Goal: Transaction & Acquisition: Purchase product/service

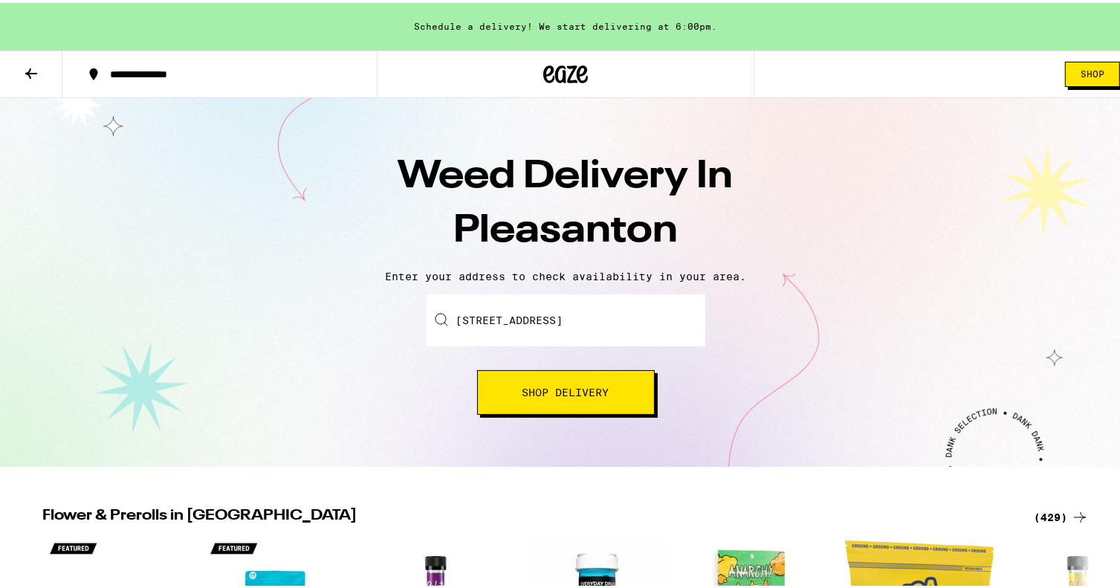
click at [612, 324] on input "7 Castledown Road" at bounding box center [566, 317] width 279 height 52
click at [560, 396] on button "Shop Delivery" at bounding box center [566, 389] width 178 height 45
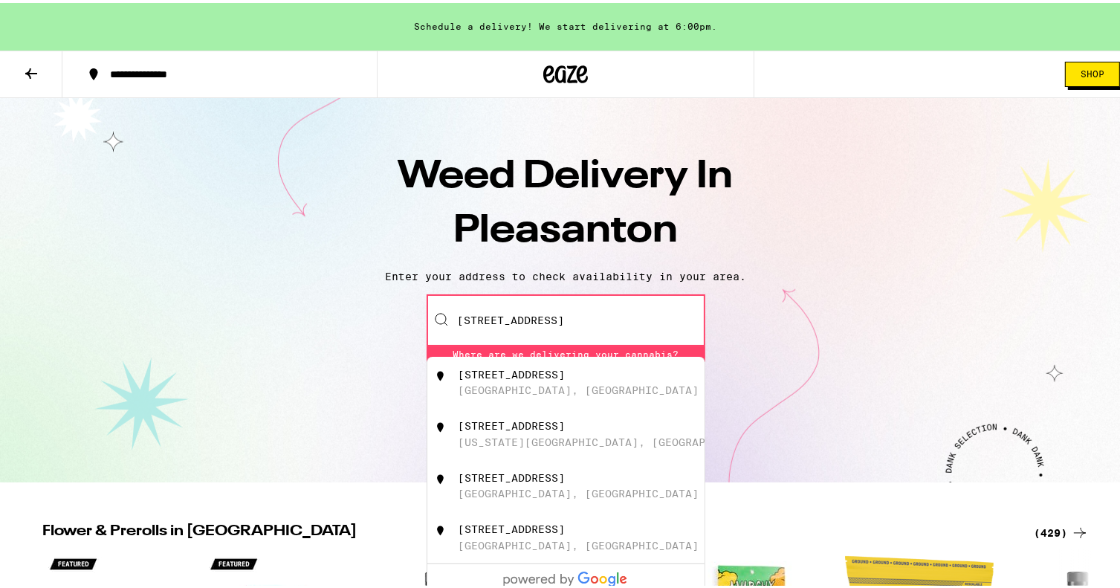
click at [605, 302] on input "7 Castledown Road" at bounding box center [566, 317] width 279 height 52
click at [538, 380] on div "7 Castledown Road Pleasanton, CA" at bounding box center [590, 380] width 265 height 28
type input "7 Castledown Road, Pleasanton, CA"
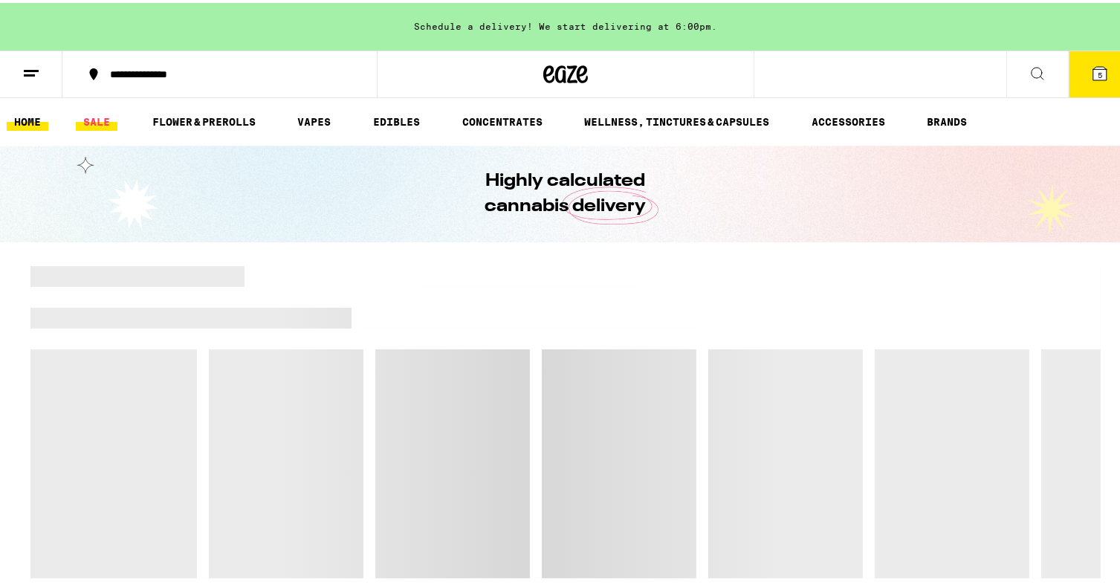
click at [86, 116] on link "SALE" at bounding box center [97, 119] width 42 height 18
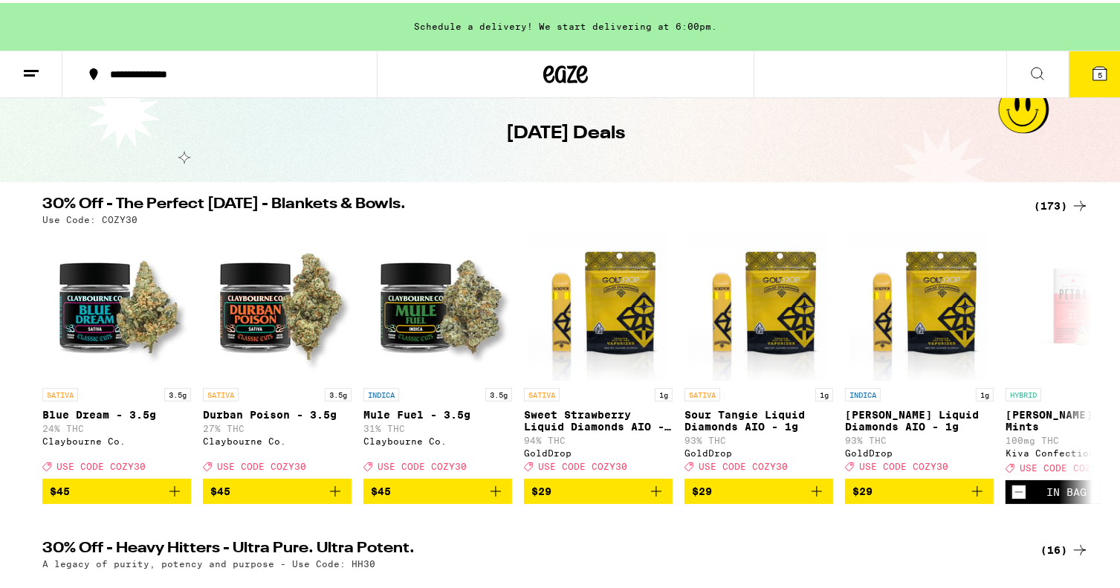
scroll to position [149, 0]
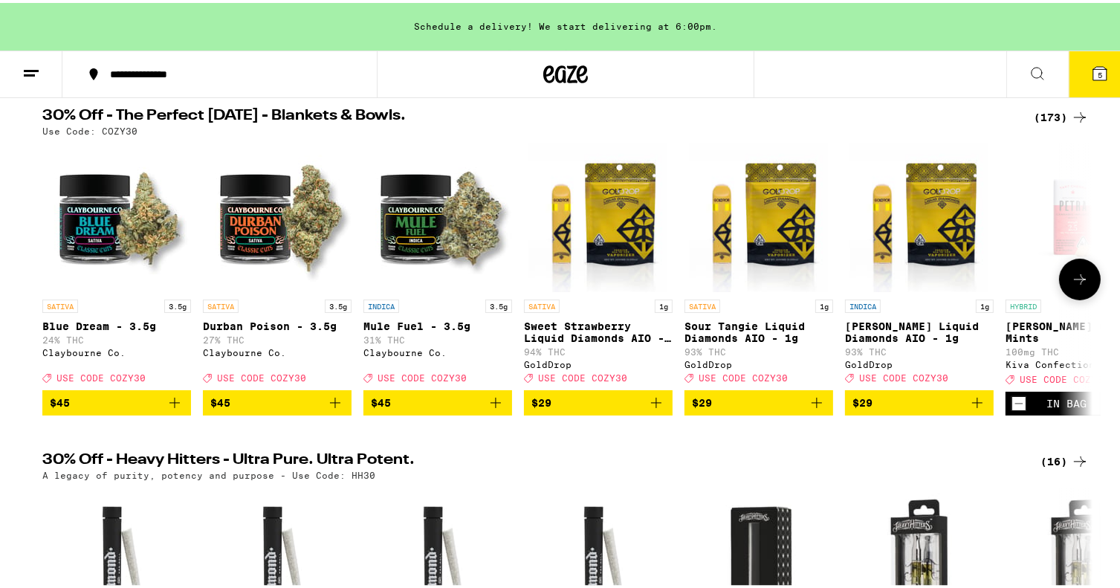
click at [1082, 283] on icon at bounding box center [1080, 277] width 18 height 18
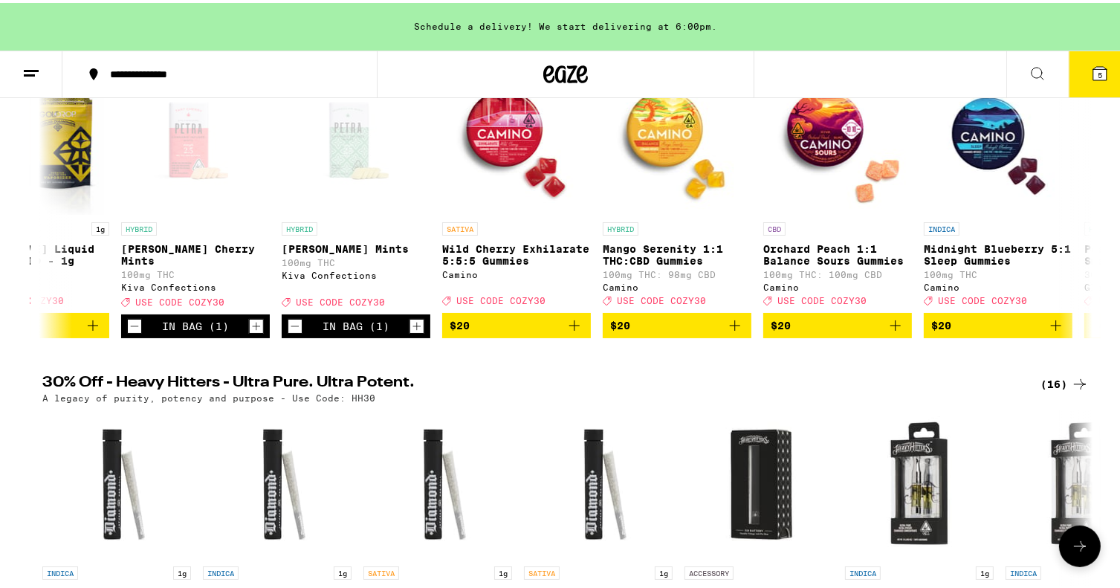
scroll to position [74, 0]
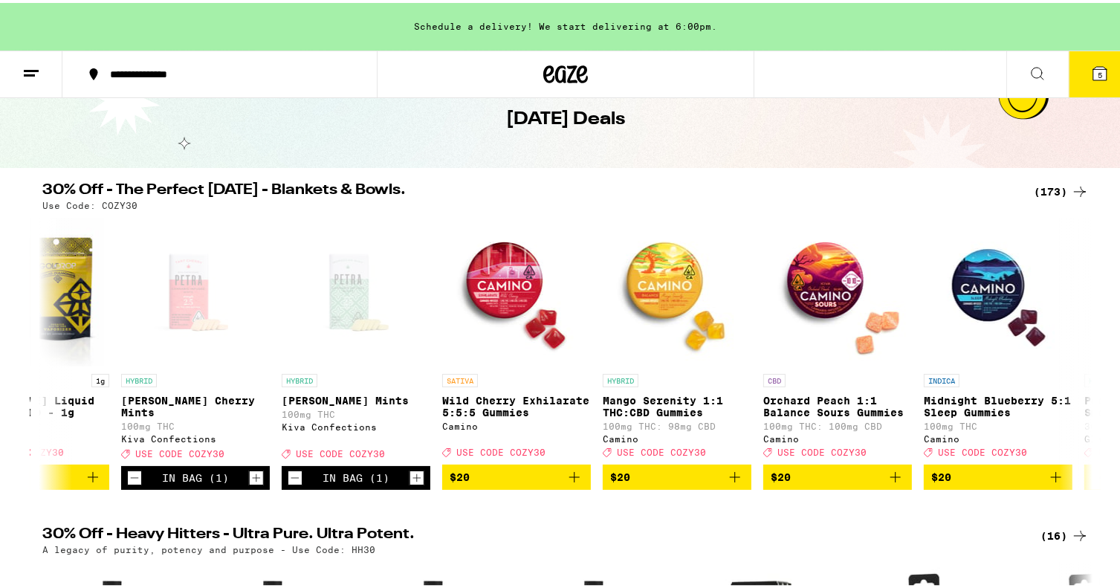
click at [1098, 72] on span "5" at bounding box center [1100, 72] width 4 height 9
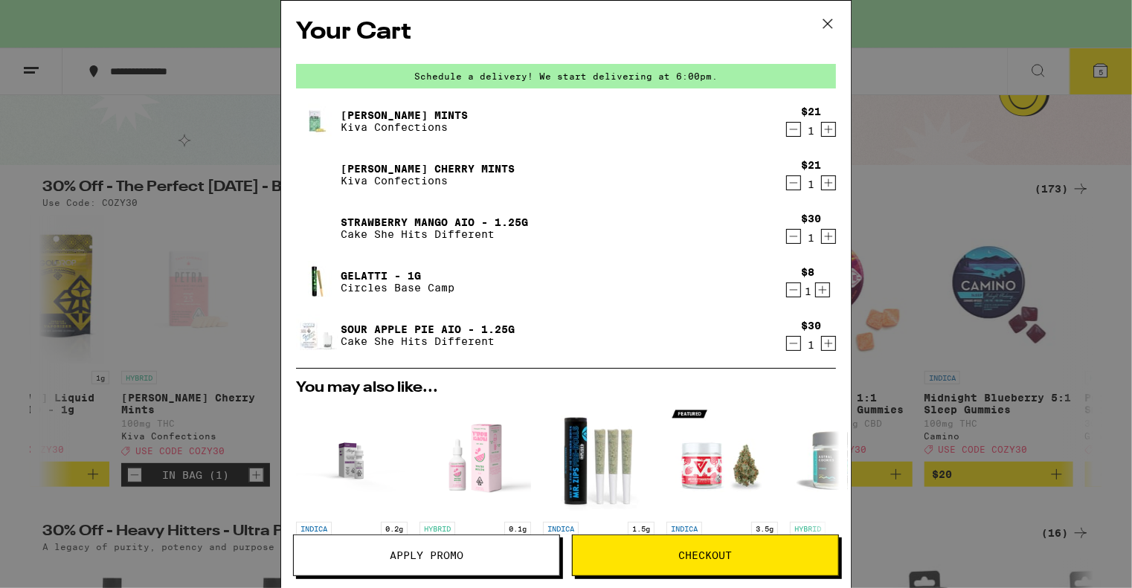
click at [787, 344] on icon "Decrement" at bounding box center [793, 344] width 13 height 18
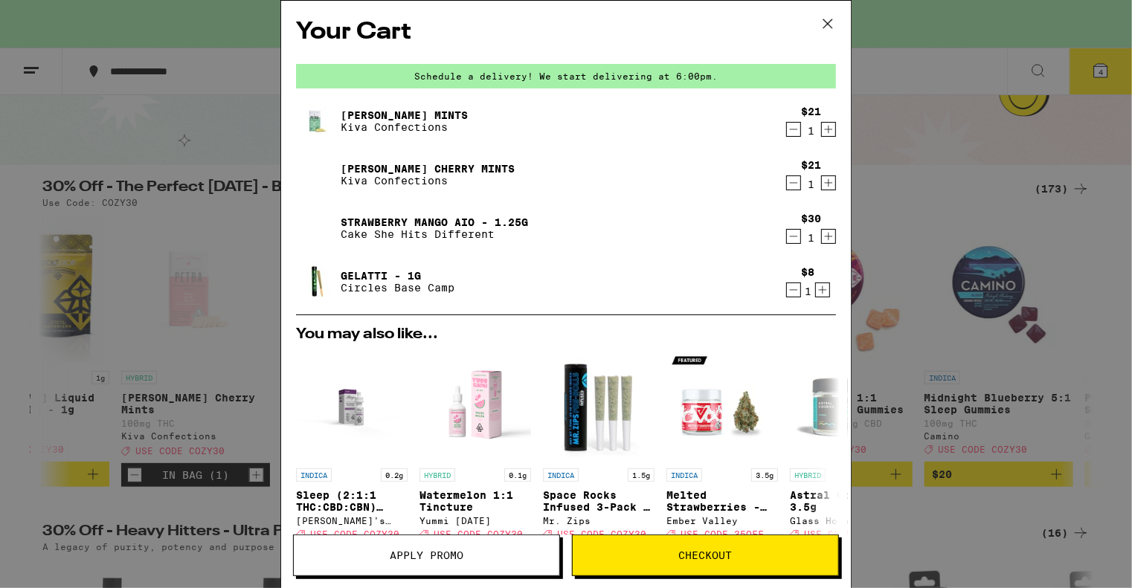
click at [790, 290] on icon "Decrement" at bounding box center [794, 290] width 8 height 0
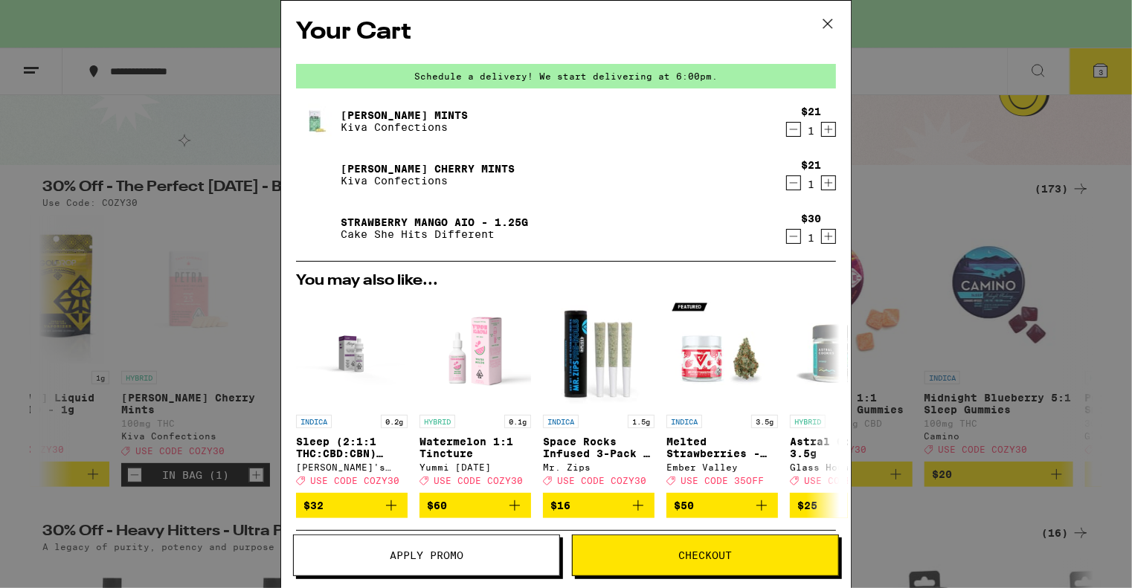
click at [787, 239] on icon "Decrement" at bounding box center [793, 236] width 13 height 18
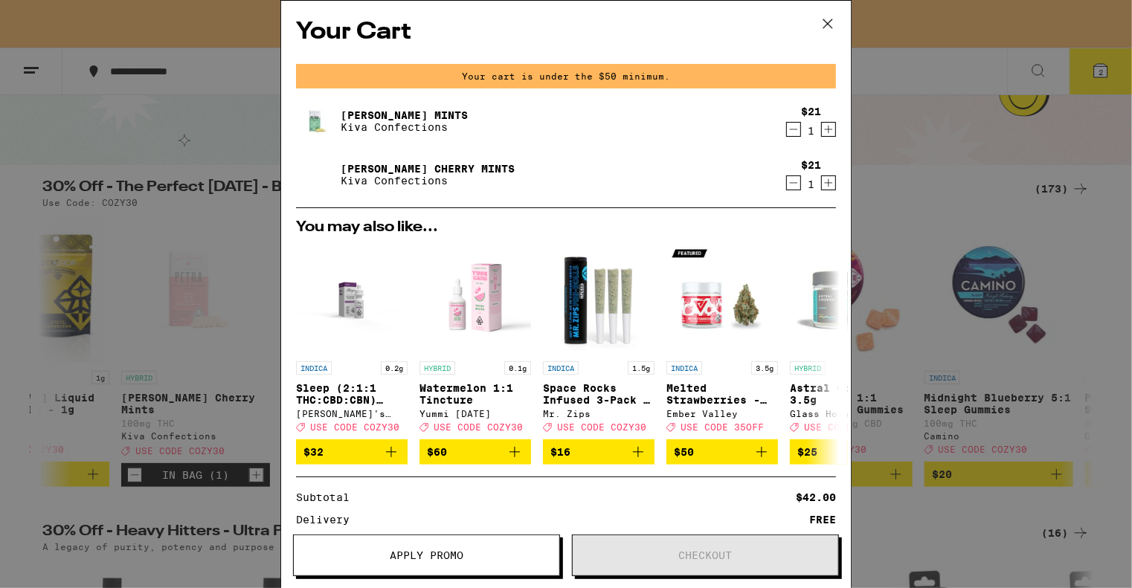
click at [832, 22] on icon at bounding box center [827, 24] width 22 height 22
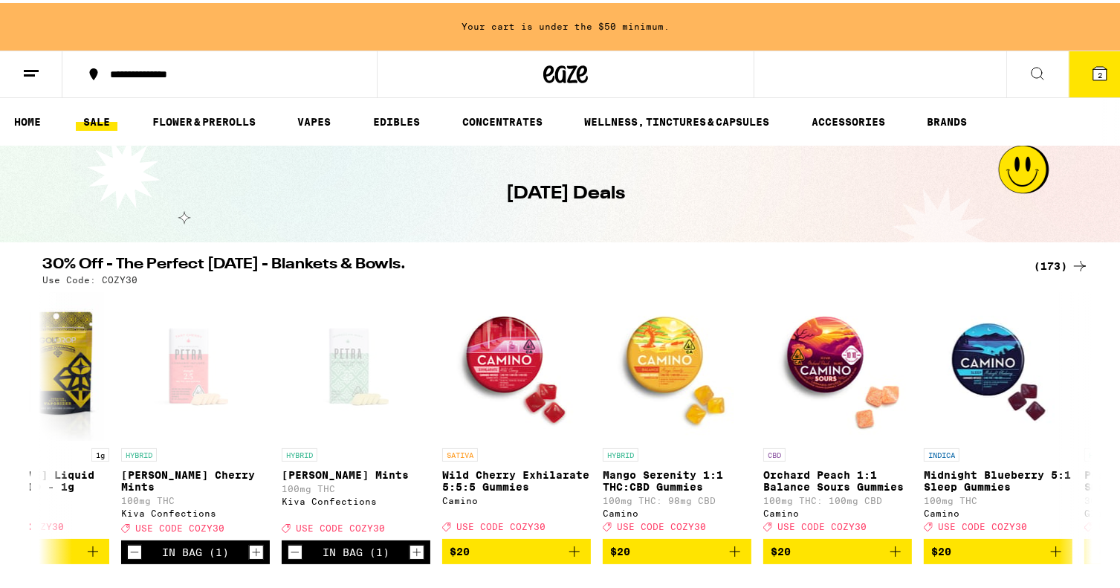
click at [104, 118] on link "SALE" at bounding box center [97, 119] width 42 height 18
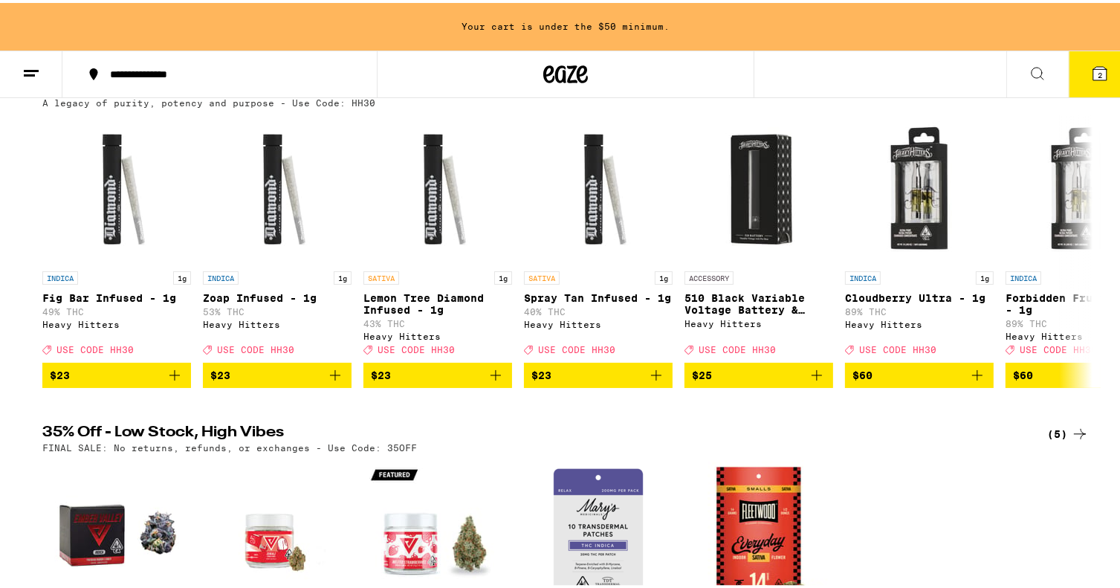
scroll to position [520, 0]
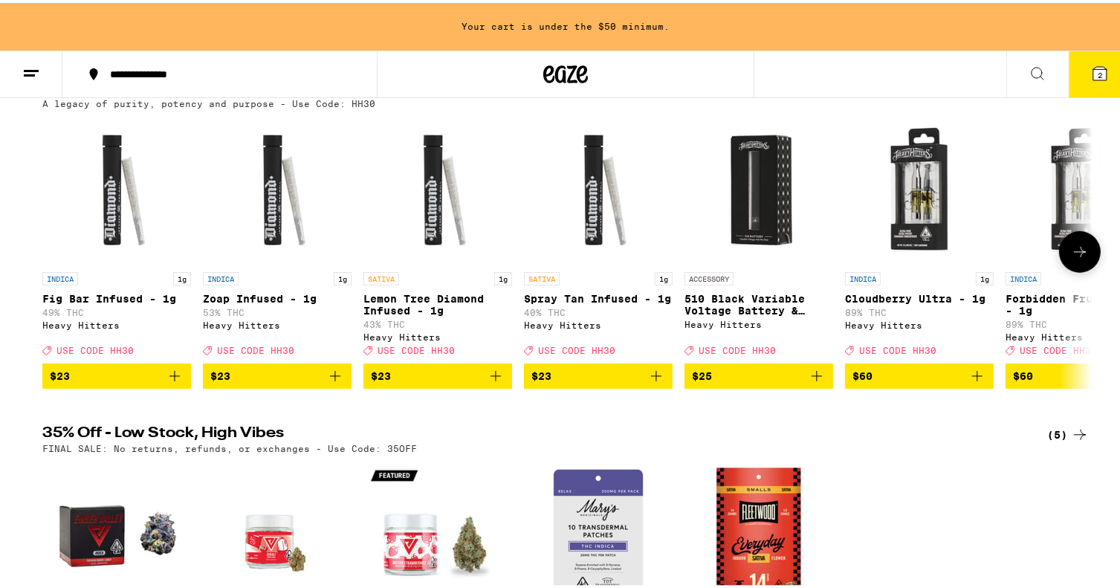
click at [1071, 258] on icon at bounding box center [1080, 249] width 18 height 18
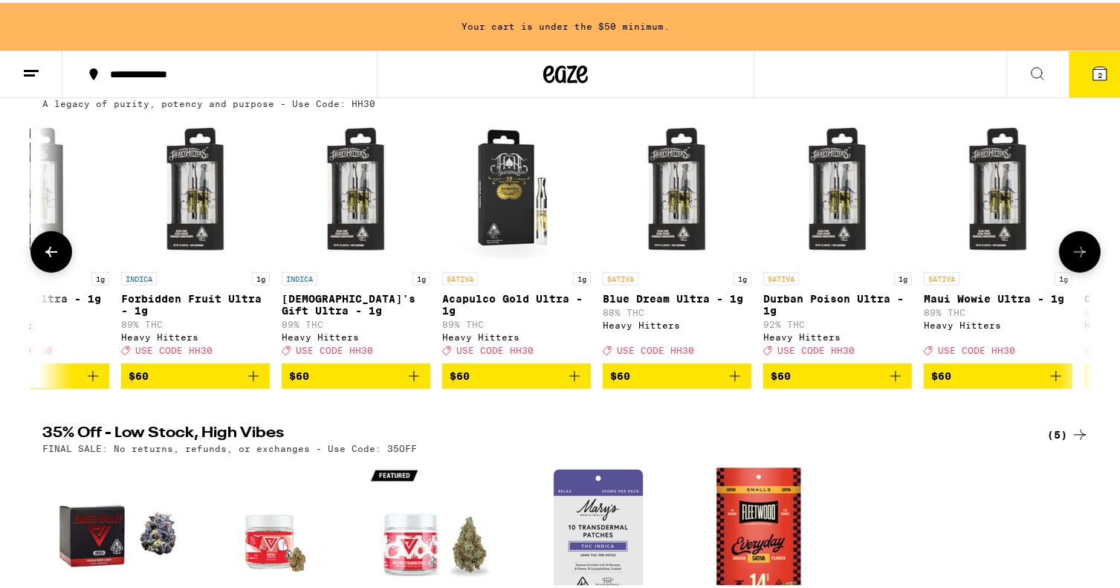
click at [1071, 258] on icon at bounding box center [1080, 249] width 18 height 18
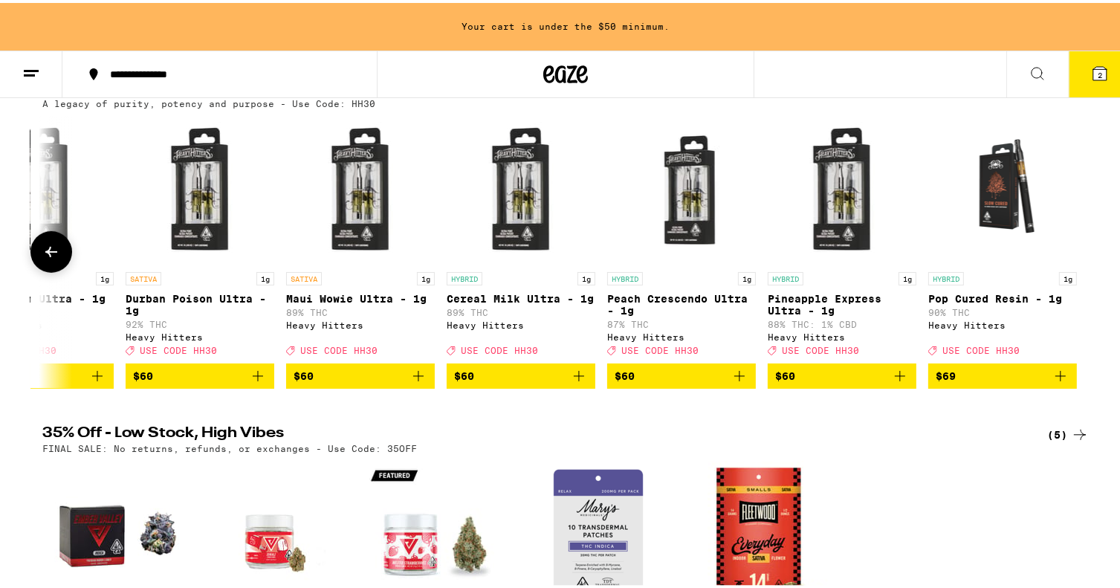
scroll to position [149, 0]
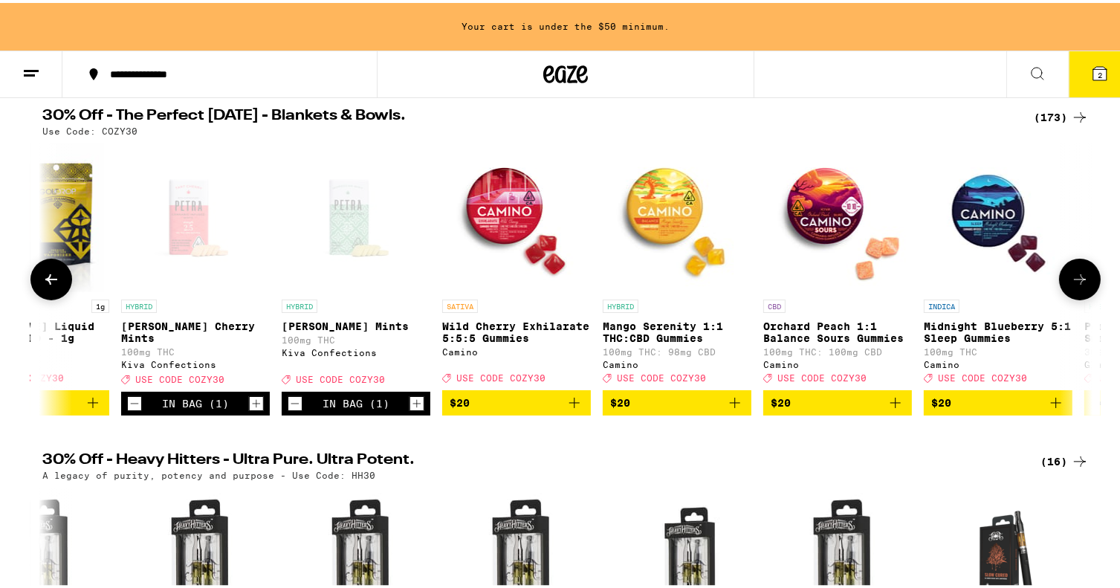
click at [1072, 285] on icon at bounding box center [1080, 277] width 18 height 18
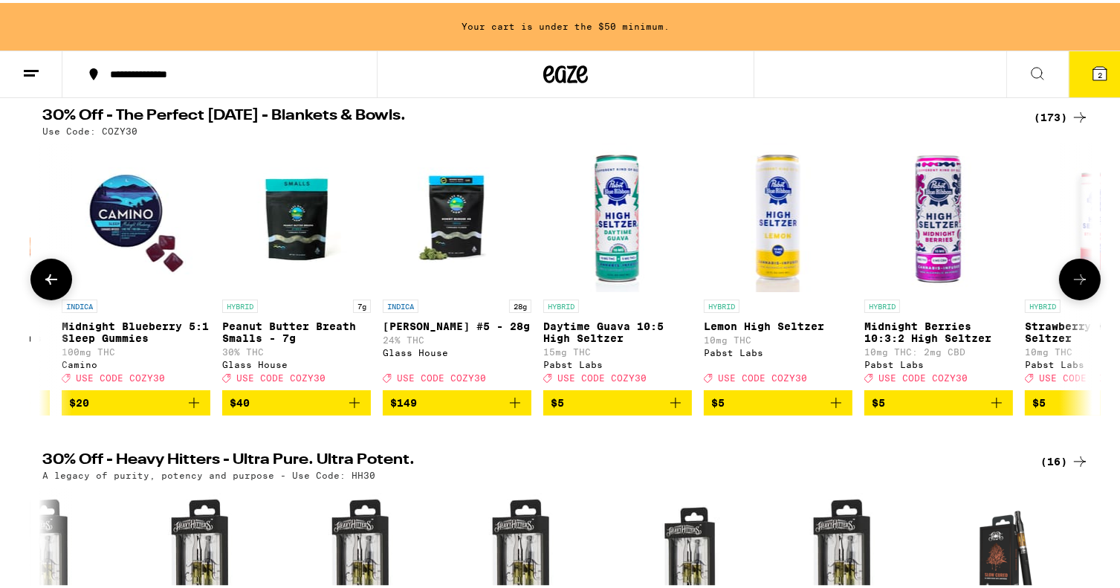
scroll to position [0, 1769]
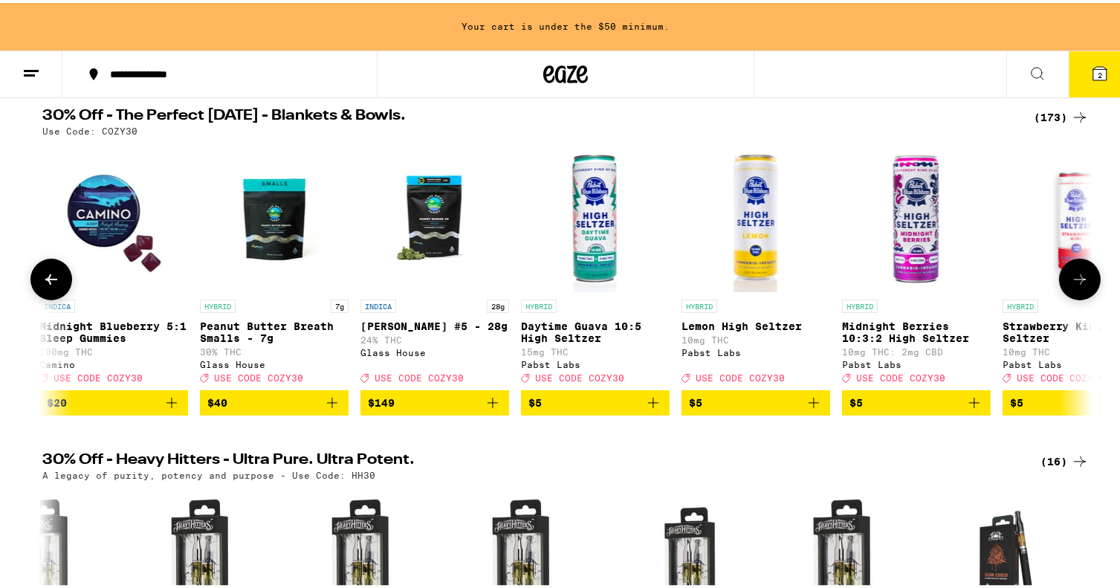
click at [1072, 285] on icon at bounding box center [1080, 277] width 18 height 18
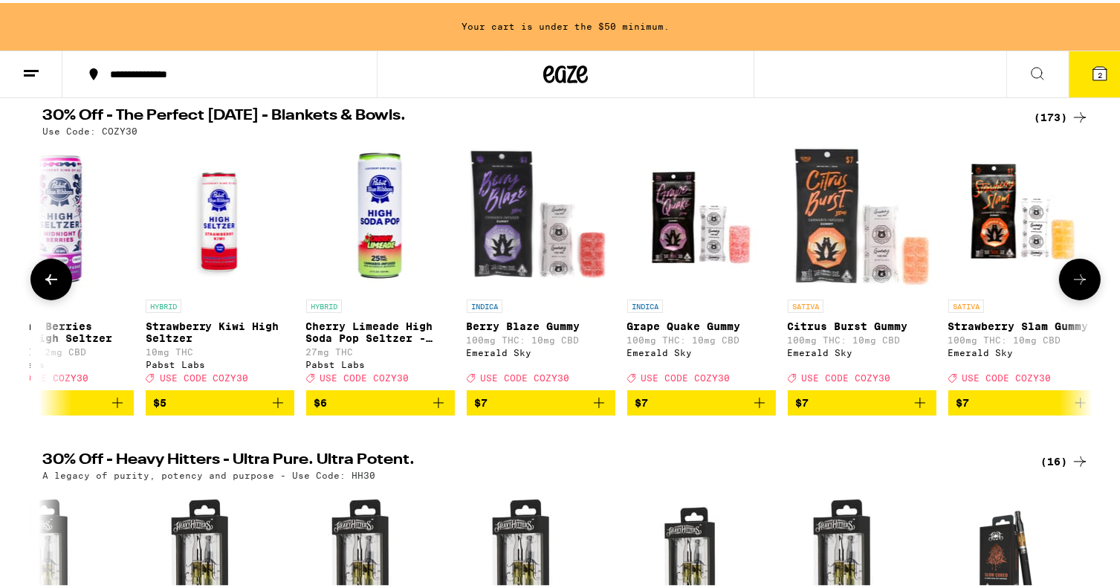
scroll to position [0, 2655]
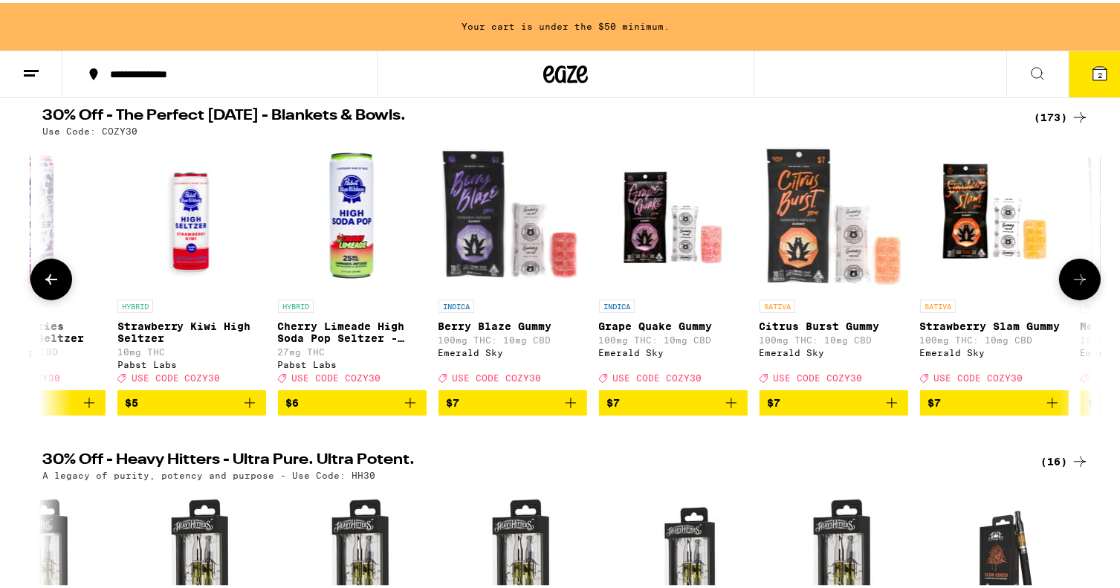
click at [1072, 285] on icon at bounding box center [1080, 277] width 18 height 18
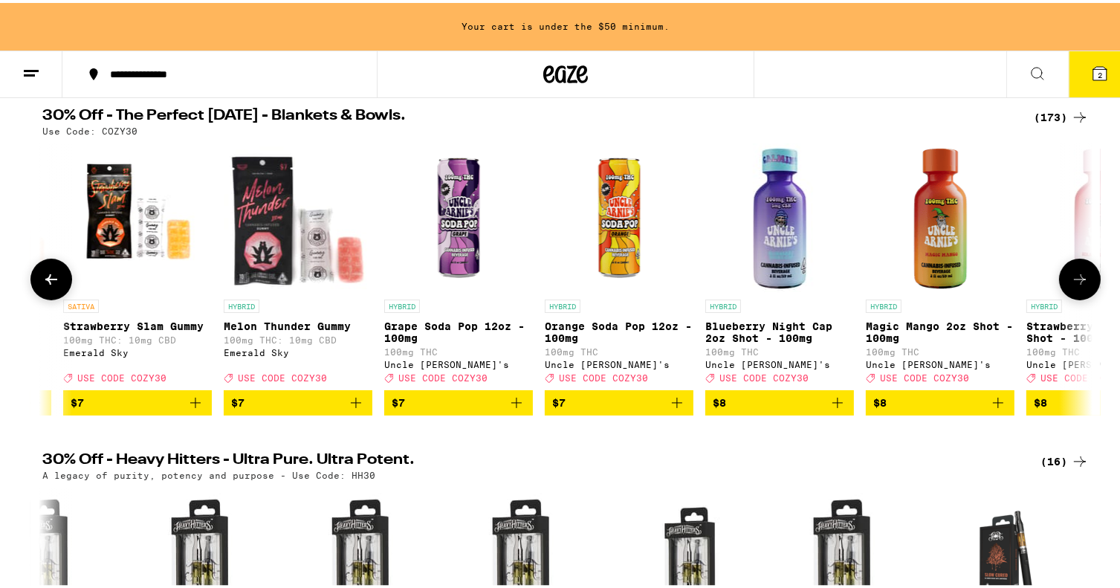
scroll to position [0, 3539]
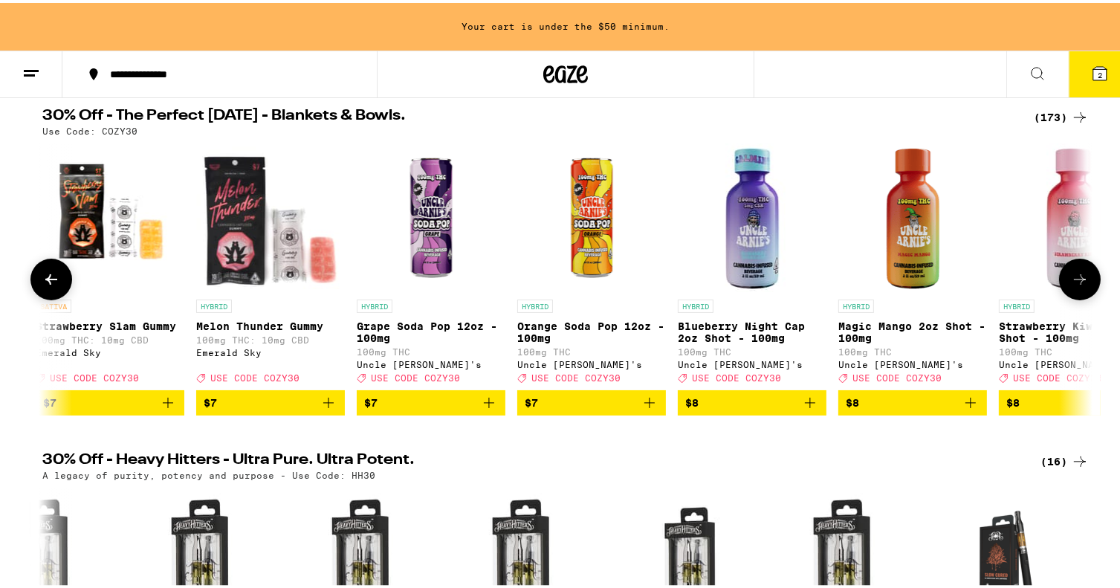
click at [1072, 285] on icon at bounding box center [1080, 277] width 18 height 18
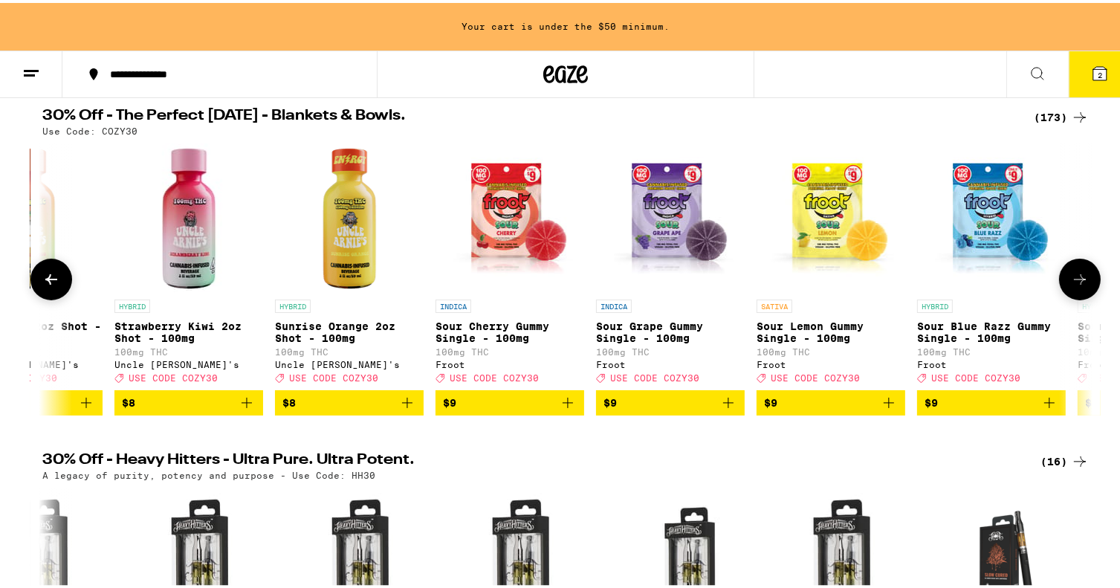
scroll to position [0, 4425]
click at [1072, 285] on icon at bounding box center [1080, 277] width 18 height 18
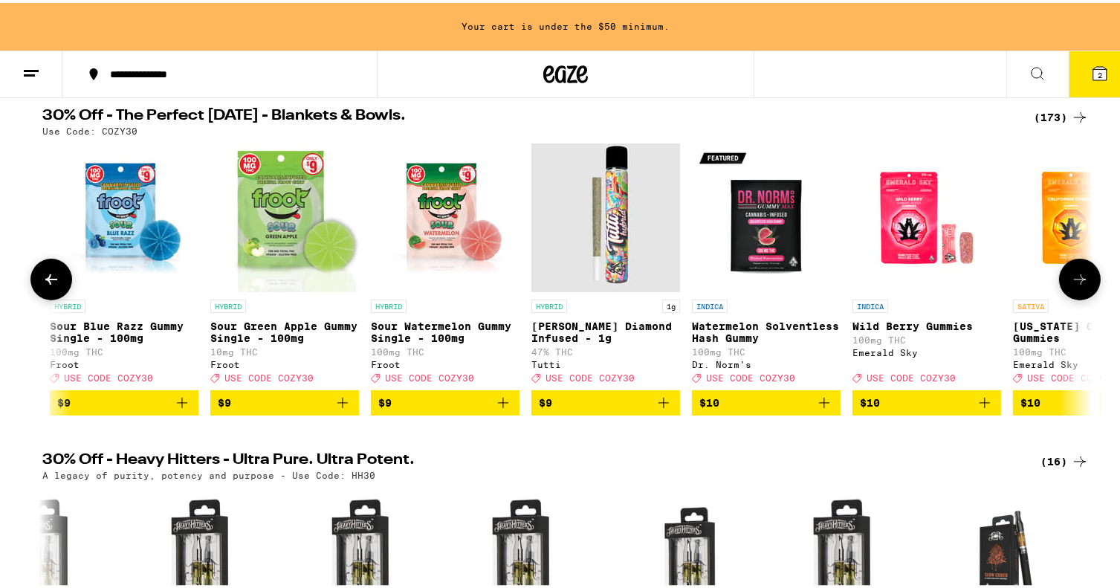
scroll to position [0, 5310]
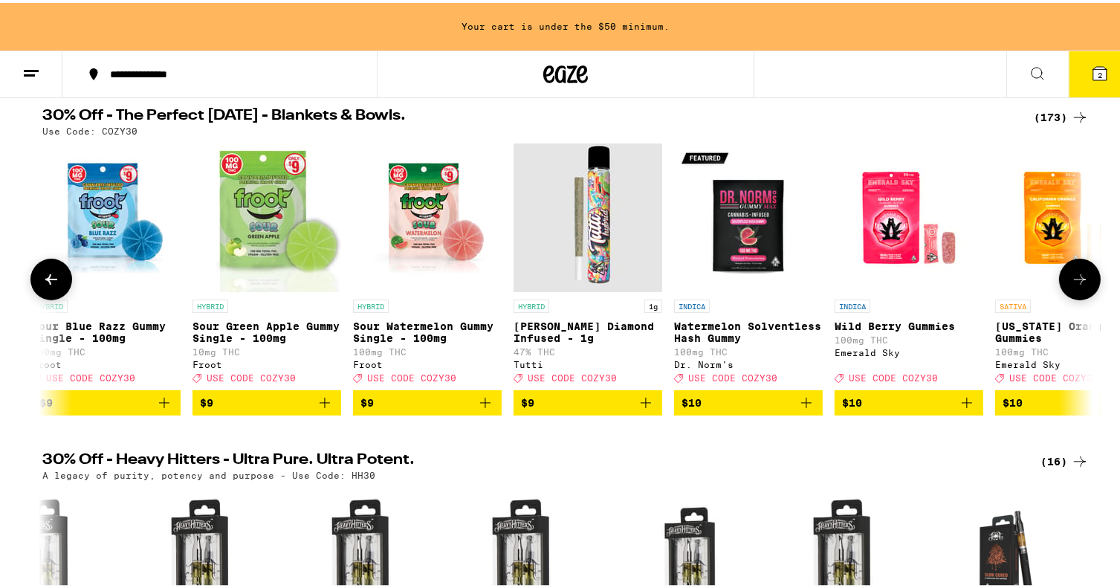
click at [1072, 285] on icon at bounding box center [1080, 277] width 18 height 18
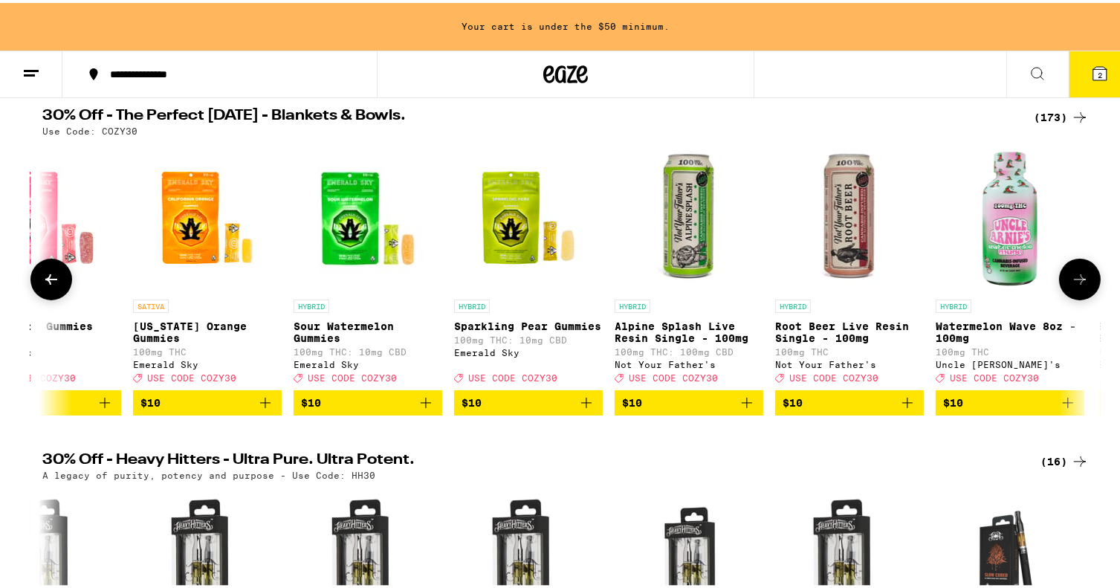
scroll to position [0, 6194]
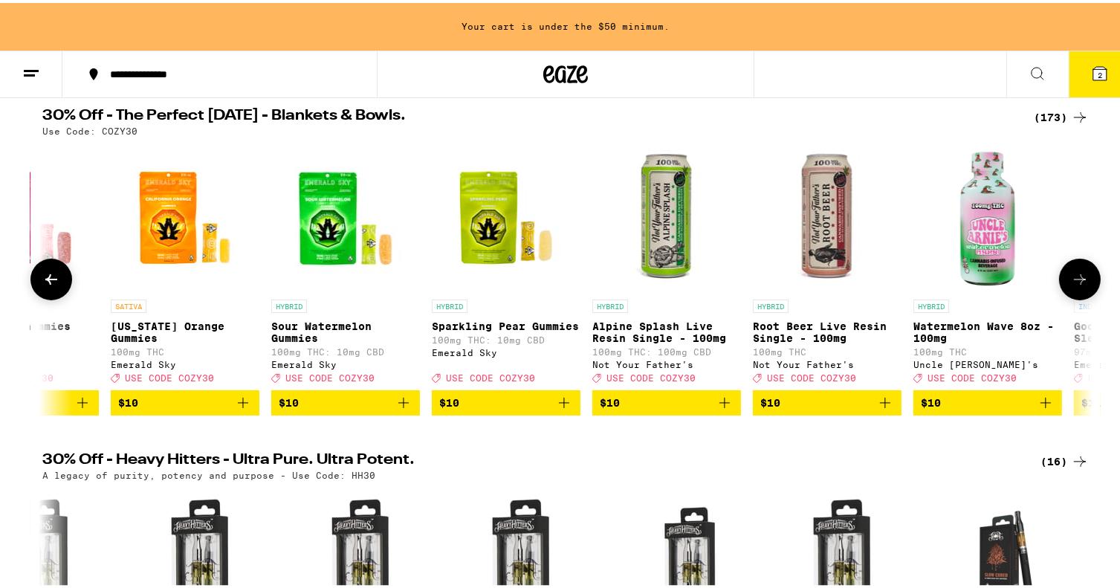
click at [1072, 285] on icon at bounding box center [1080, 277] width 18 height 18
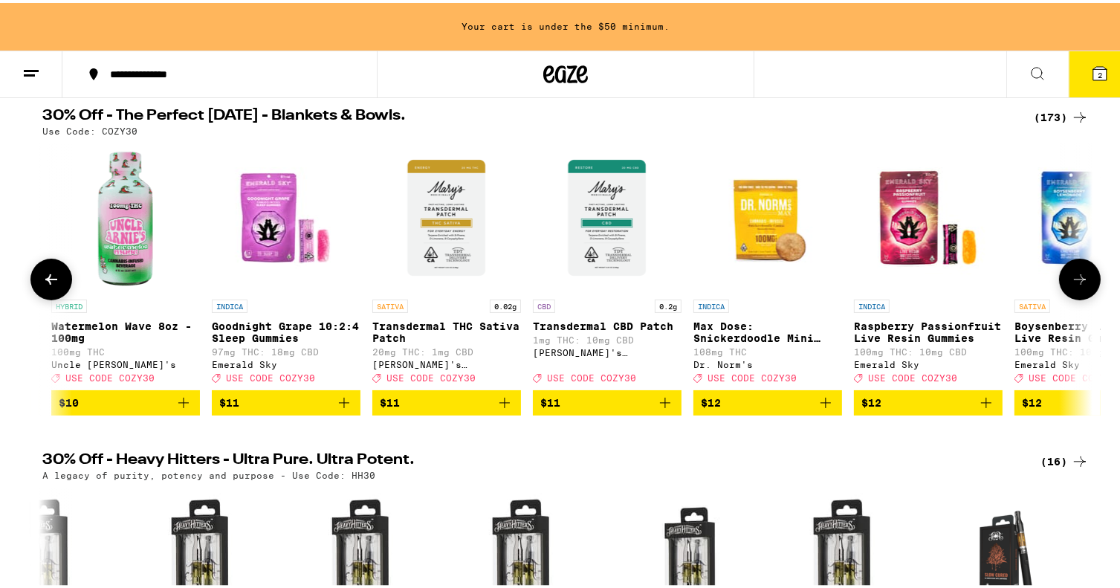
scroll to position [0, 7080]
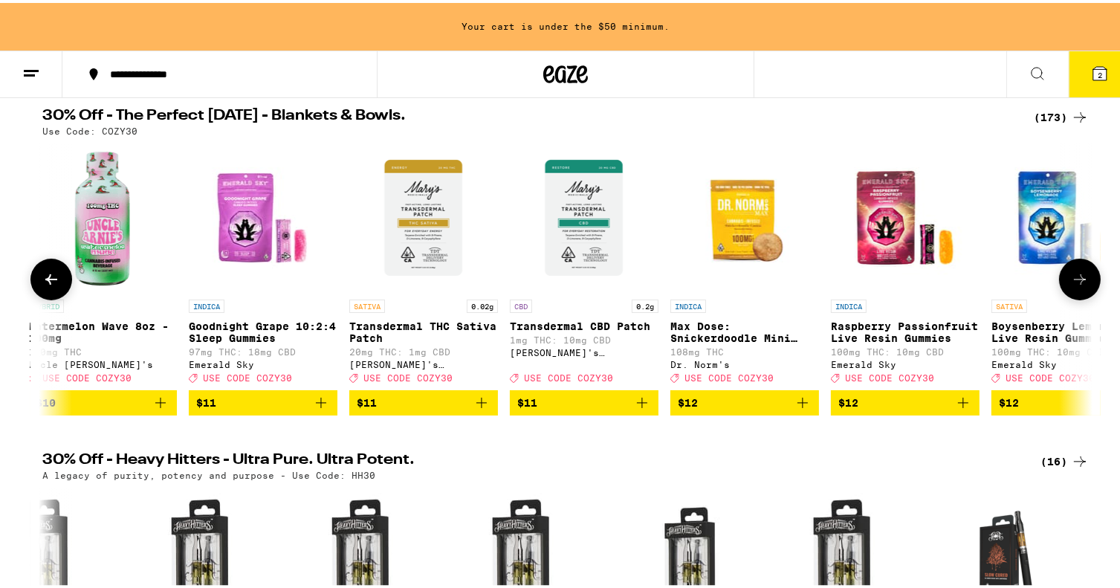
click at [481, 409] on icon "Add to bag" at bounding box center [482, 400] width 18 height 18
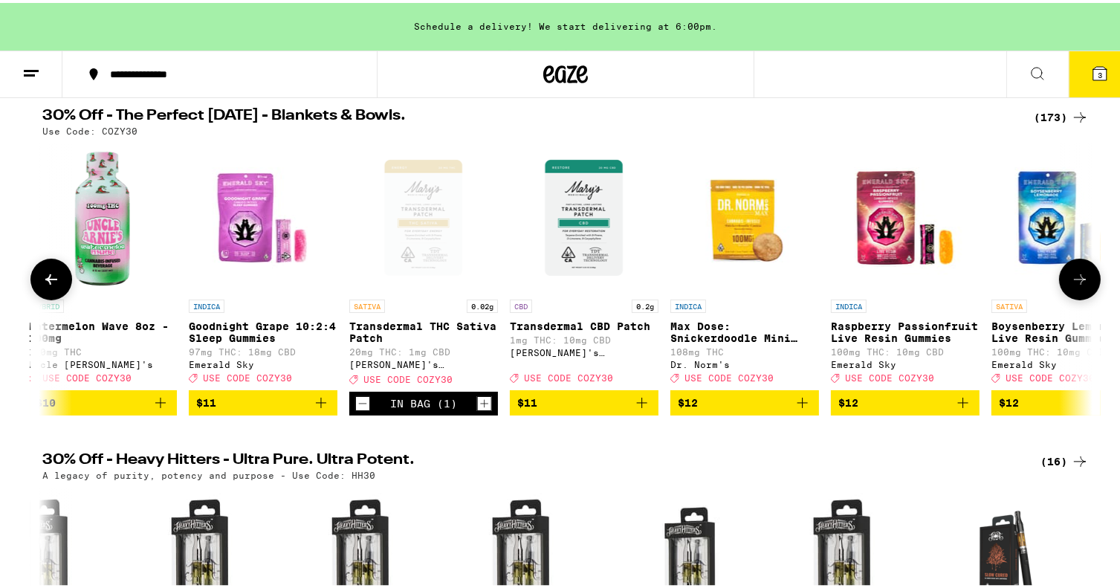
click at [1071, 285] on icon at bounding box center [1080, 277] width 18 height 18
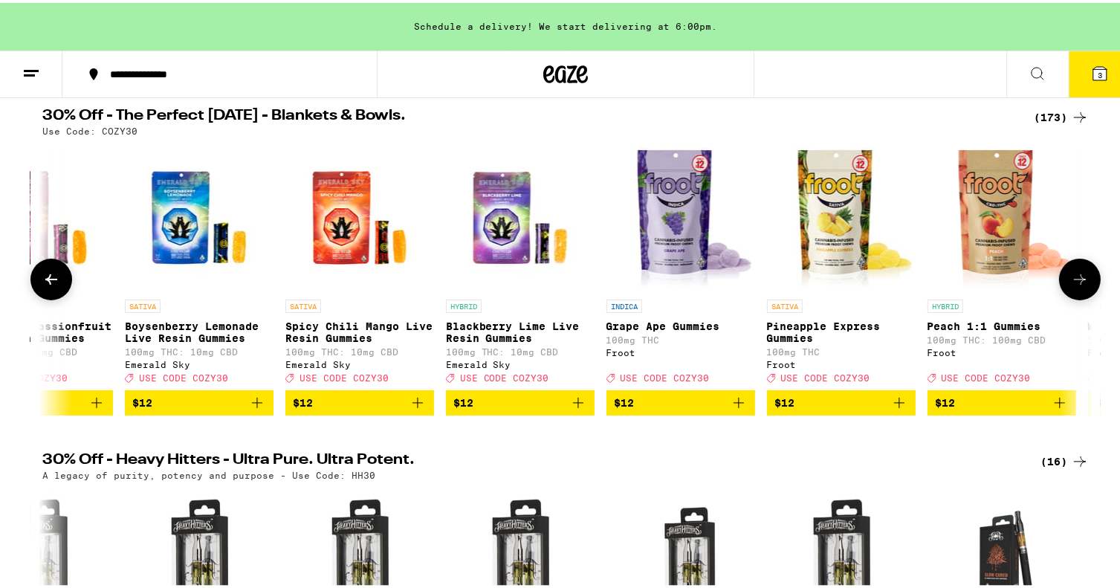
scroll to position [0, 7964]
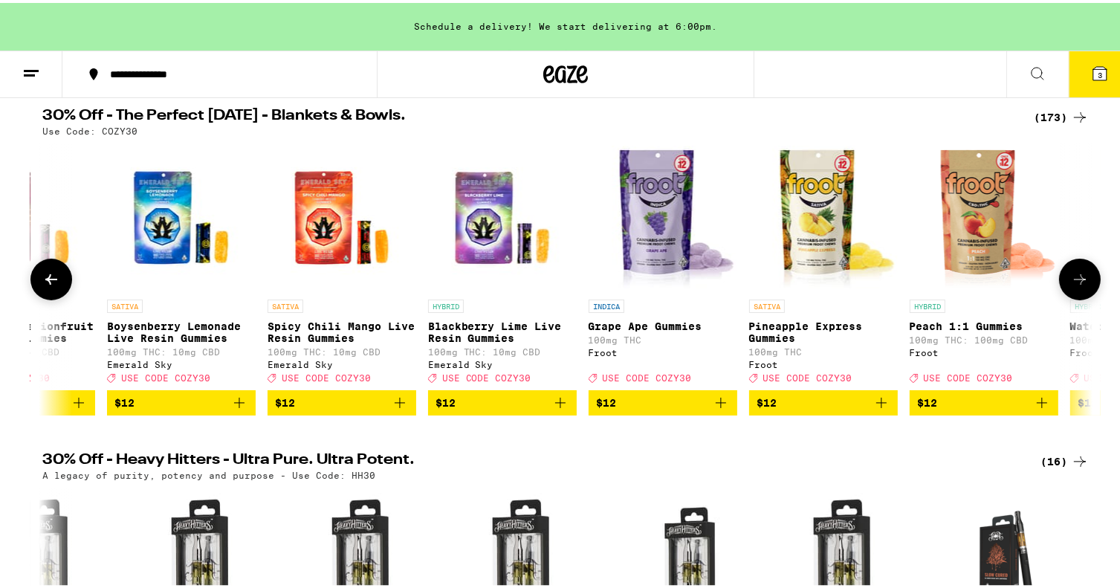
click at [1071, 285] on icon at bounding box center [1080, 277] width 18 height 18
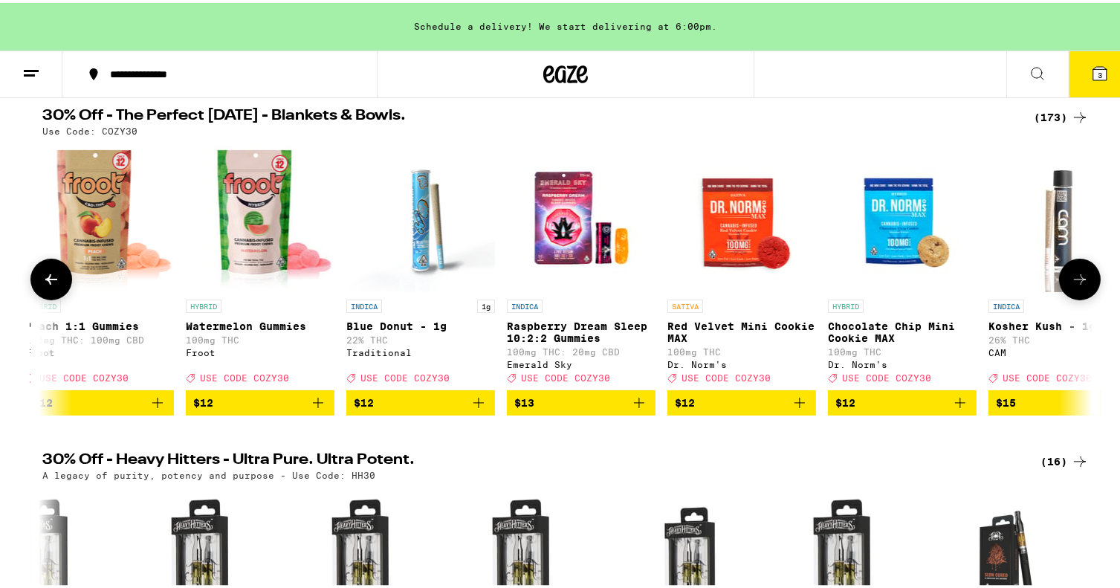
scroll to position [0, 8850]
click at [1071, 285] on icon at bounding box center [1080, 277] width 18 height 18
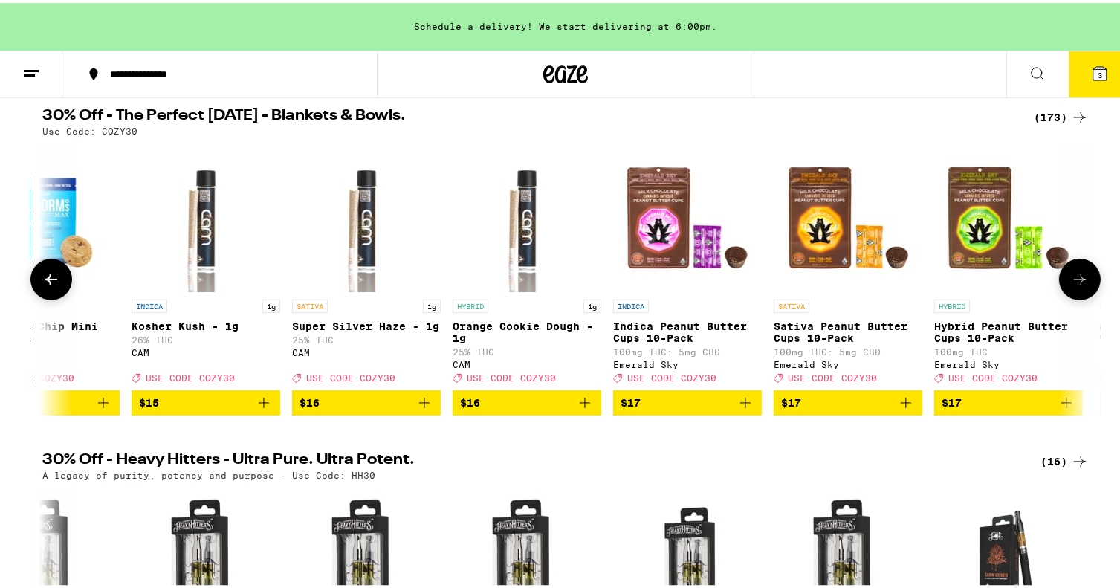
scroll to position [0, 9735]
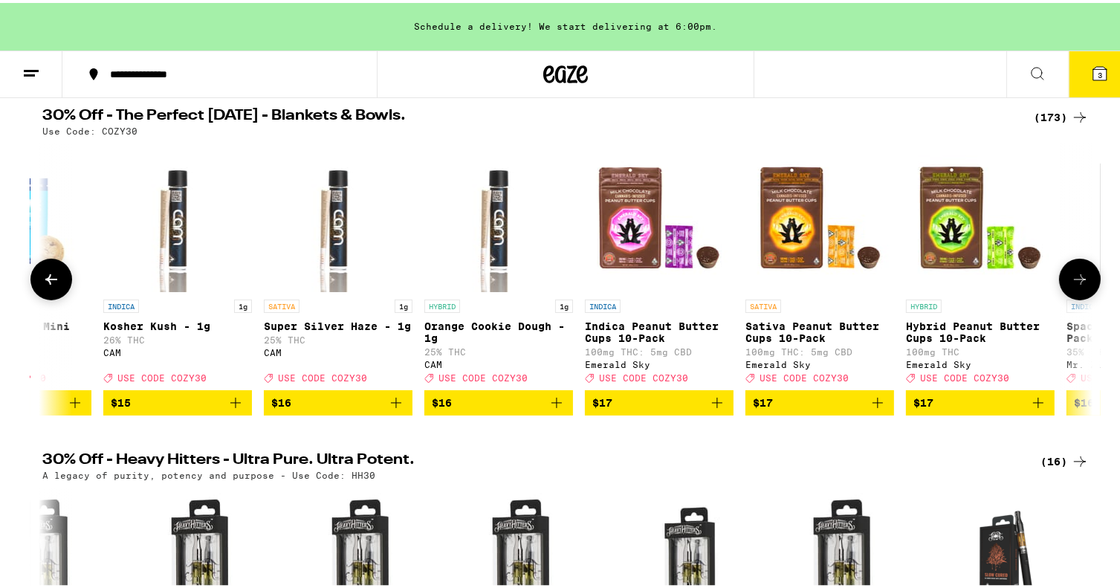
click at [1071, 285] on icon at bounding box center [1080, 277] width 18 height 18
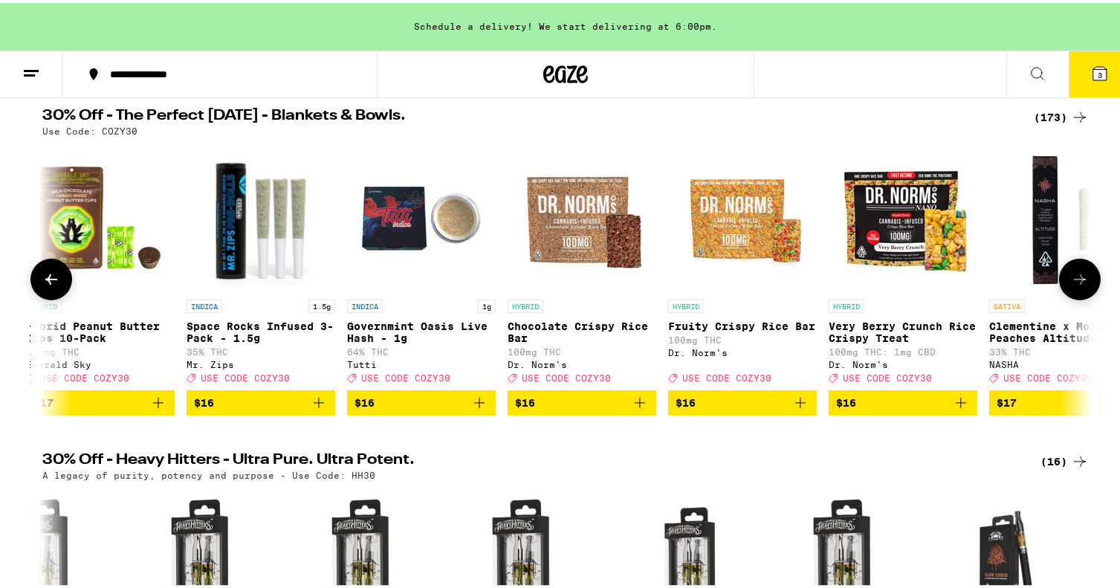
scroll to position [0, 10619]
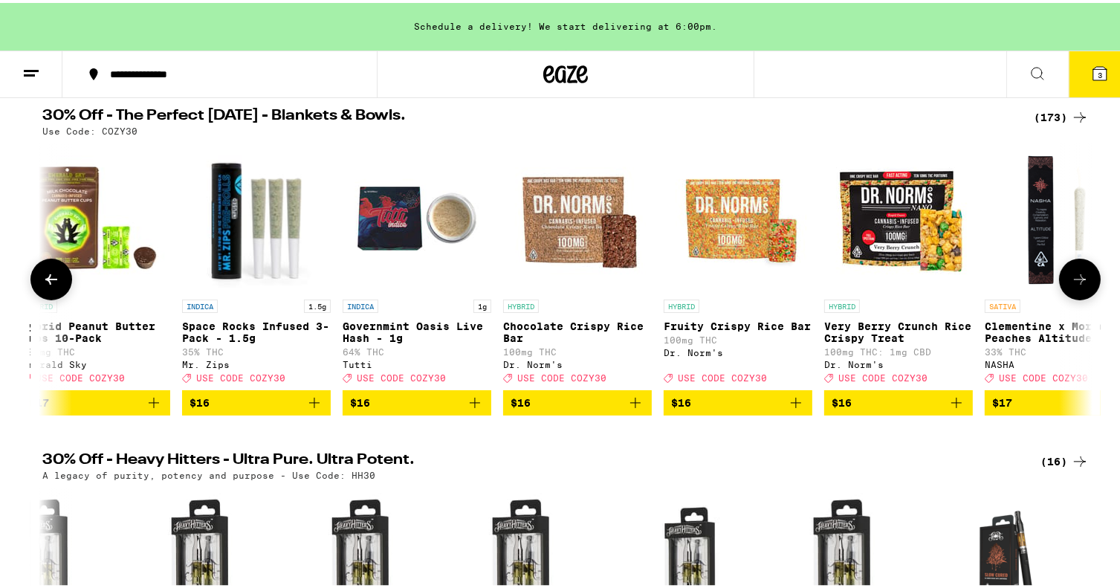
click at [1071, 285] on icon at bounding box center [1080, 277] width 18 height 18
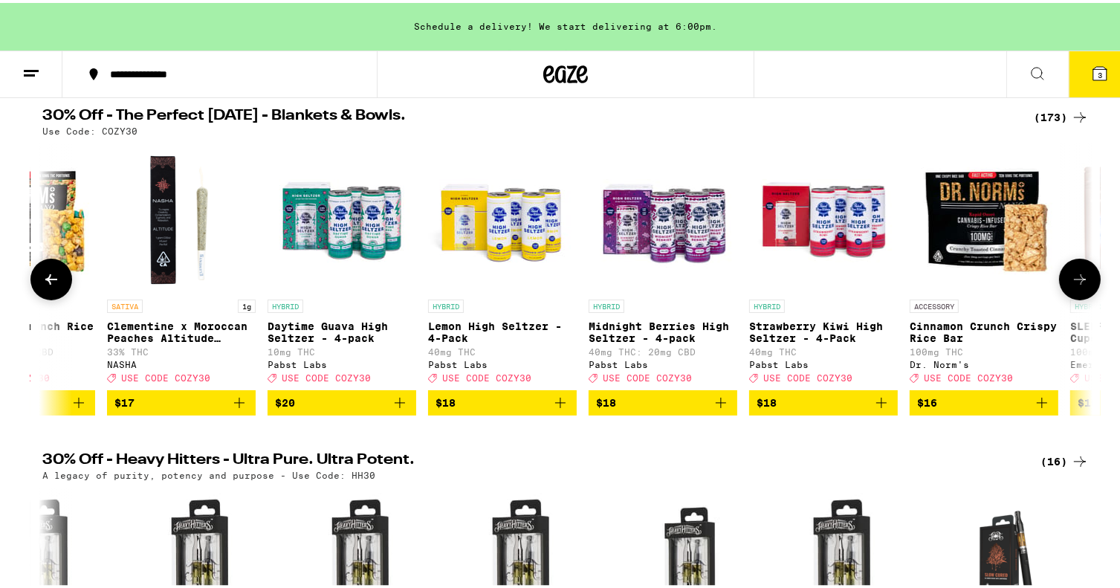
scroll to position [0, 11505]
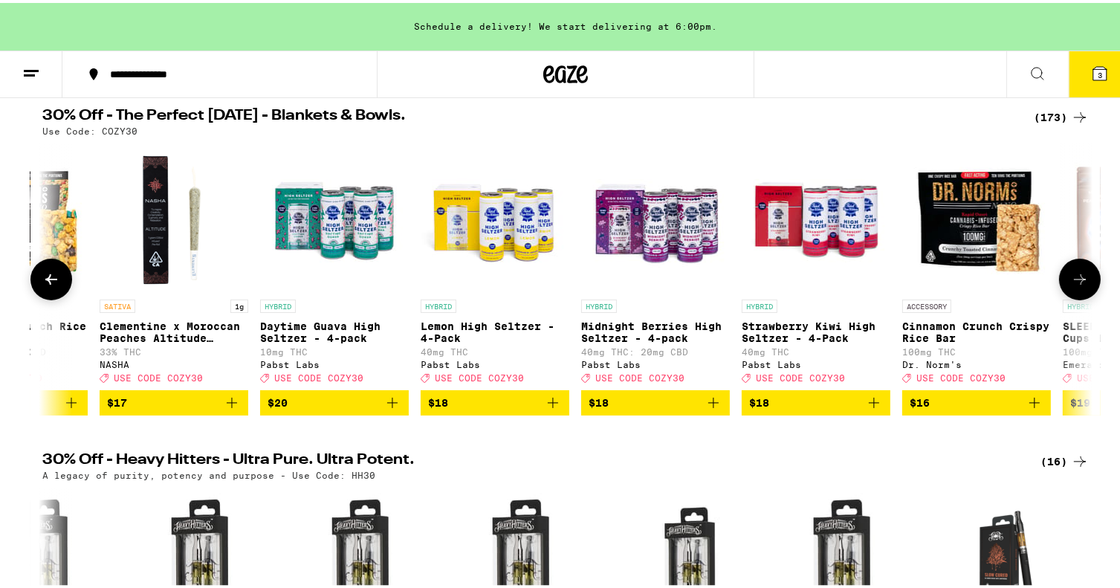
click at [1071, 285] on icon at bounding box center [1080, 277] width 18 height 18
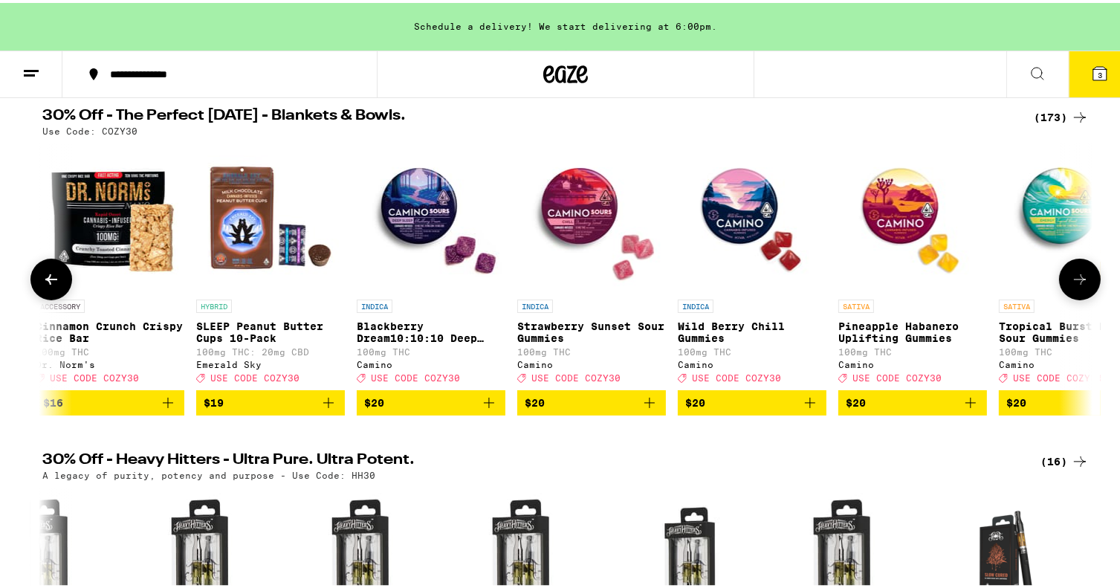
scroll to position [0, 12389]
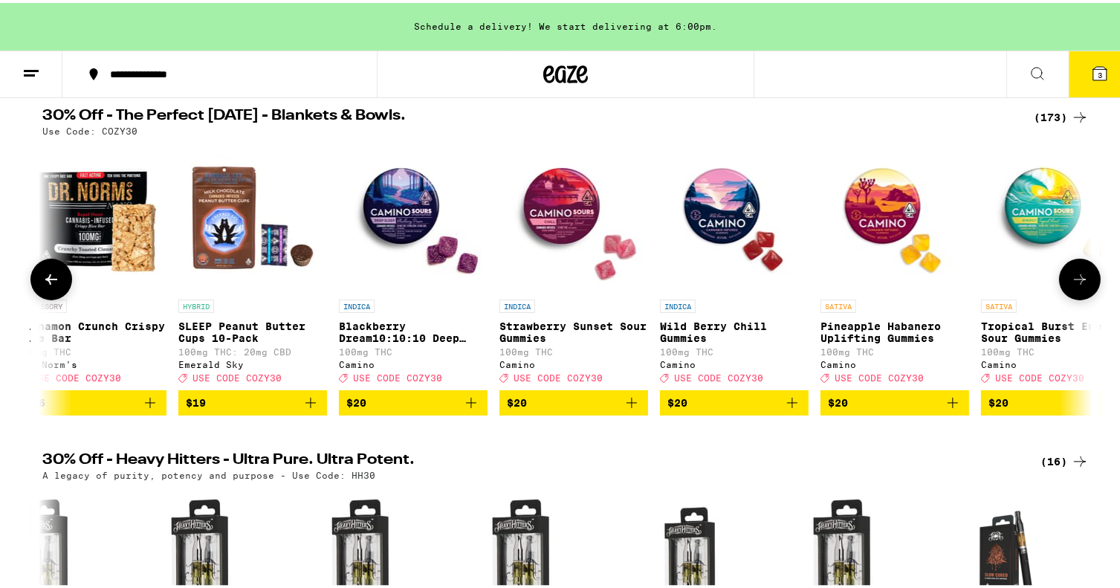
click at [1071, 285] on icon at bounding box center [1080, 277] width 18 height 18
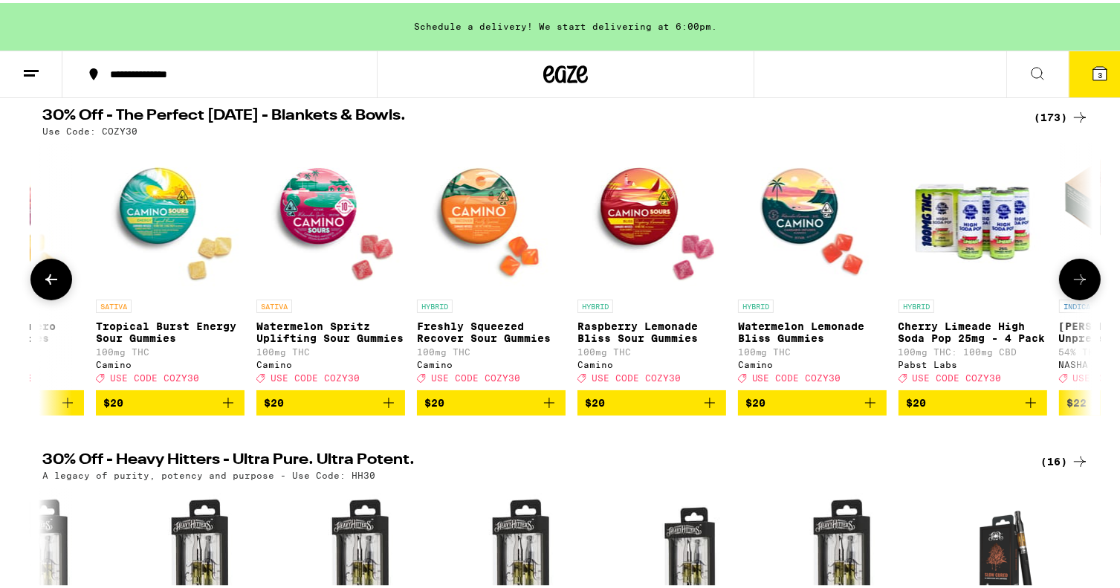
click at [1071, 285] on icon at bounding box center [1080, 277] width 18 height 18
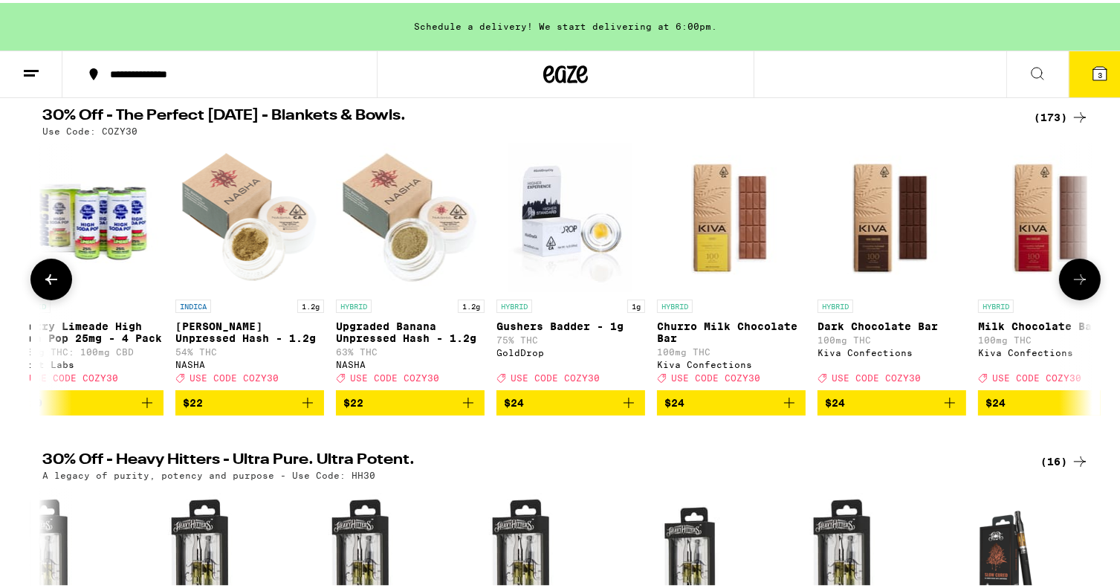
scroll to position [0, 14159]
click at [1071, 285] on icon at bounding box center [1080, 277] width 18 height 18
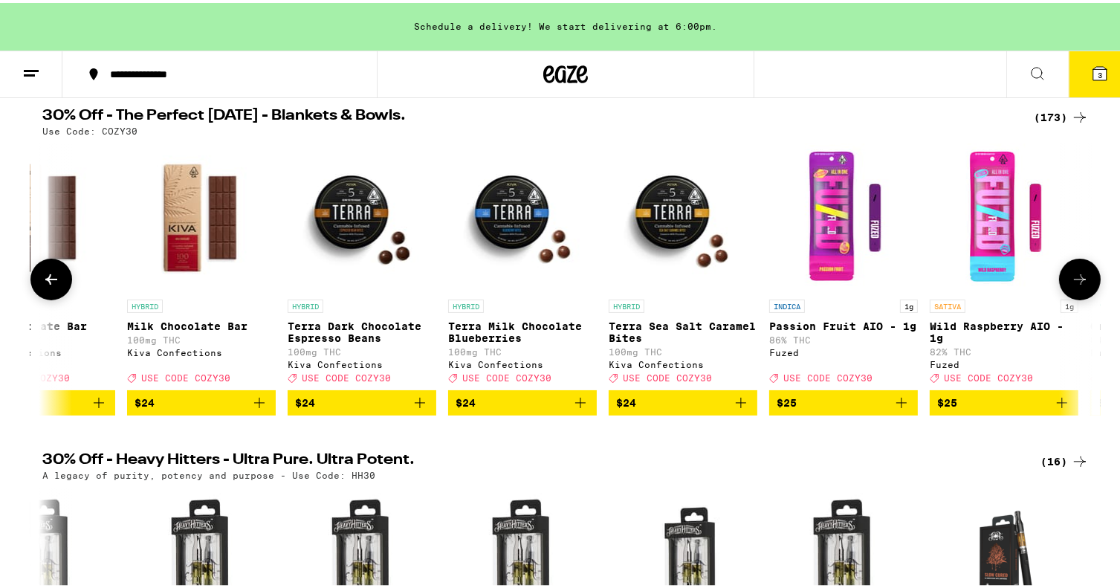
scroll to position [0, 15044]
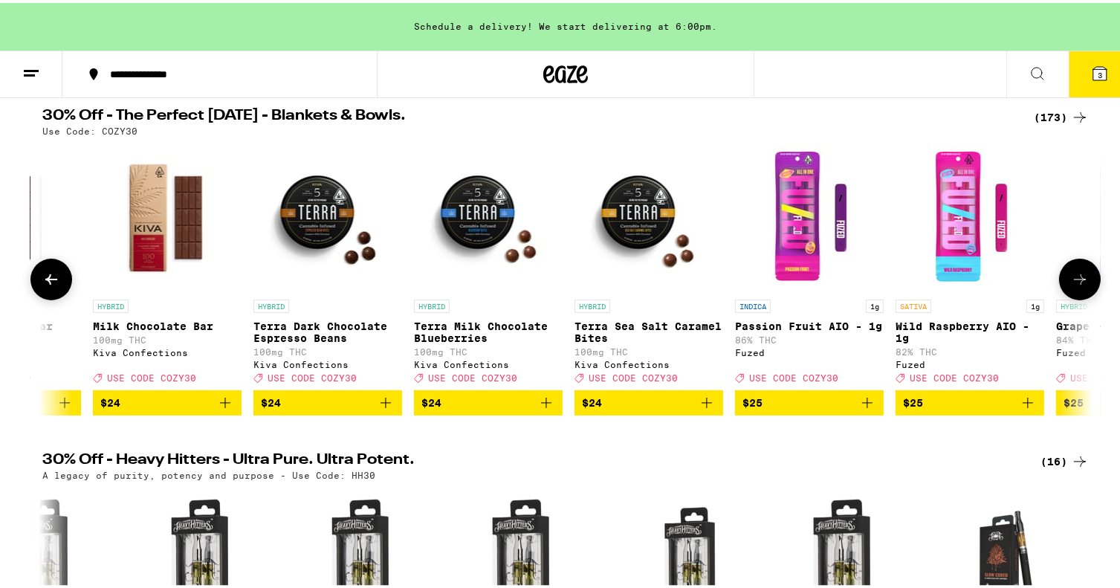
click at [1071, 285] on icon at bounding box center [1080, 277] width 18 height 18
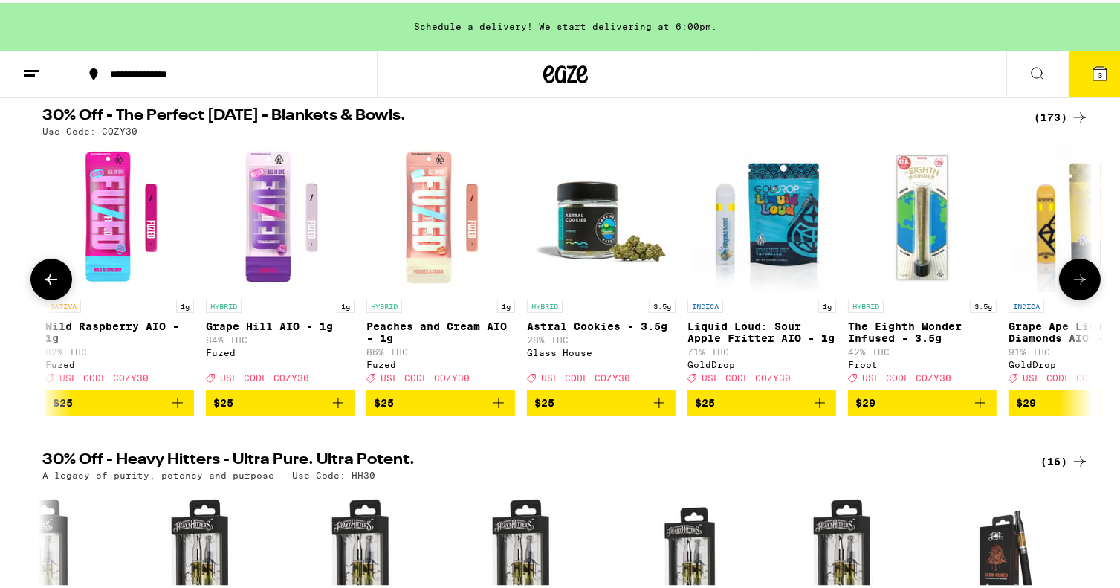
scroll to position [0, 15930]
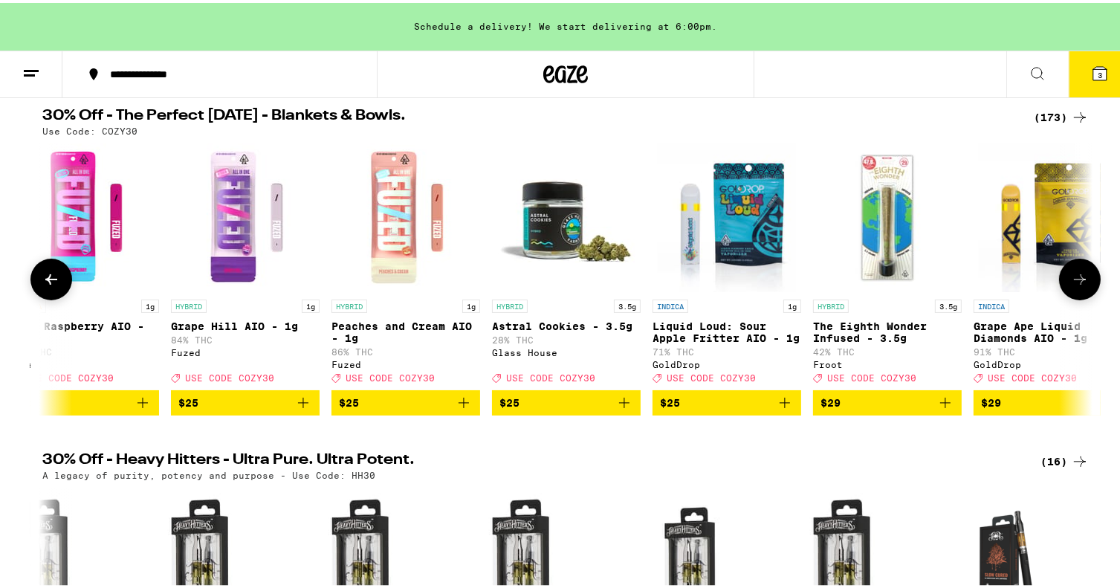
click at [1080, 285] on icon at bounding box center [1080, 277] width 18 height 18
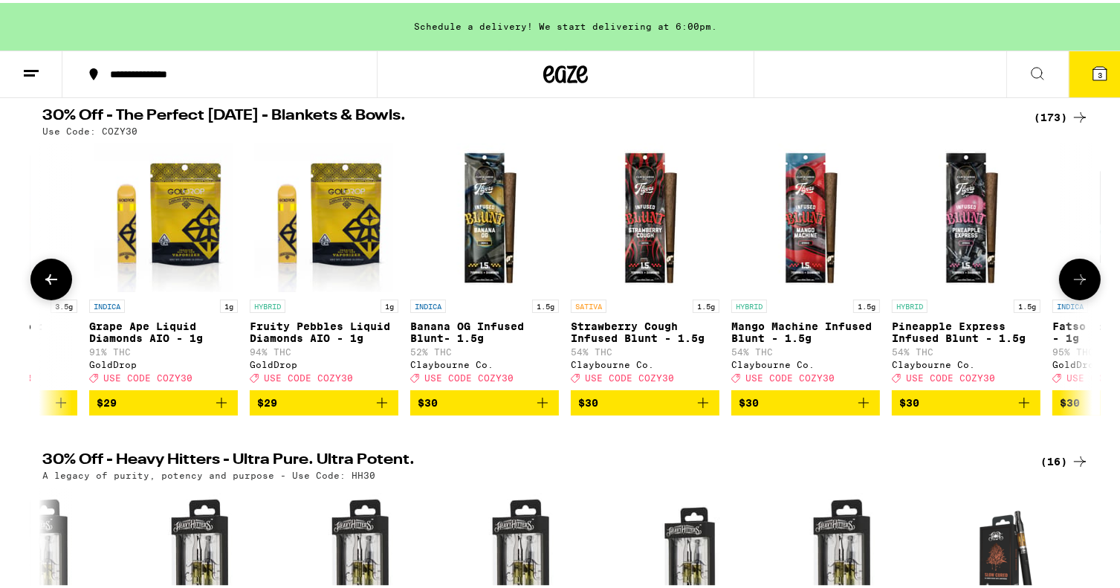
click at [1080, 285] on icon at bounding box center [1080, 277] width 18 height 18
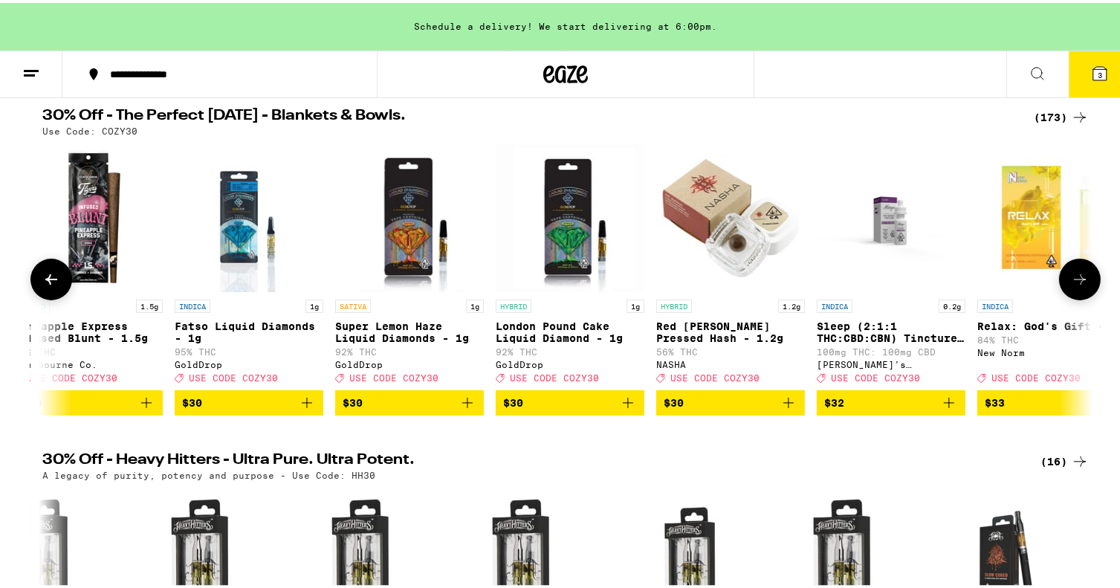
scroll to position [0, 17700]
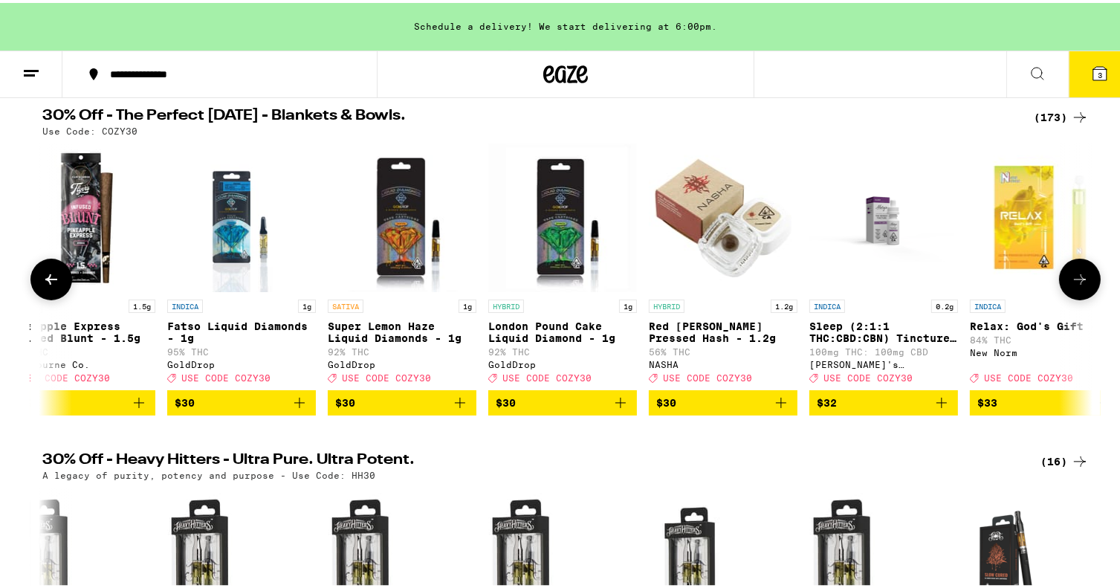
click at [1075, 285] on icon at bounding box center [1080, 277] width 18 height 18
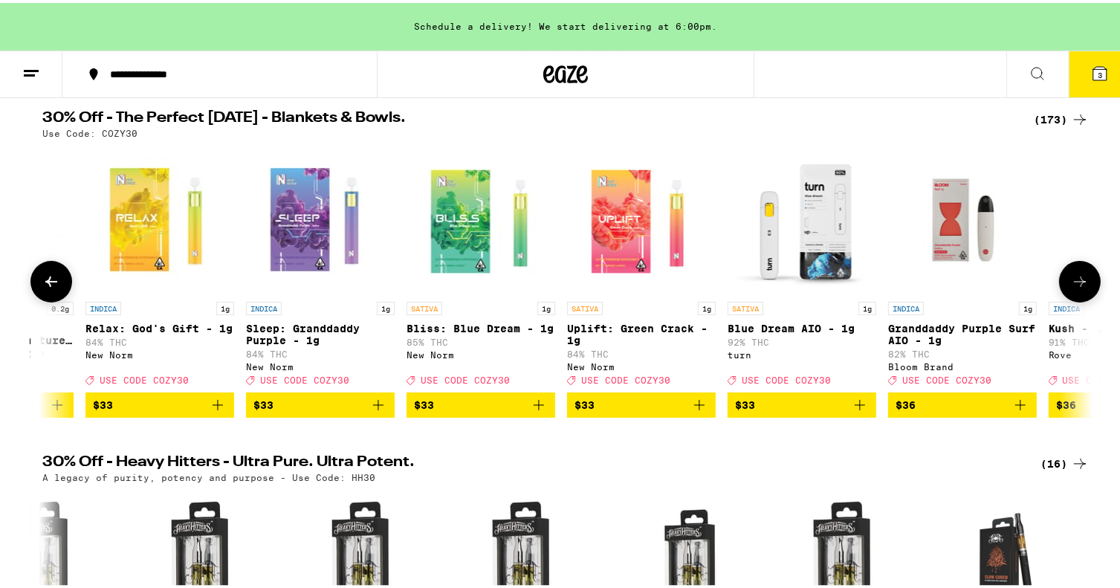
scroll to position [74, 0]
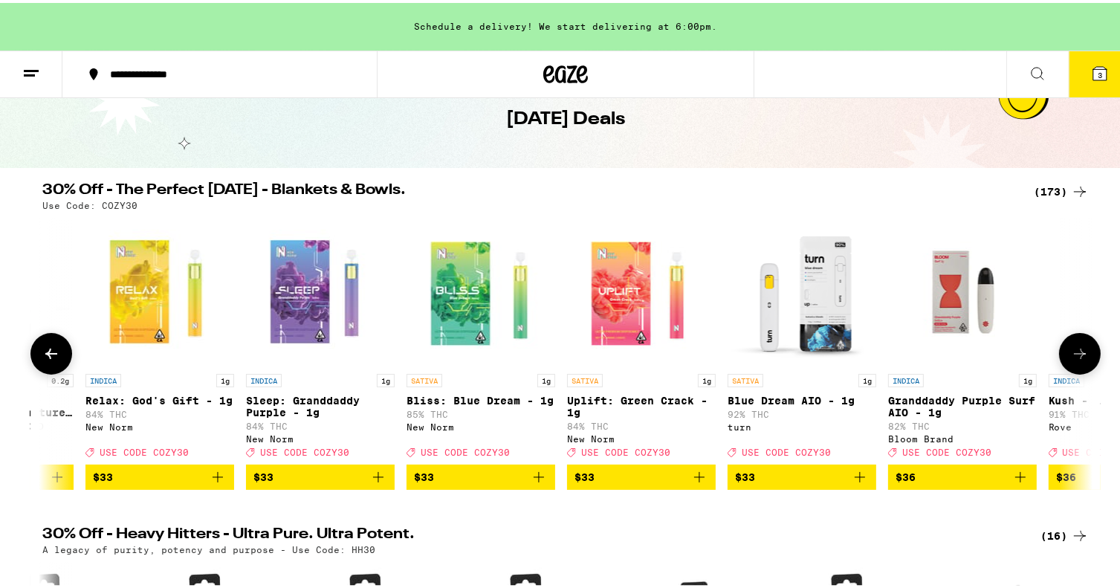
click at [1073, 348] on icon at bounding box center [1080, 351] width 18 height 18
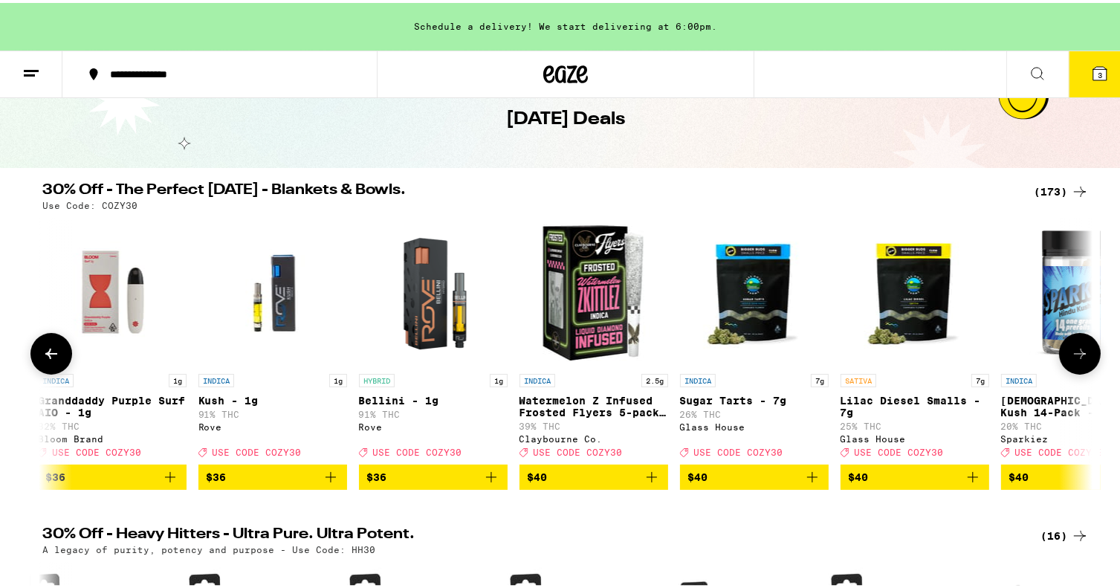
scroll to position [0, 19469]
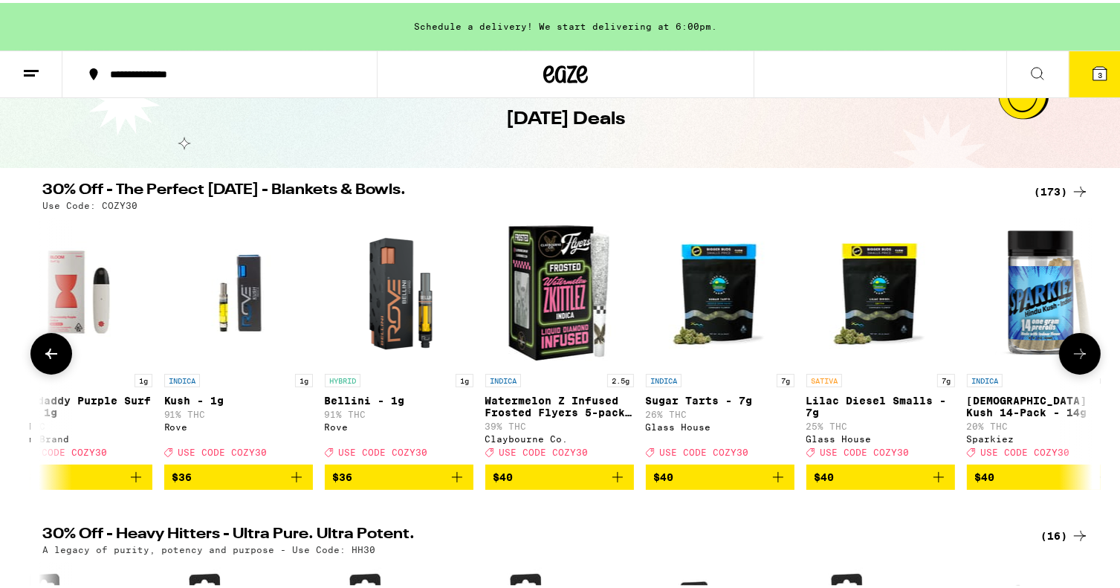
click at [1073, 348] on icon at bounding box center [1080, 351] width 18 height 18
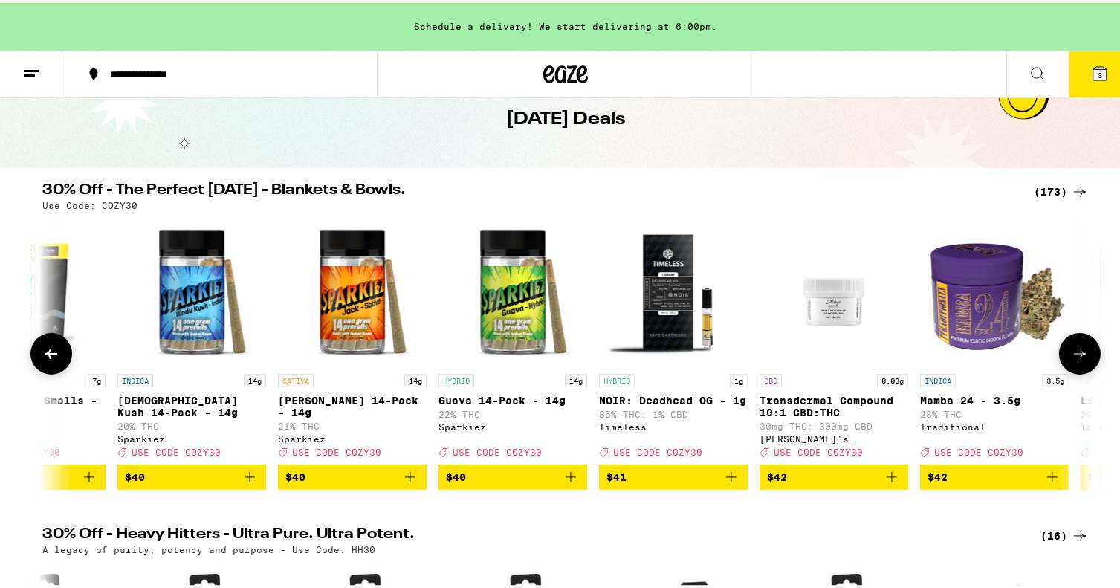
scroll to position [0, 20355]
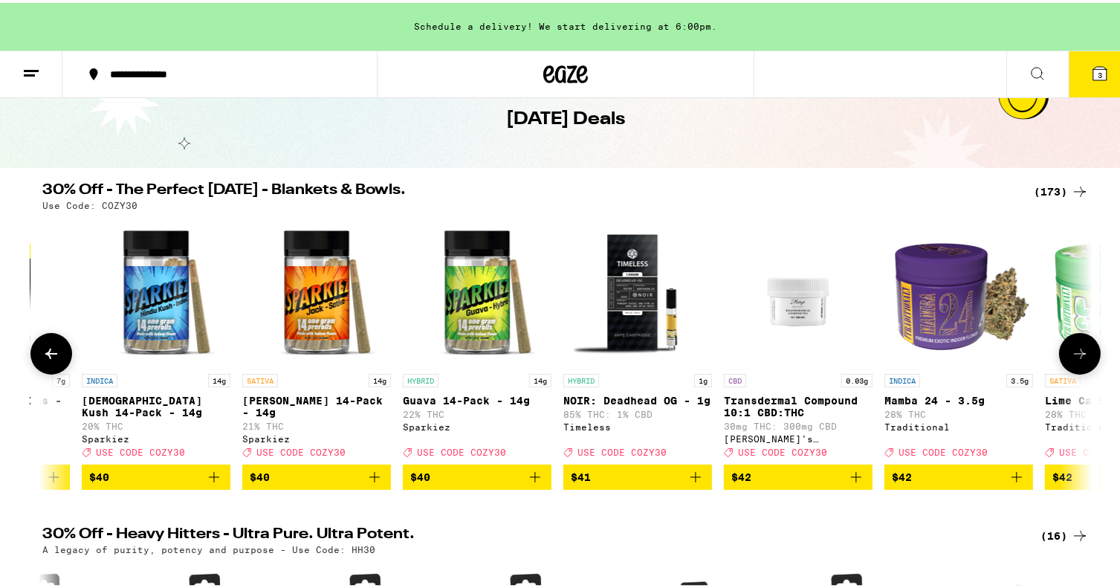
click at [1073, 348] on icon at bounding box center [1080, 351] width 18 height 18
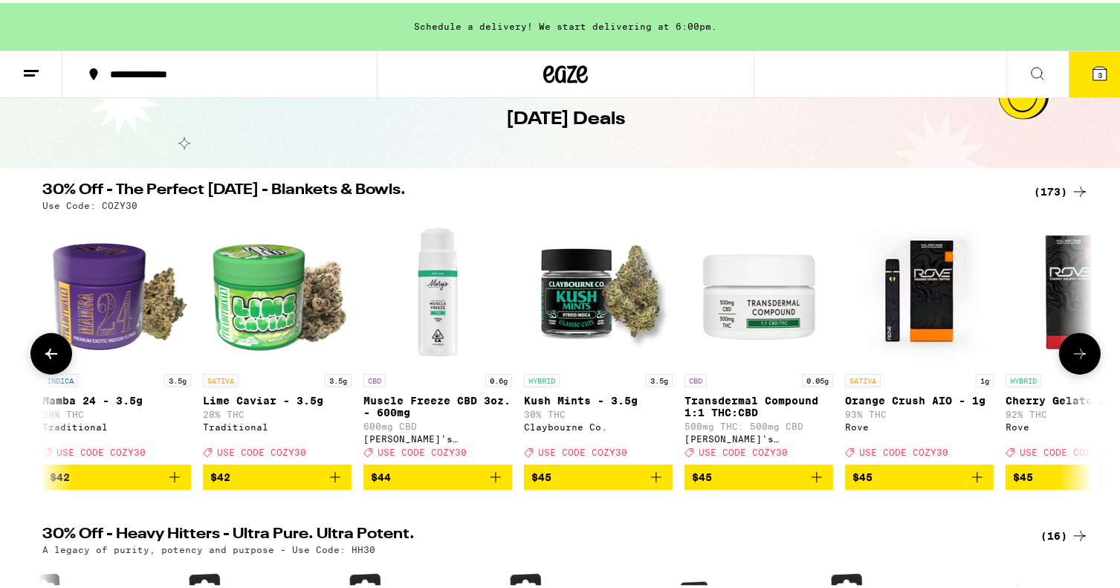
scroll to position [0, 21239]
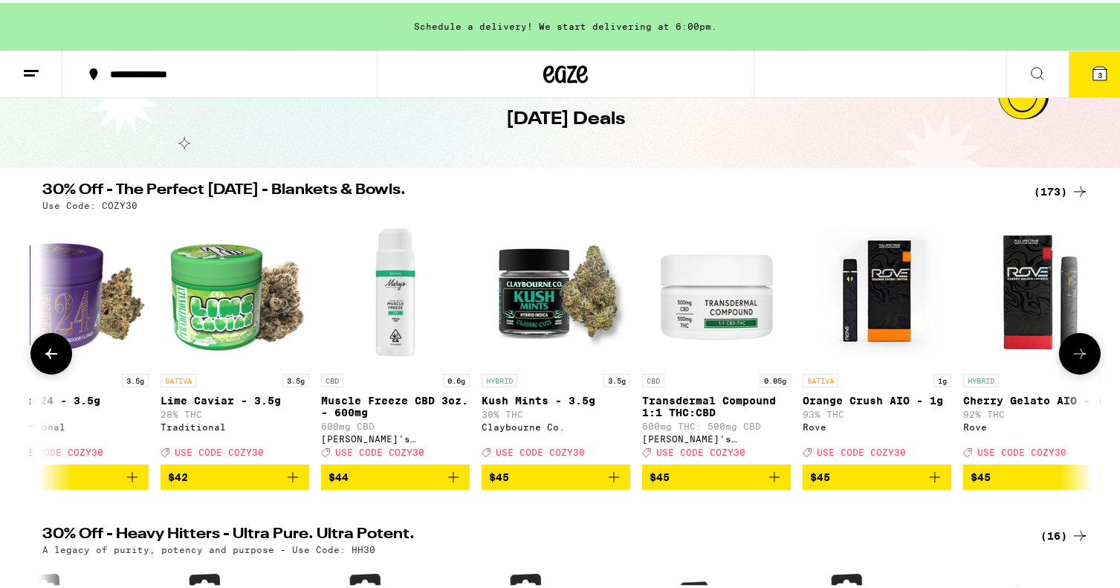
click at [46, 353] on icon at bounding box center [51, 351] width 18 height 18
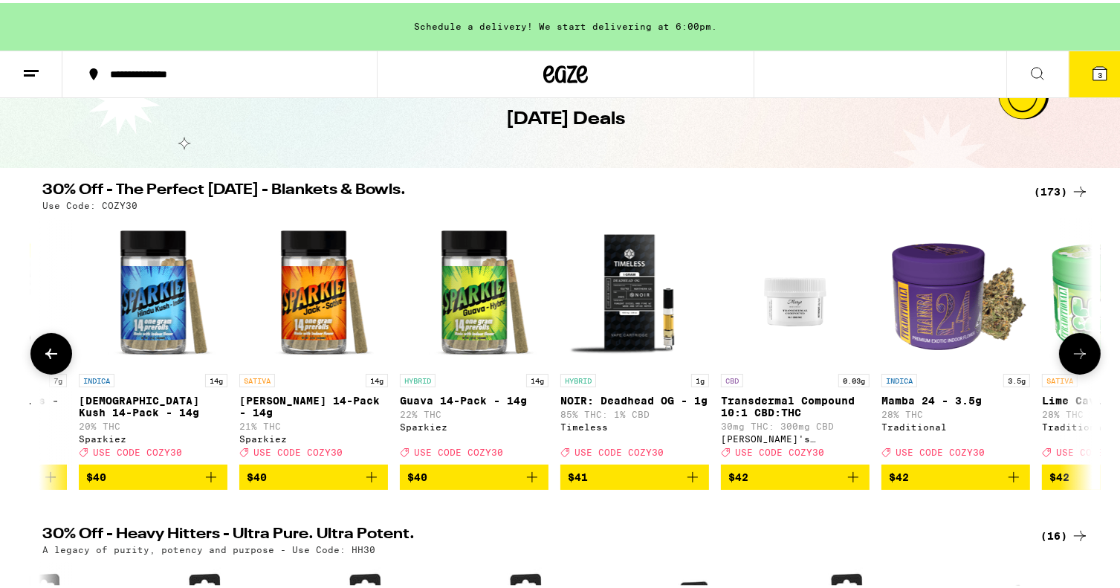
scroll to position [0, 20355]
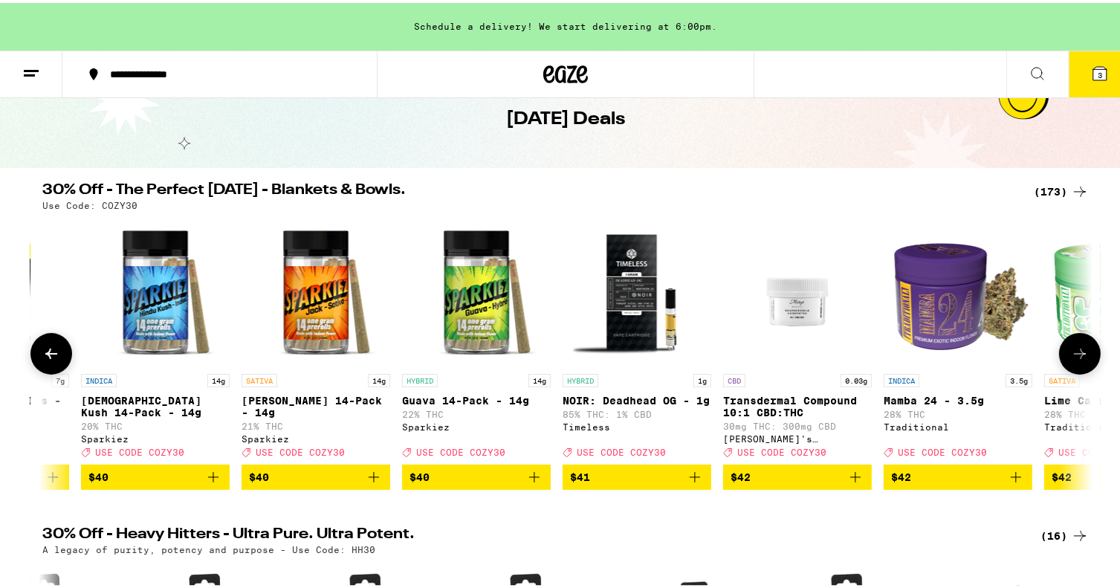
click at [847, 483] on icon "Add to bag" at bounding box center [856, 474] width 18 height 18
click at [1079, 359] on icon at bounding box center [1080, 351] width 18 height 18
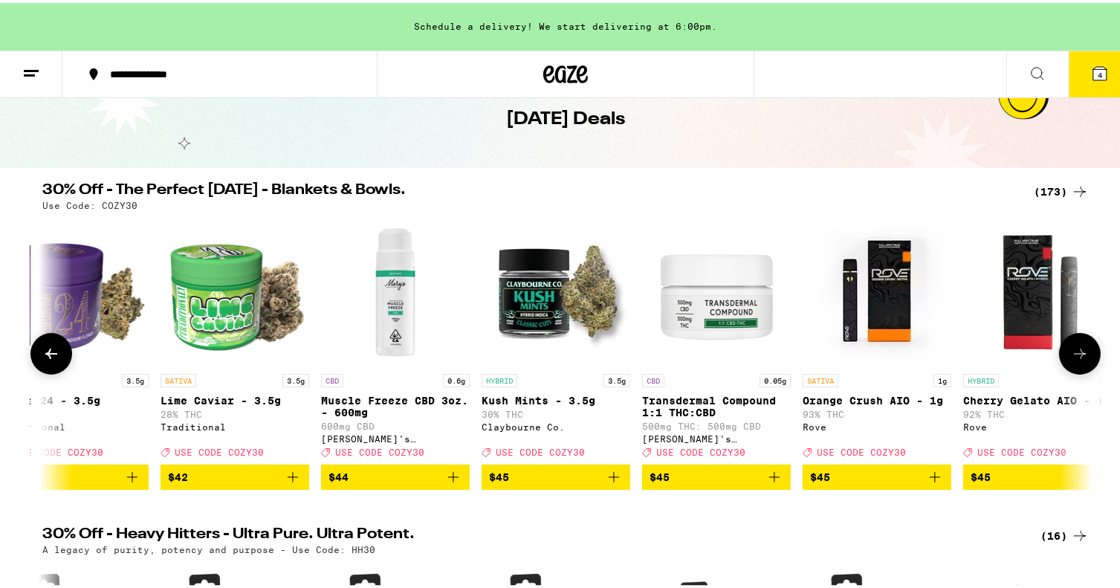
scroll to position [0, 21240]
click at [1076, 353] on icon at bounding box center [1080, 351] width 18 height 18
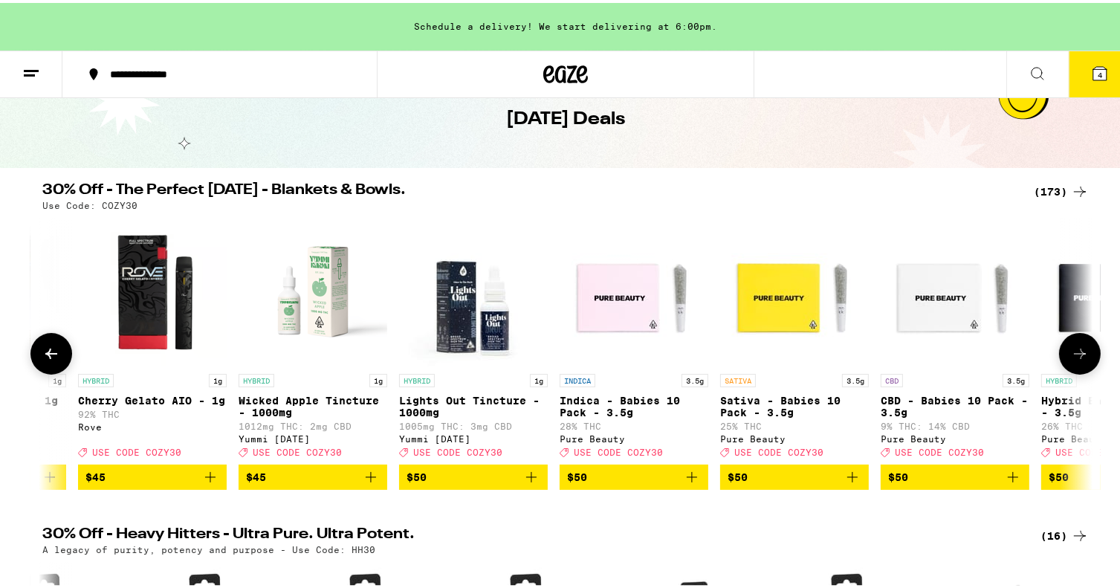
click at [1076, 353] on icon at bounding box center [1080, 351] width 18 height 18
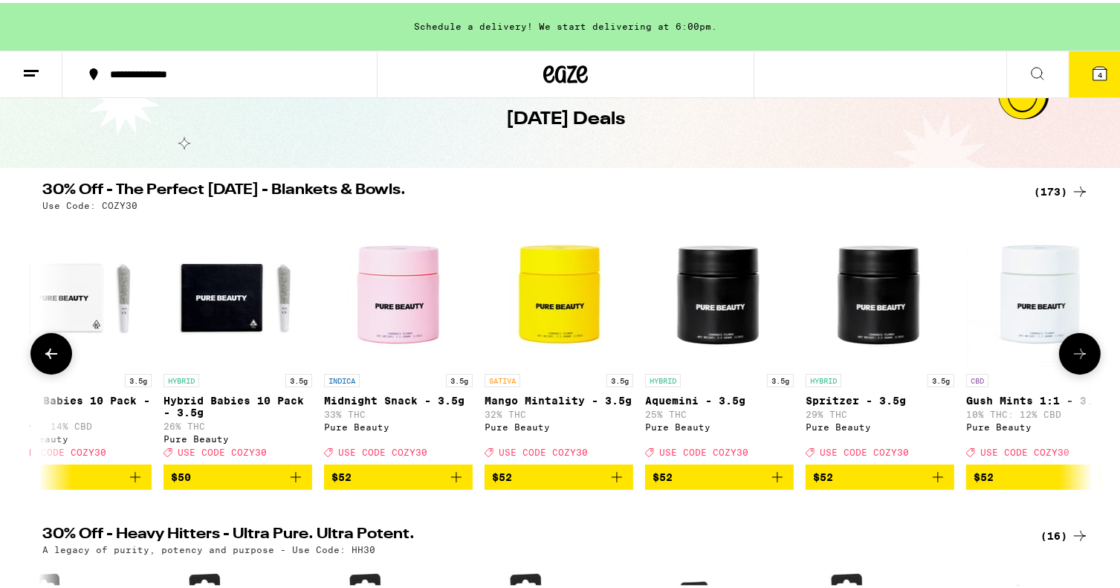
scroll to position [0, 23010]
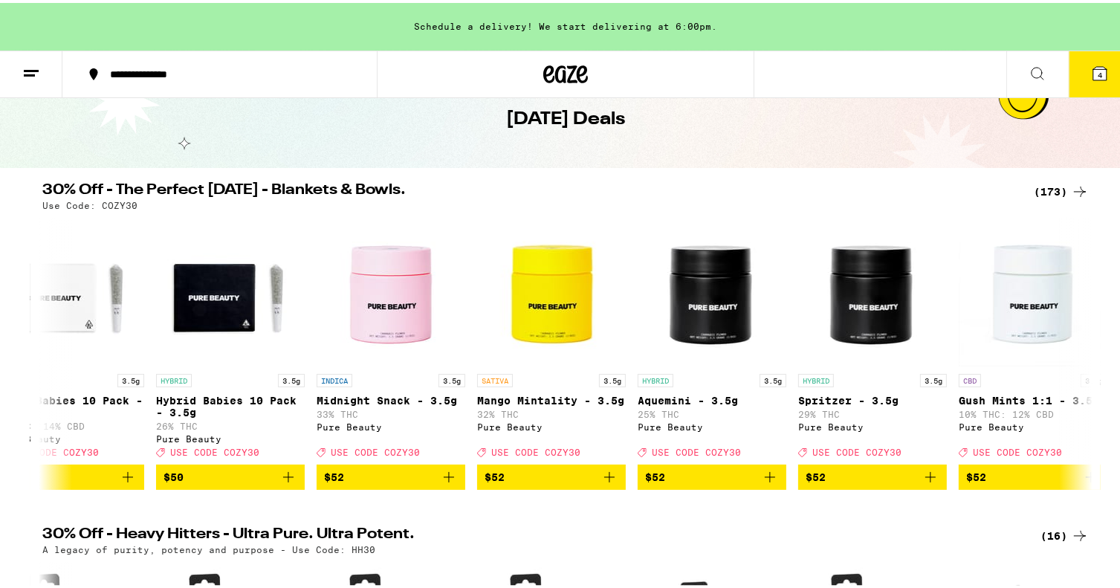
click at [1060, 188] on div "(173)" at bounding box center [1061, 189] width 55 height 18
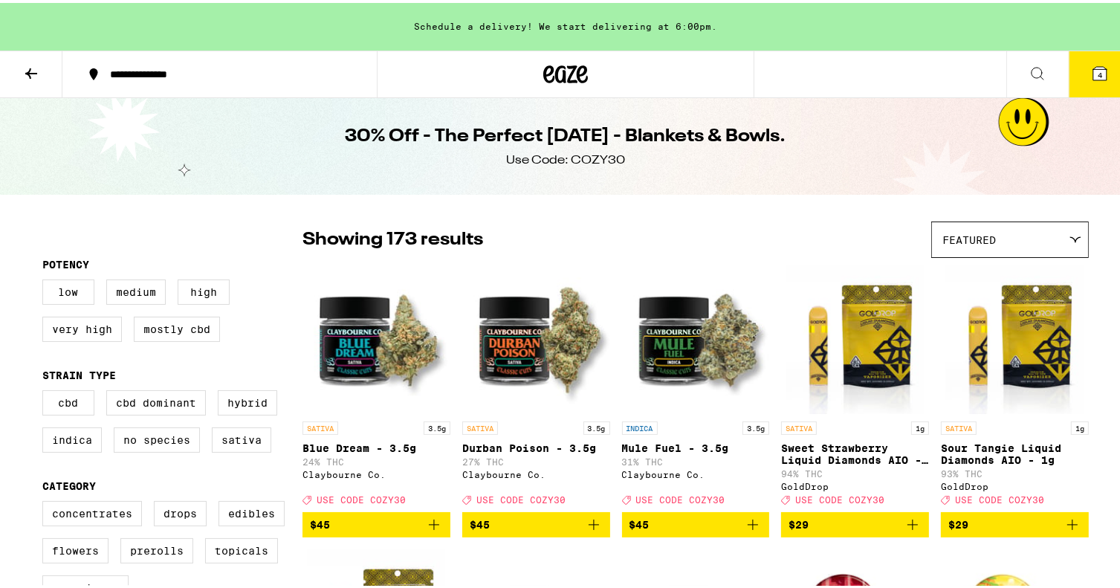
click at [990, 240] on div "Featured" at bounding box center [1010, 236] width 156 height 35
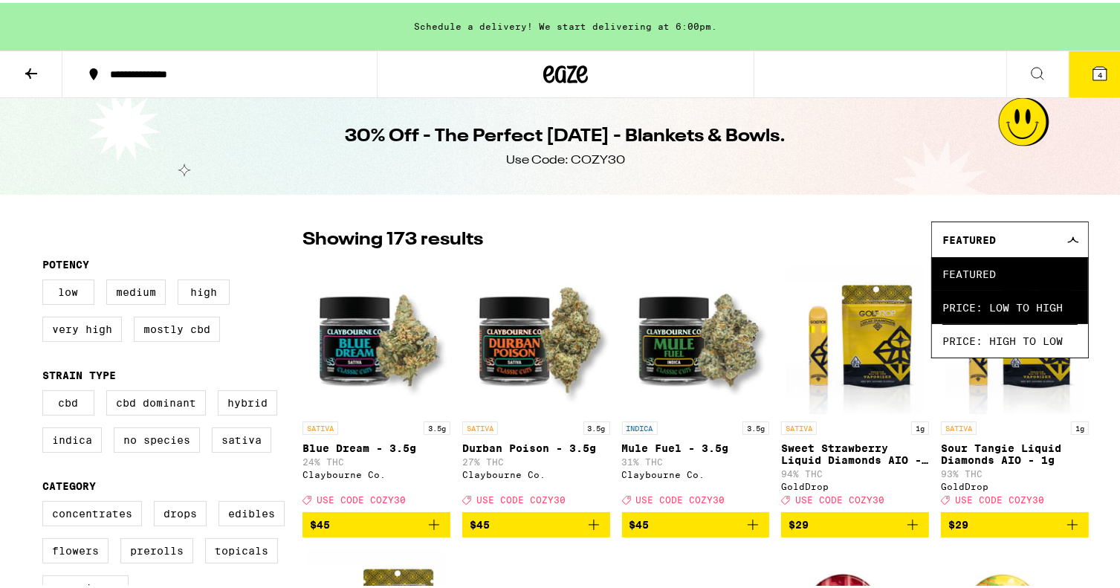
click at [983, 305] on span "Price: Low to High" at bounding box center [1010, 304] width 135 height 33
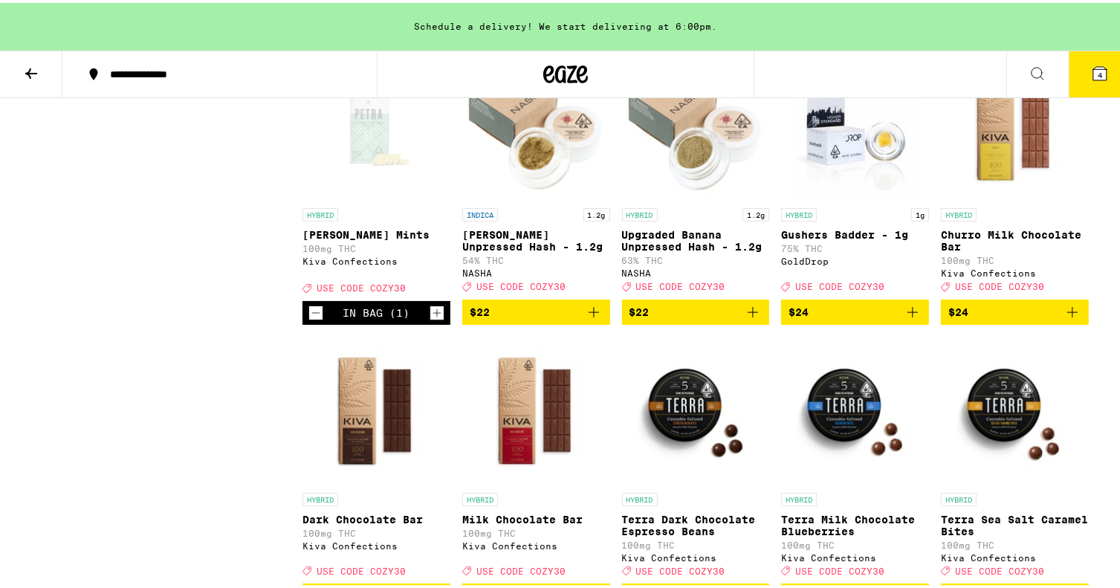
scroll to position [4758, 0]
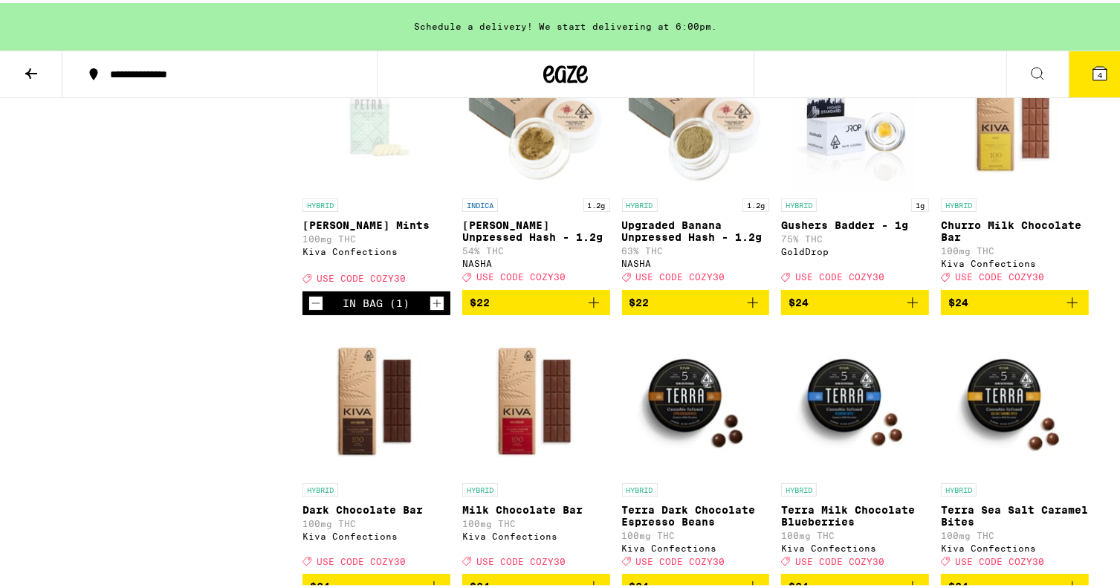
drag, startPoint x: 1071, startPoint y: 158, endPoint x: 1056, endPoint y: 170, distance: 19.5
click at [1071, 25] on icon "Increment" at bounding box center [1075, 16] width 13 height 18
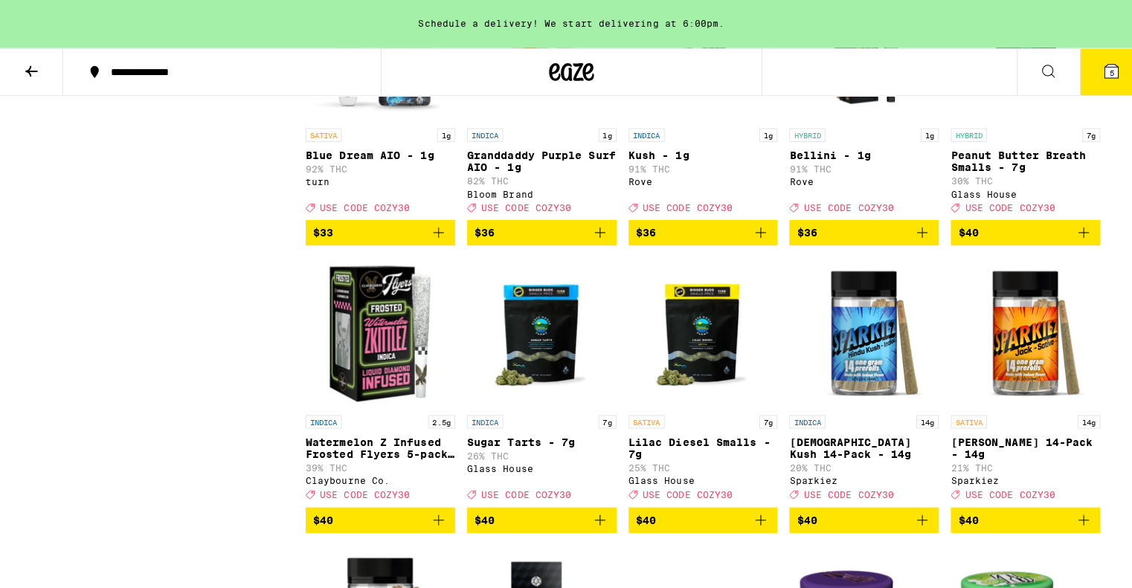
scroll to position [6914, 0]
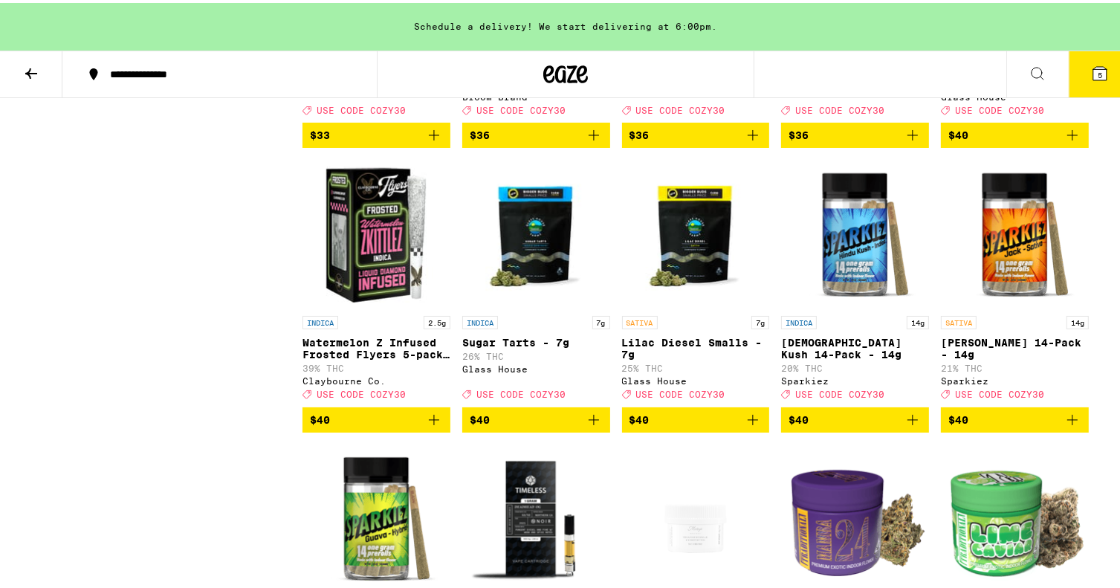
click at [1094, 70] on icon at bounding box center [1100, 70] width 13 height 13
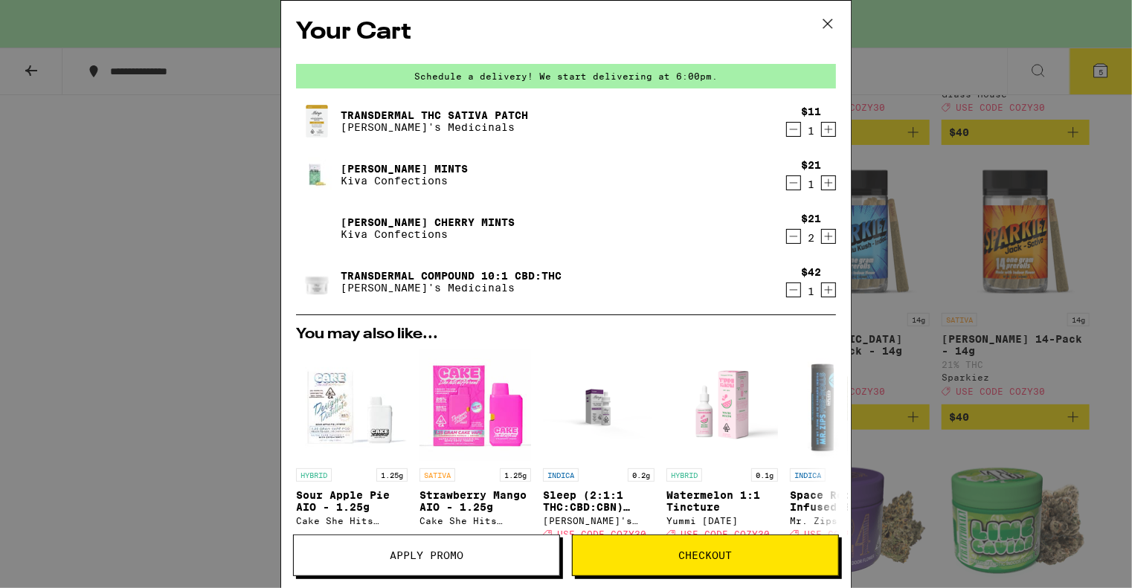
click at [787, 290] on icon "Decrement" at bounding box center [793, 290] width 13 height 18
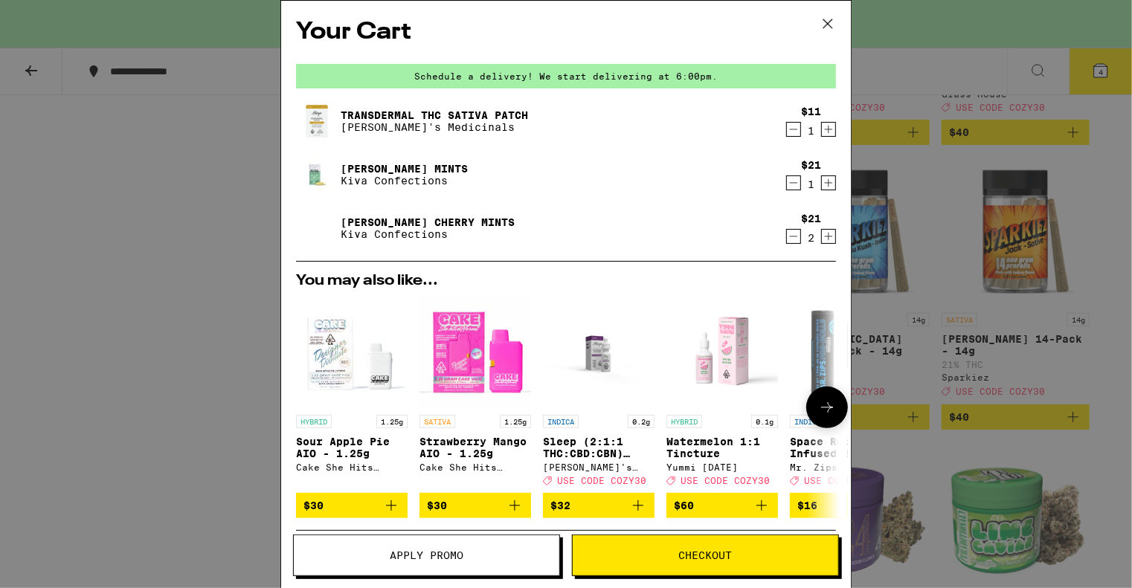
scroll to position [200, 0]
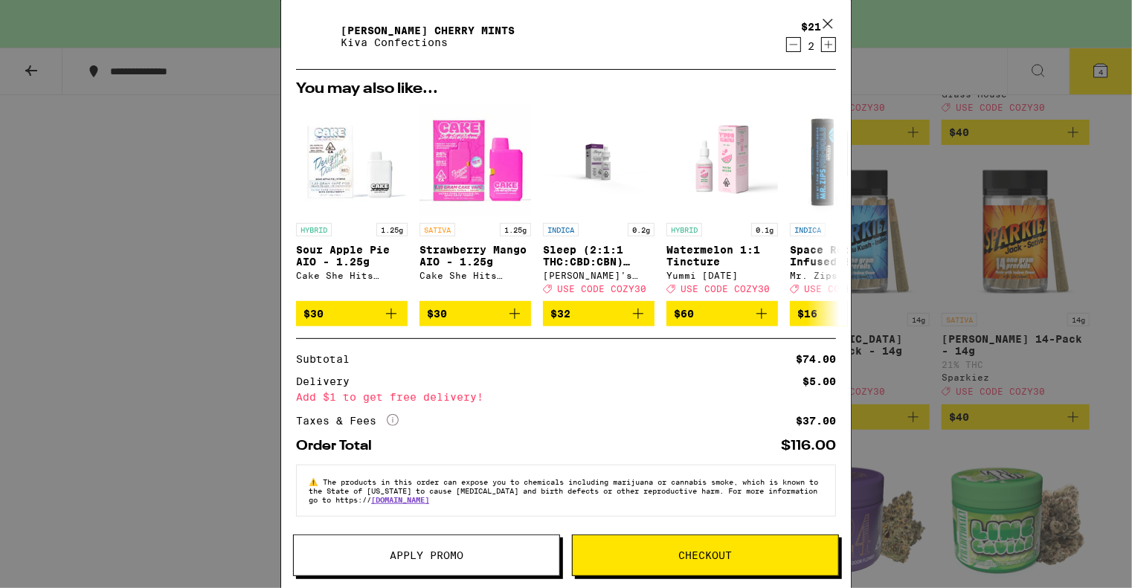
click at [427, 553] on span "Apply Promo" at bounding box center [427, 555] width 74 height 10
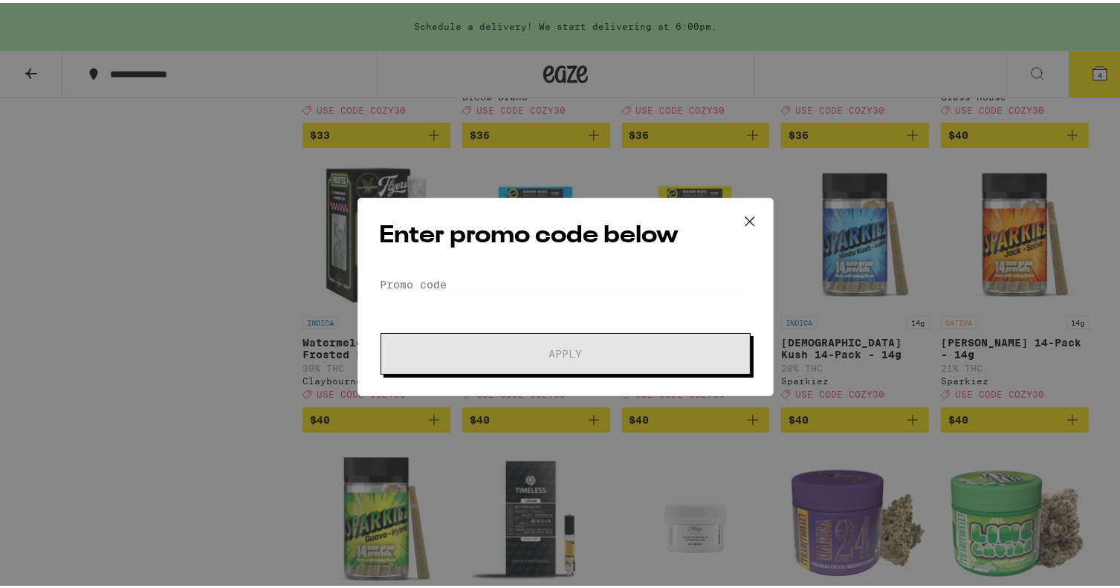
click at [488, 270] on div "Enter promo code below Promo Code Apply" at bounding box center [566, 294] width 416 height 198
click at [480, 276] on input "Promo Code" at bounding box center [565, 282] width 373 height 22
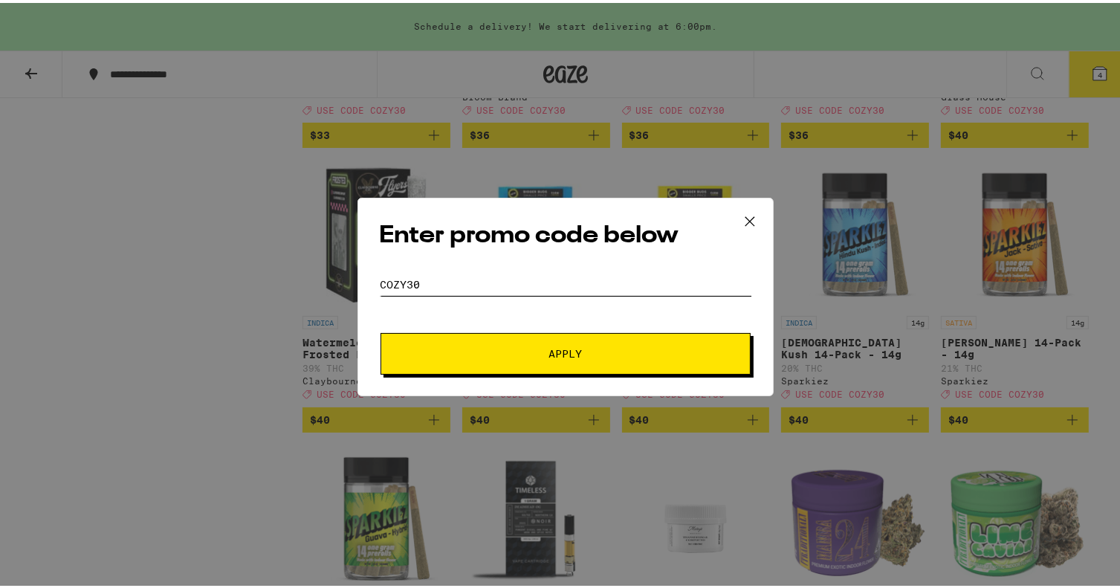
type input "cozy30"
click at [550, 338] on button "Apply" at bounding box center [566, 351] width 370 height 42
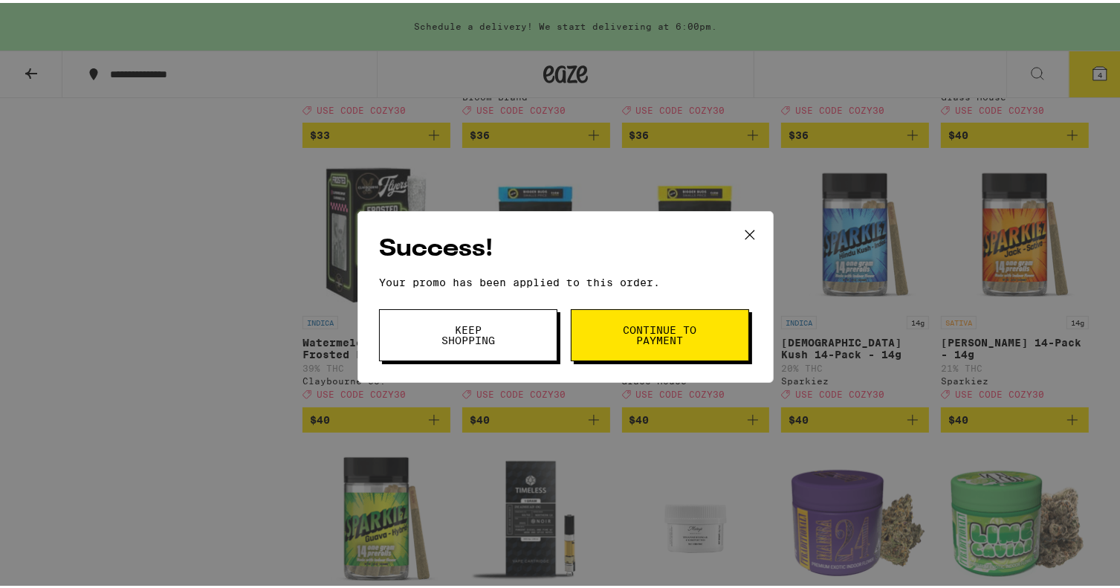
click at [503, 332] on button "Keep Shopping" at bounding box center [468, 332] width 178 height 52
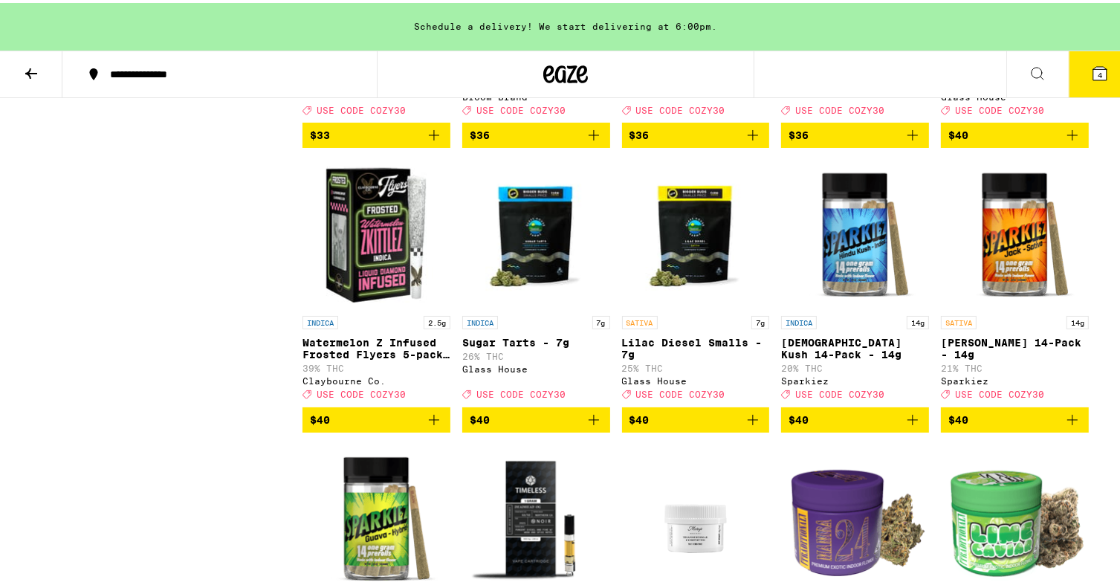
click at [1094, 69] on icon at bounding box center [1100, 70] width 13 height 13
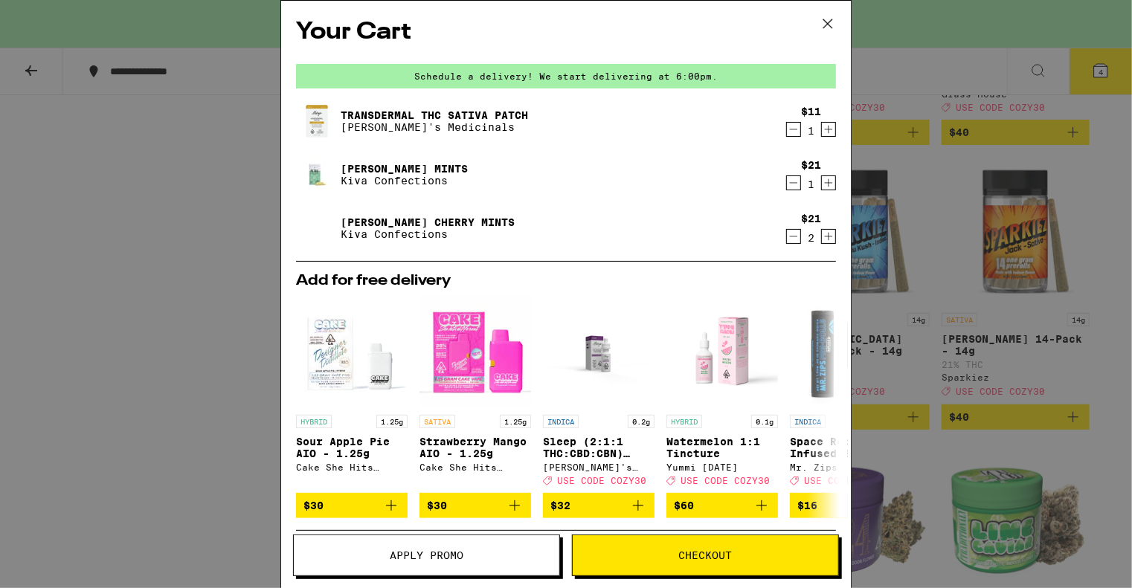
click at [787, 131] on icon "Decrement" at bounding box center [793, 129] width 13 height 18
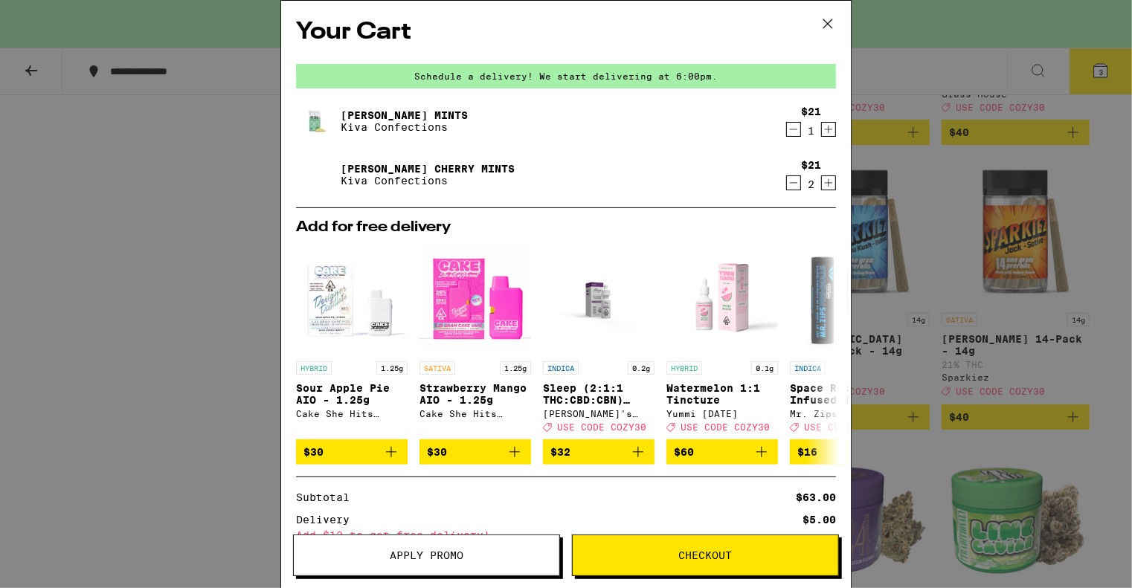
click at [787, 127] on icon "Decrement" at bounding box center [793, 129] width 13 height 18
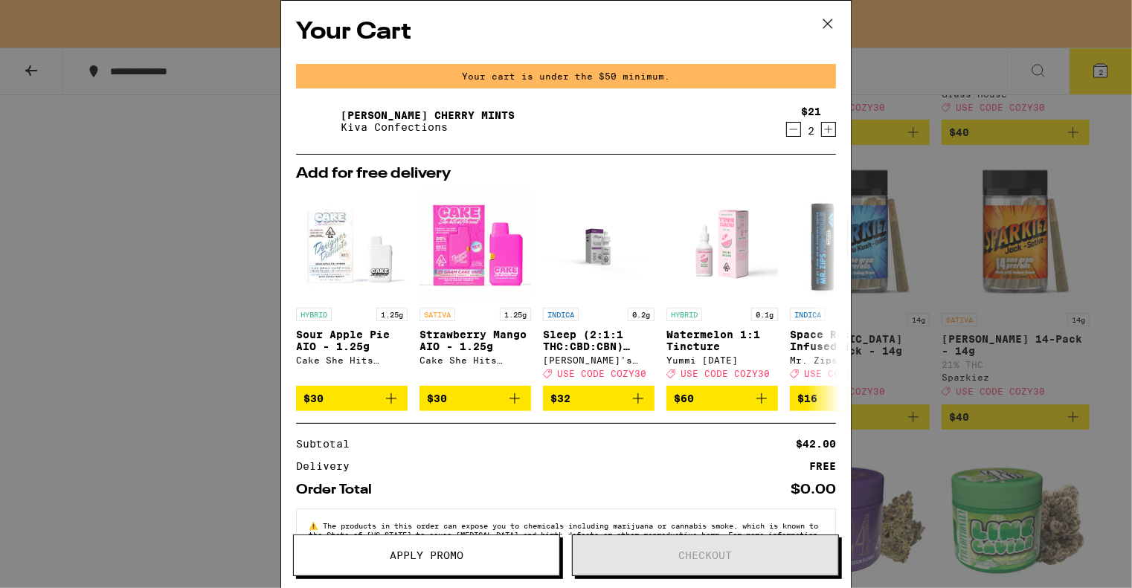
click at [826, 27] on icon at bounding box center [827, 24] width 22 height 22
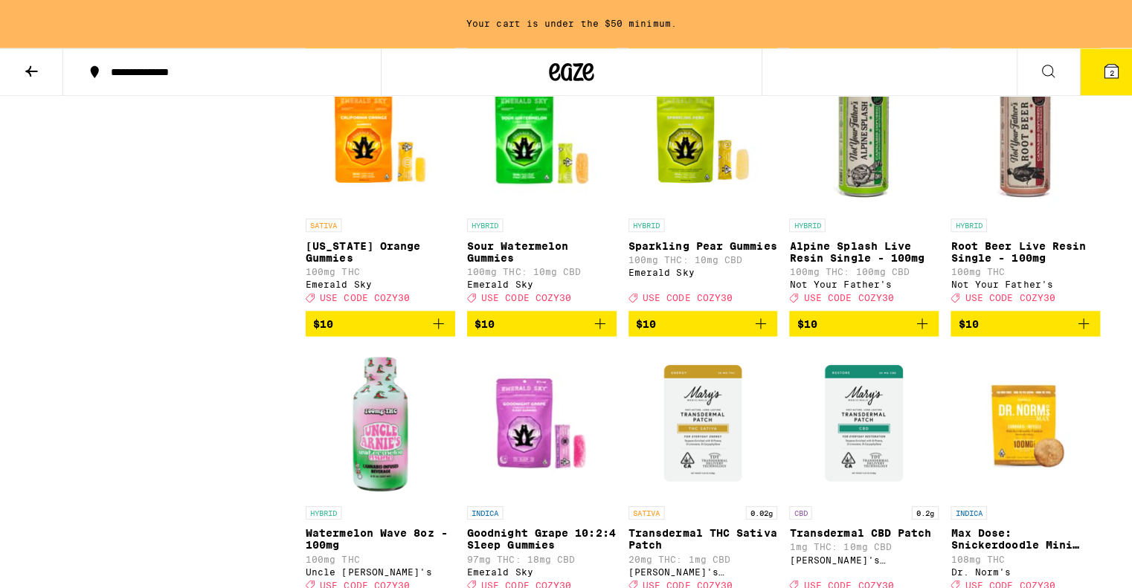
scroll to position [1731, 0]
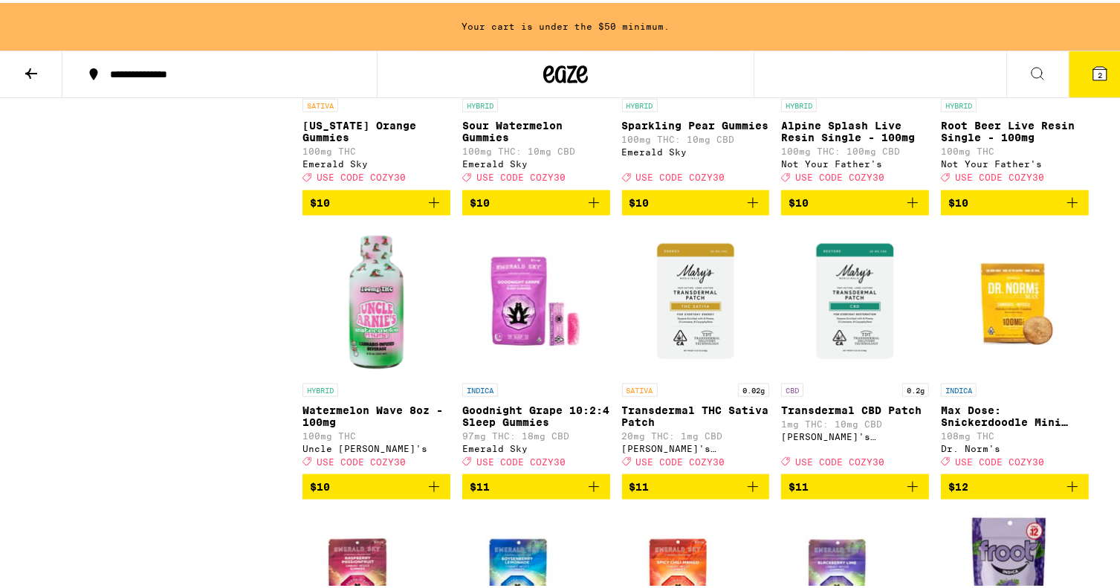
click at [751, 493] on icon "Add to bag" at bounding box center [753, 484] width 18 height 18
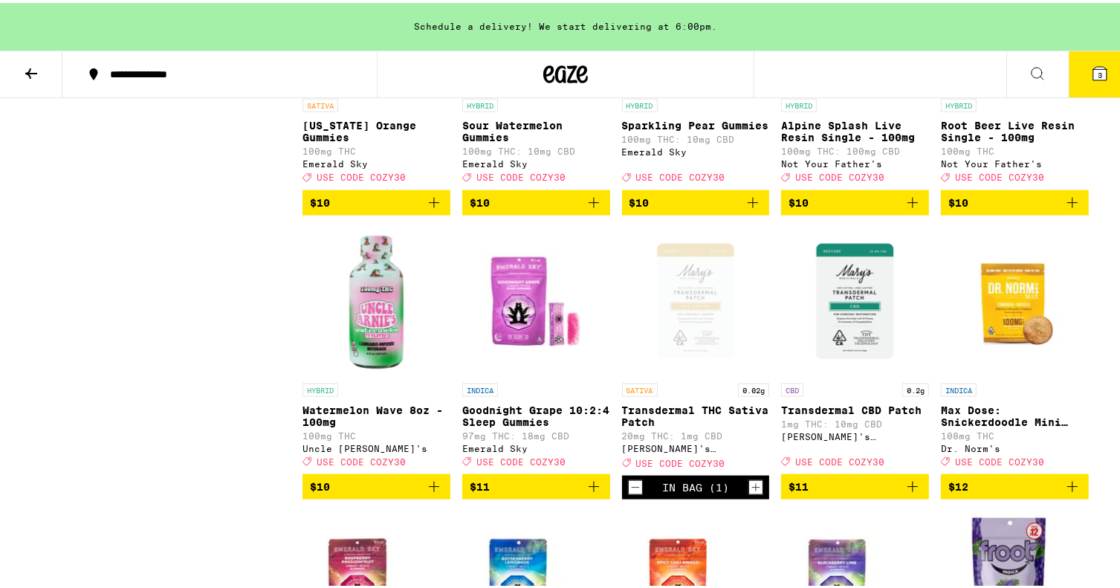
click at [1098, 68] on span "3" at bounding box center [1100, 72] width 4 height 9
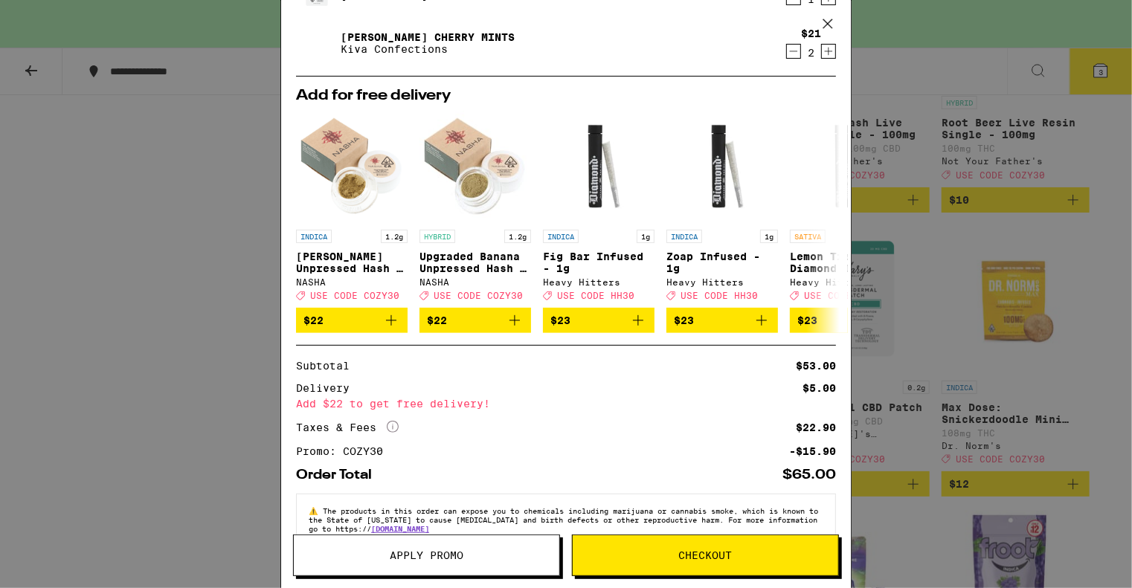
scroll to position [170, 0]
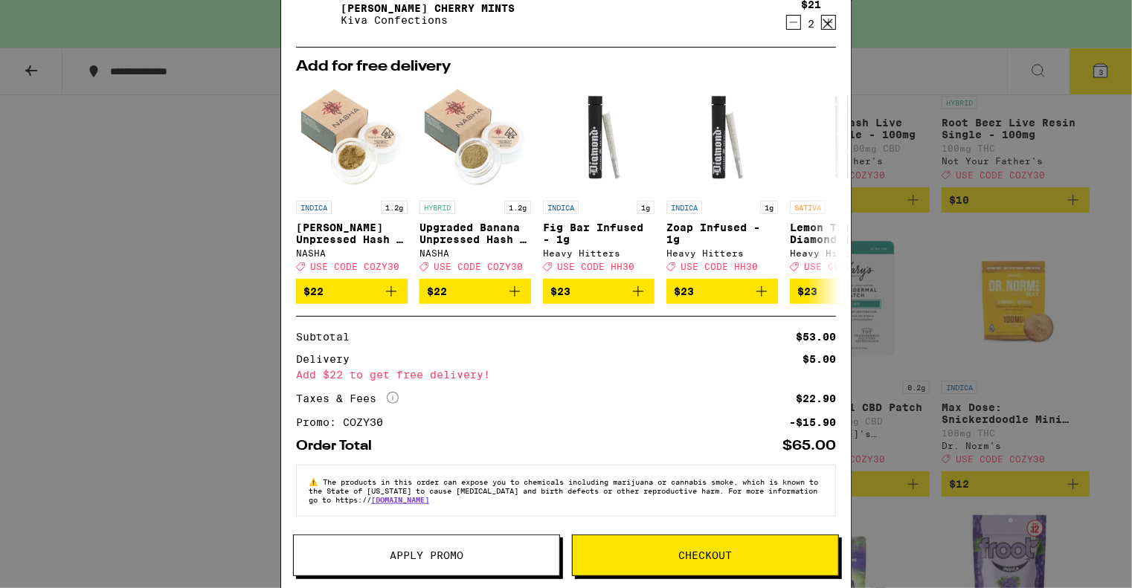
click at [651, 559] on span "Checkout" at bounding box center [704, 555] width 265 height 10
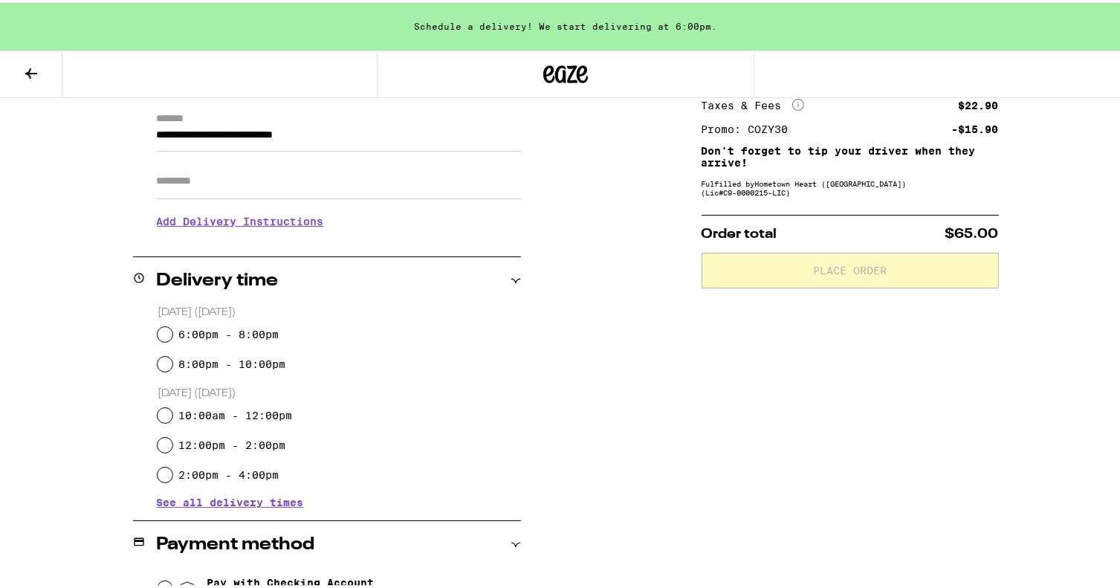
scroll to position [297, 0]
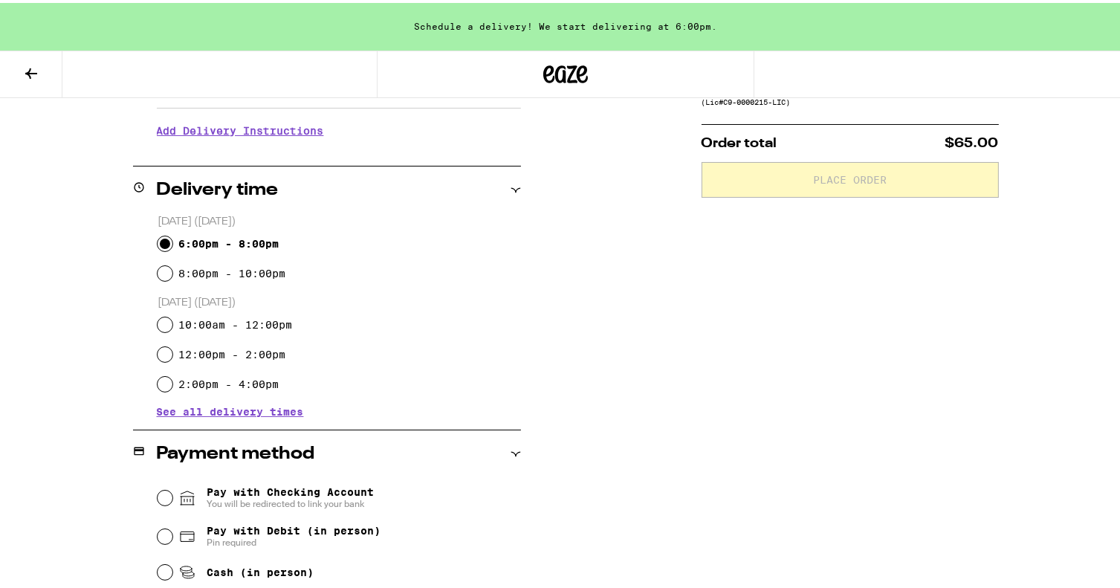
click at [163, 241] on input "6:00pm - 8:00pm" at bounding box center [165, 240] width 15 height 15
radio input "true"
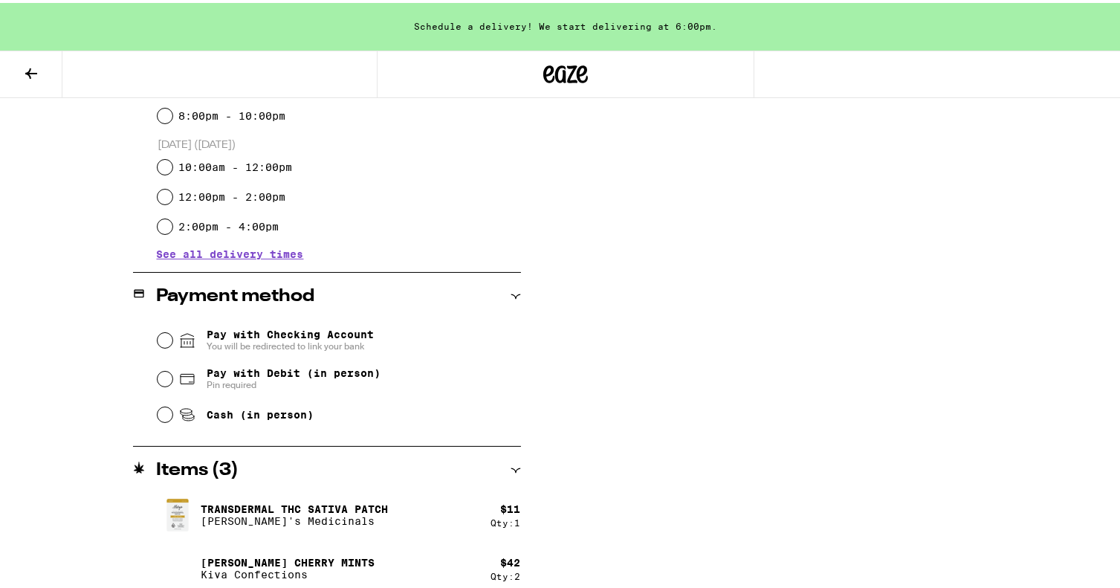
scroll to position [465, 0]
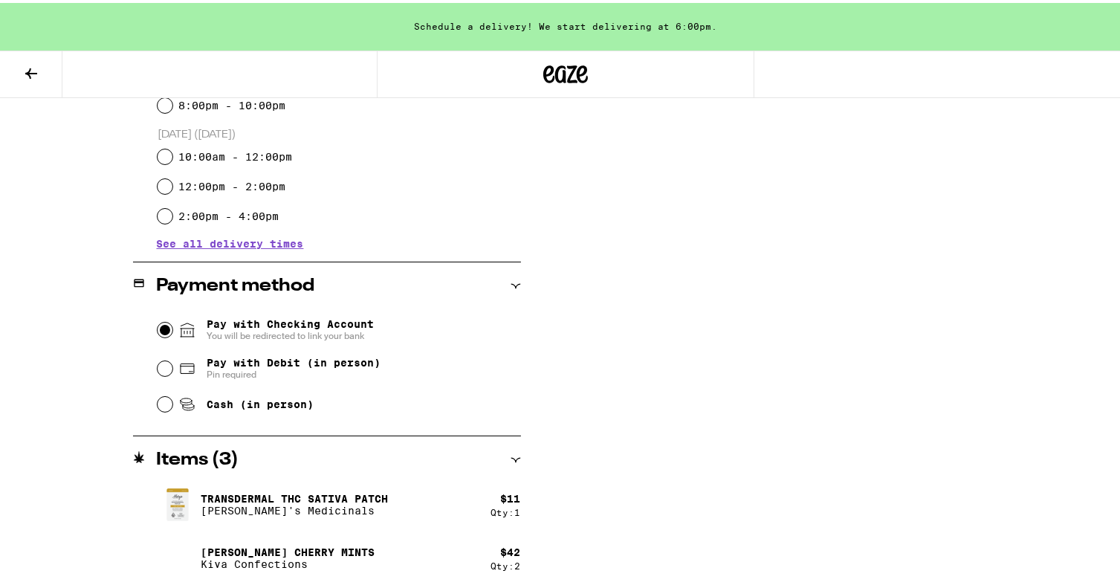
click at [158, 330] on input "Pay with Checking Account You will be redirected to link your bank" at bounding box center [165, 327] width 15 height 15
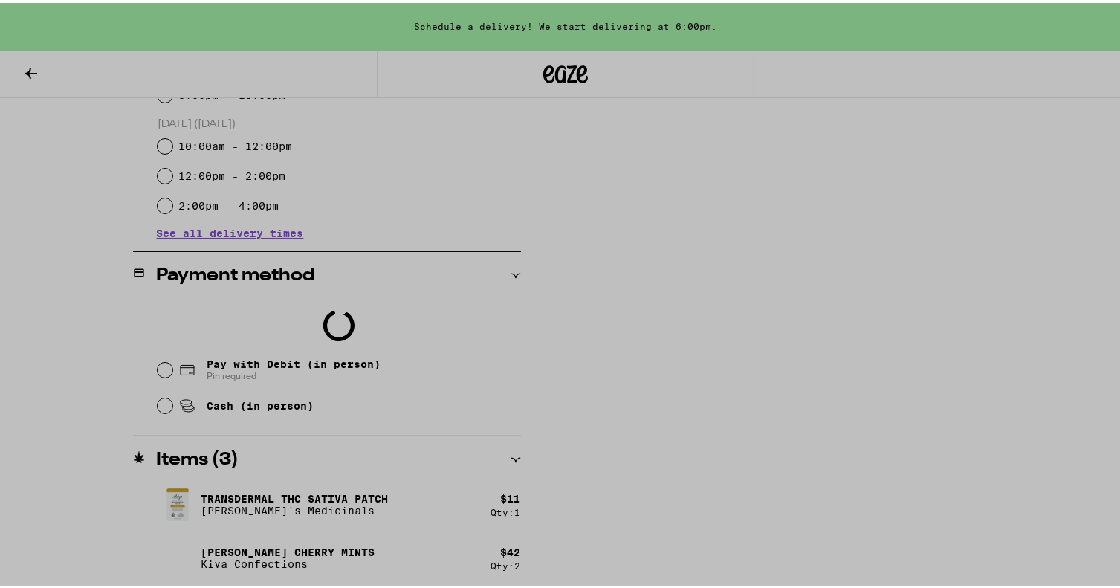
scroll to position [0, 0]
click at [813, 222] on div at bounding box center [566, 294] width 1132 height 588
click at [835, 279] on div at bounding box center [566, 294] width 1132 height 588
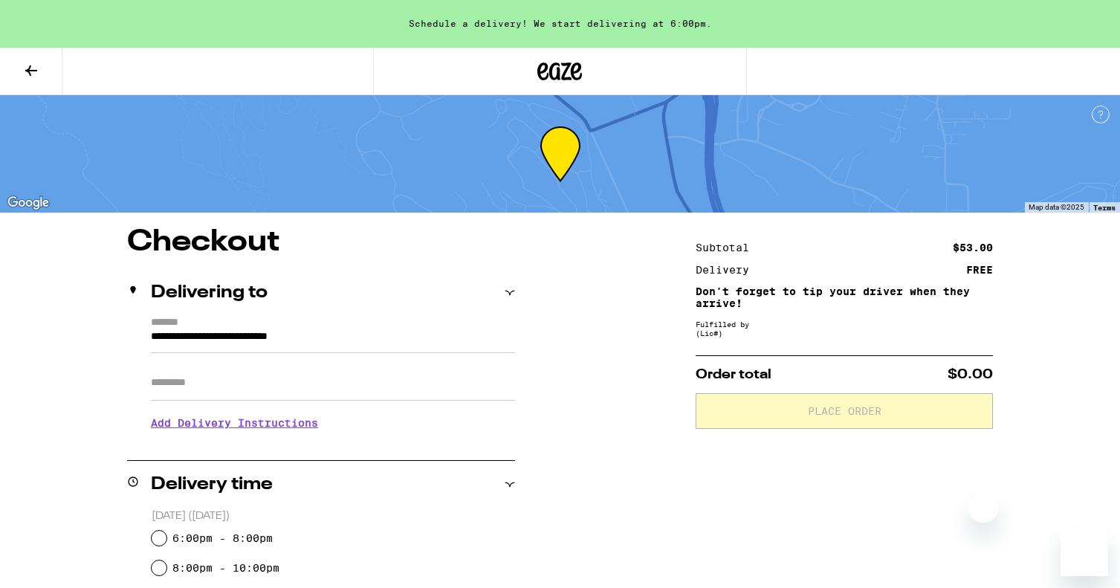
click at [158, 531] on input "6:00pm - 8:00pm" at bounding box center [159, 538] width 15 height 15
radio input "true"
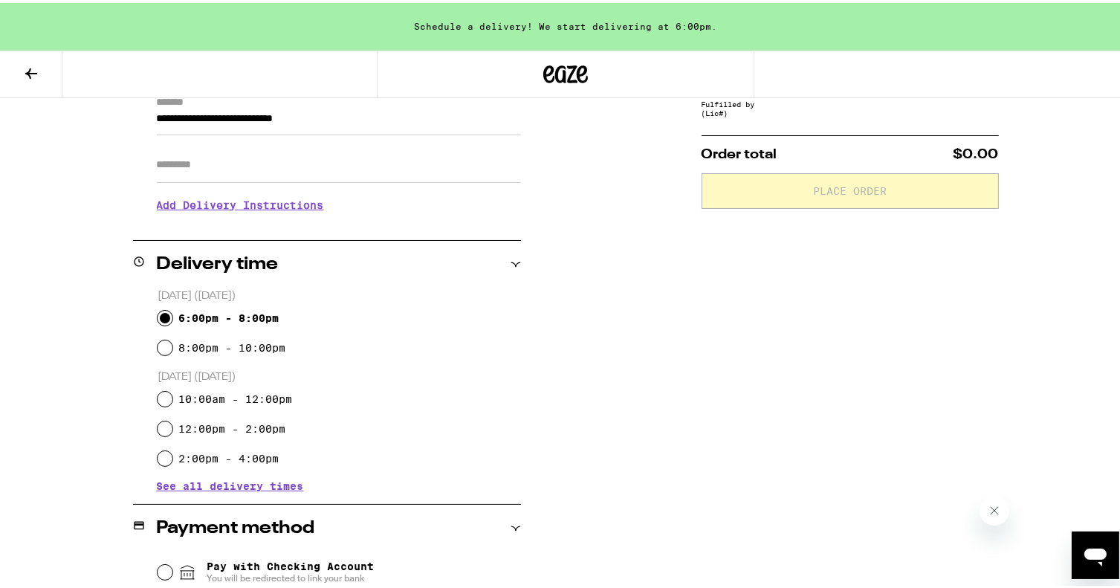
scroll to position [465, 0]
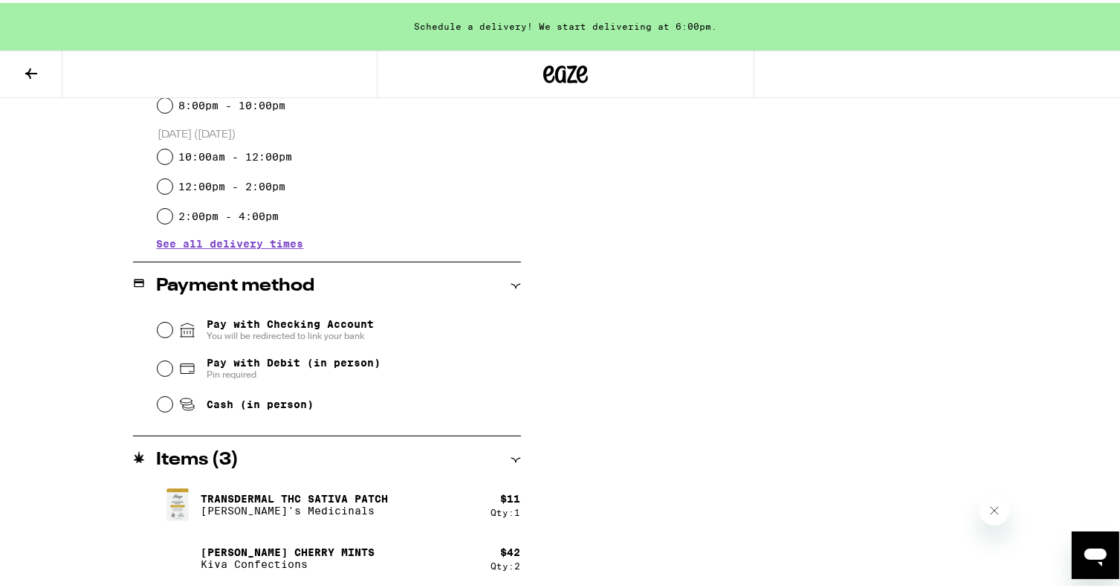
click at [212, 326] on span "Pay with Checking Account You will be redirected to link your bank" at bounding box center [290, 327] width 167 height 24
click at [172, 326] on input "Pay with Checking Account You will be redirected to link your bank" at bounding box center [165, 327] width 15 height 15
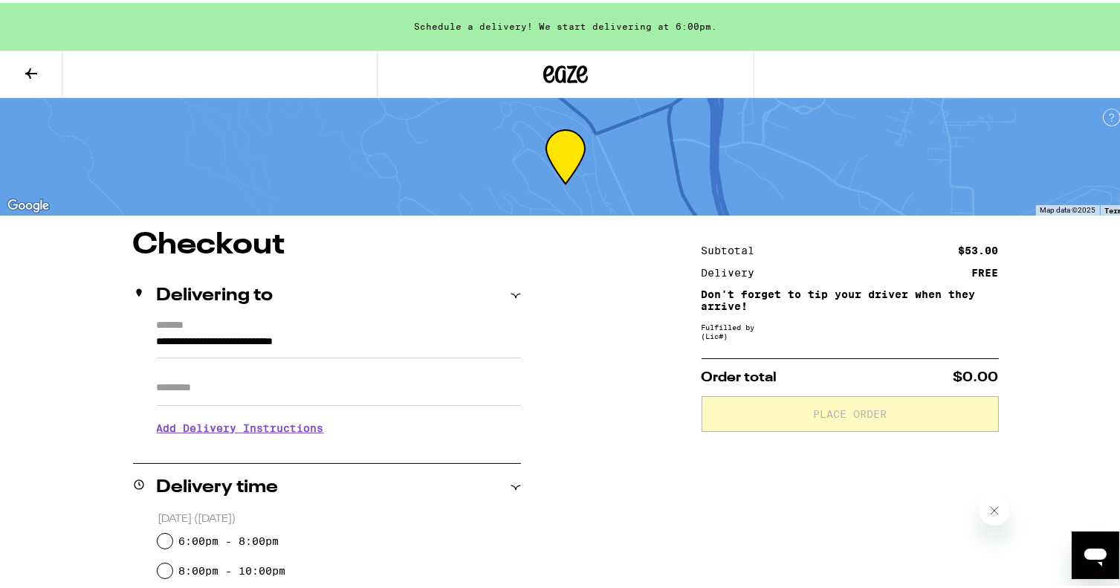
scroll to position [149, 0]
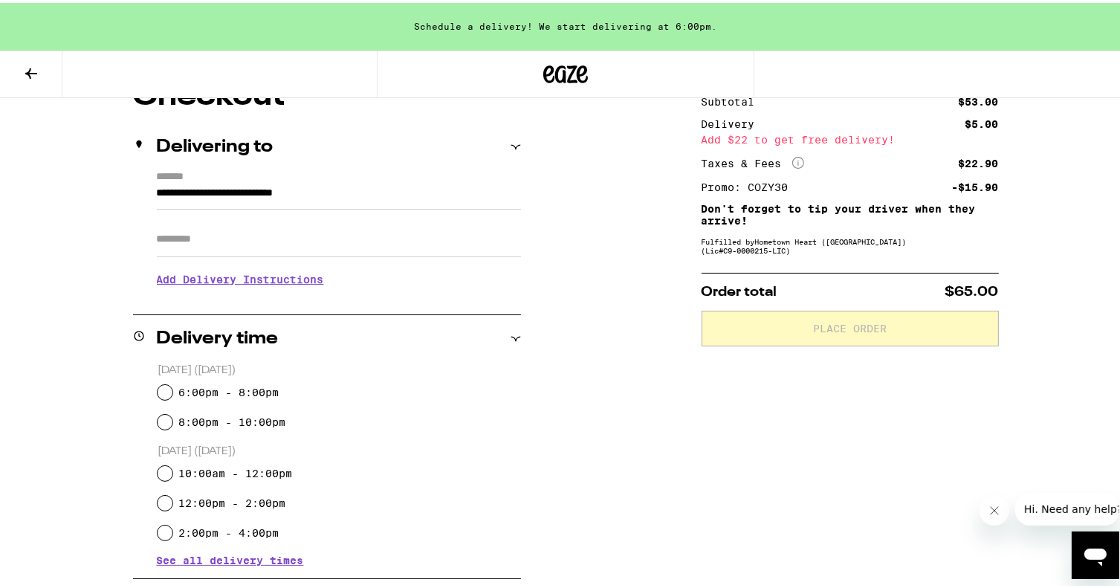
click at [201, 387] on label "6:00pm - 8:00pm" at bounding box center [228, 390] width 100 height 12
click at [172, 387] on input "6:00pm - 8:00pm" at bounding box center [165, 389] width 15 height 15
radio input "true"
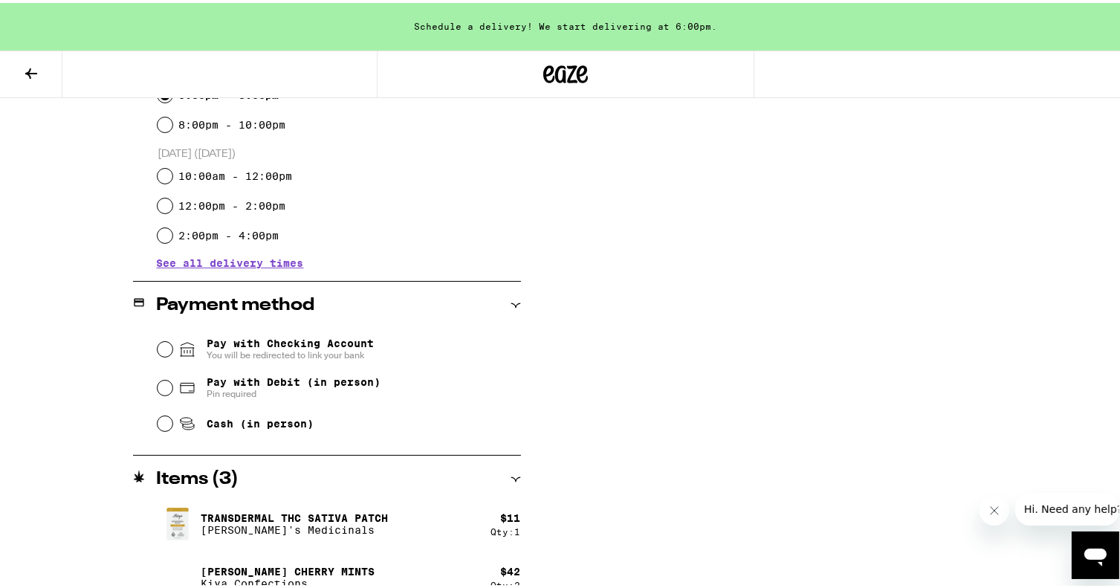
click at [294, 343] on span "Pay with Checking Account You will be redirected to link your bank" at bounding box center [290, 347] width 167 height 24
click at [172, 343] on input "Pay with Checking Account You will be redirected to link your bank" at bounding box center [165, 346] width 15 height 15
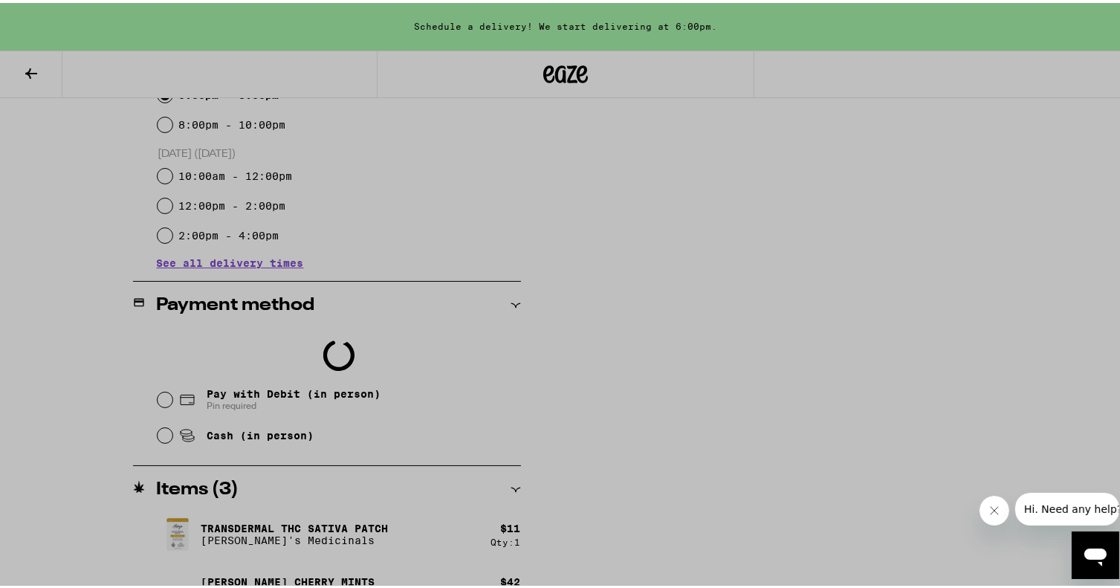
scroll to position [0, 0]
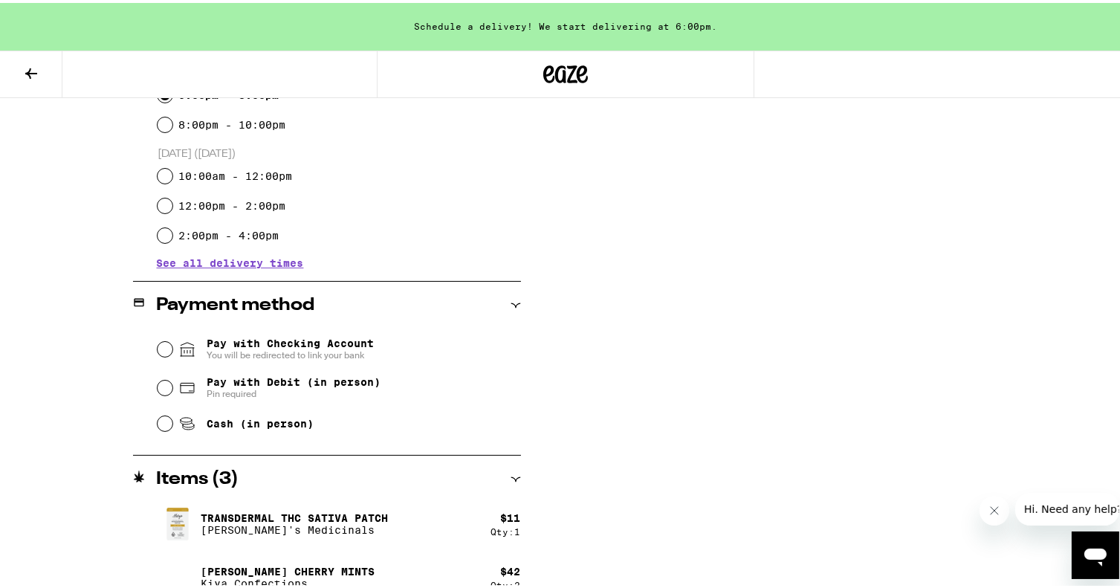
click at [227, 353] on span "You will be redirected to link your bank" at bounding box center [290, 352] width 167 height 12
click at [172, 353] on input "Pay with Checking Account You will be redirected to link your bank" at bounding box center [165, 346] width 15 height 15
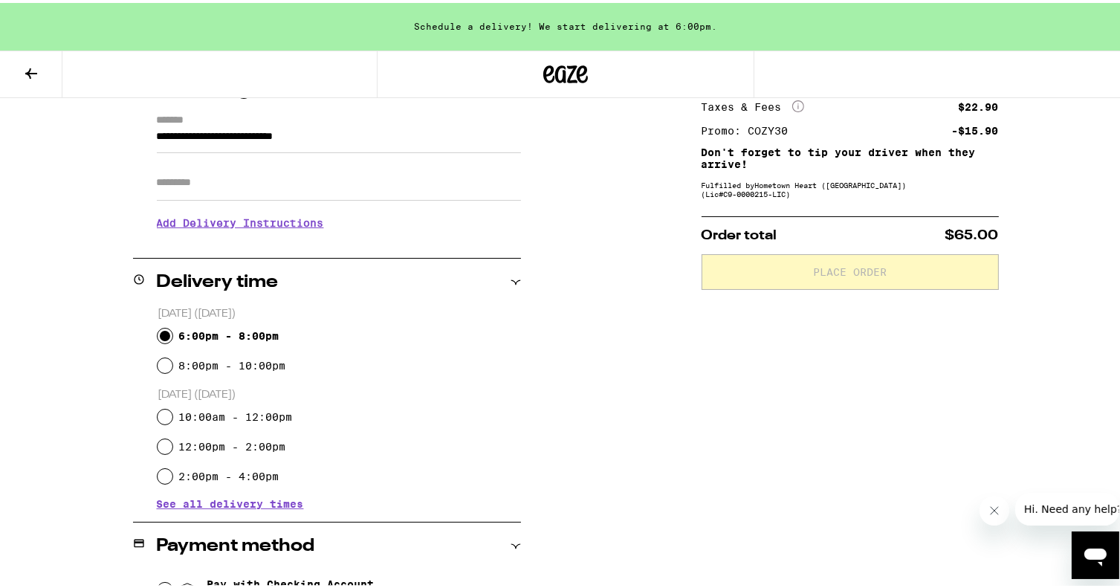
scroll to position [19, 0]
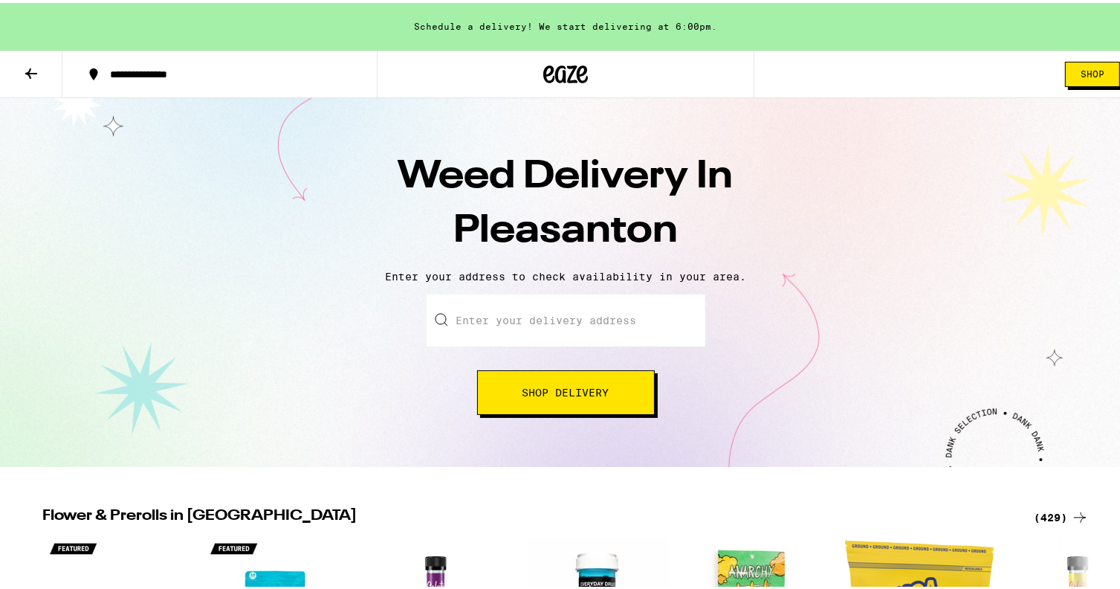
click at [559, 315] on input "Enter your delivery address" at bounding box center [566, 317] width 279 height 52
click at [594, 312] on input "7 Castledown Road" at bounding box center [566, 317] width 279 height 52
click at [581, 317] on input "7 Castledown Road" at bounding box center [566, 317] width 279 height 52
click at [512, 395] on button "Shop Delivery" at bounding box center [566, 389] width 178 height 45
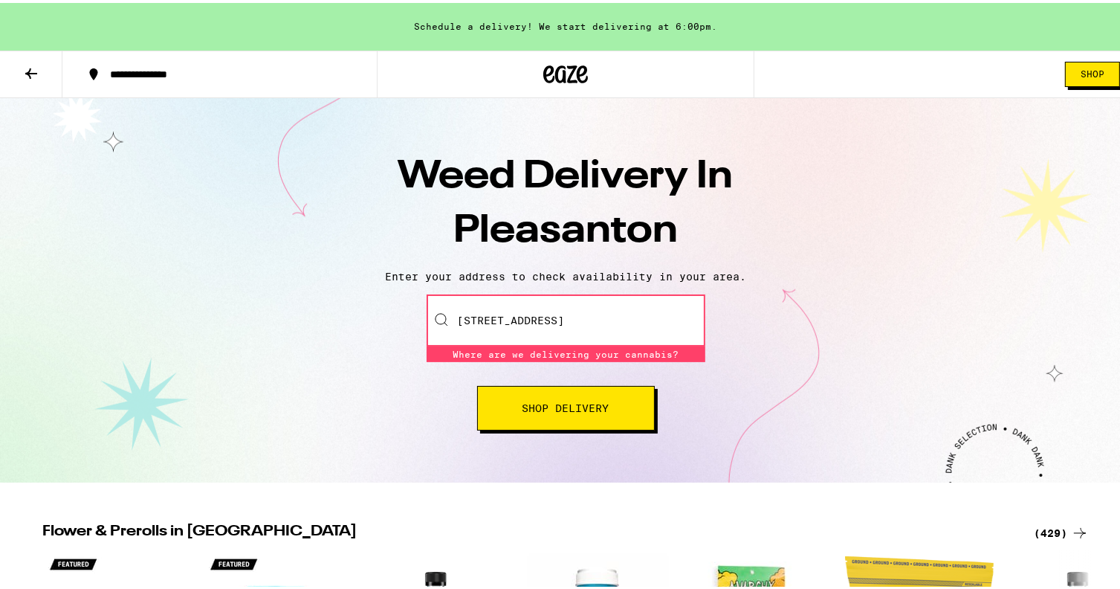
click at [576, 326] on input "7 Castledown Road" at bounding box center [566, 317] width 279 height 52
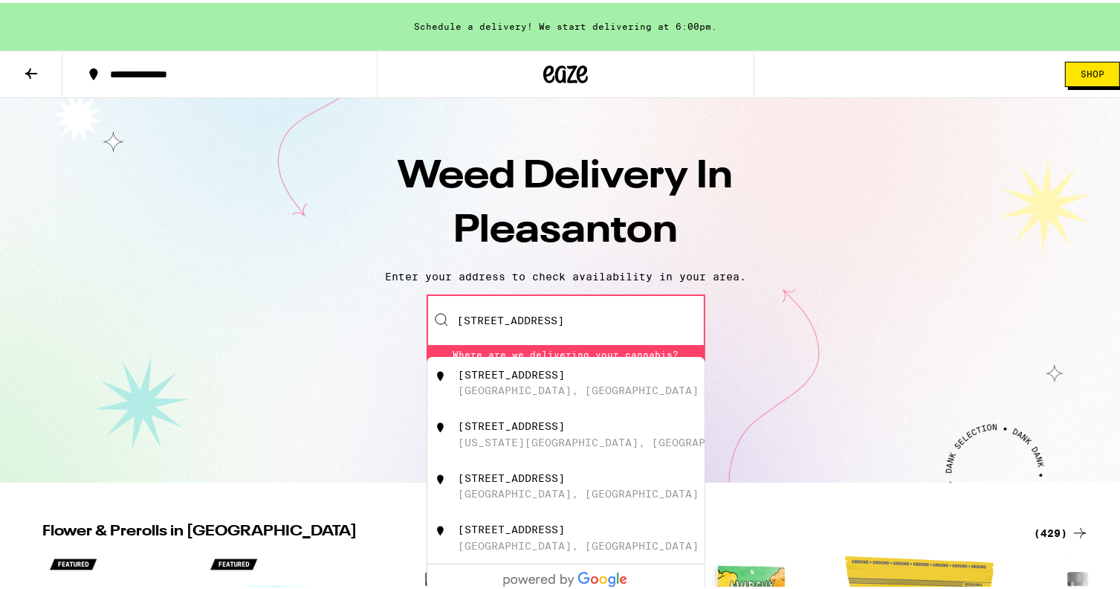
click at [576, 326] on input "7 Castledown Road" at bounding box center [566, 317] width 279 height 52
click at [511, 387] on div "[GEOGRAPHIC_DATA], [GEOGRAPHIC_DATA]" at bounding box center [578, 387] width 241 height 12
type input "[STREET_ADDRESS]"
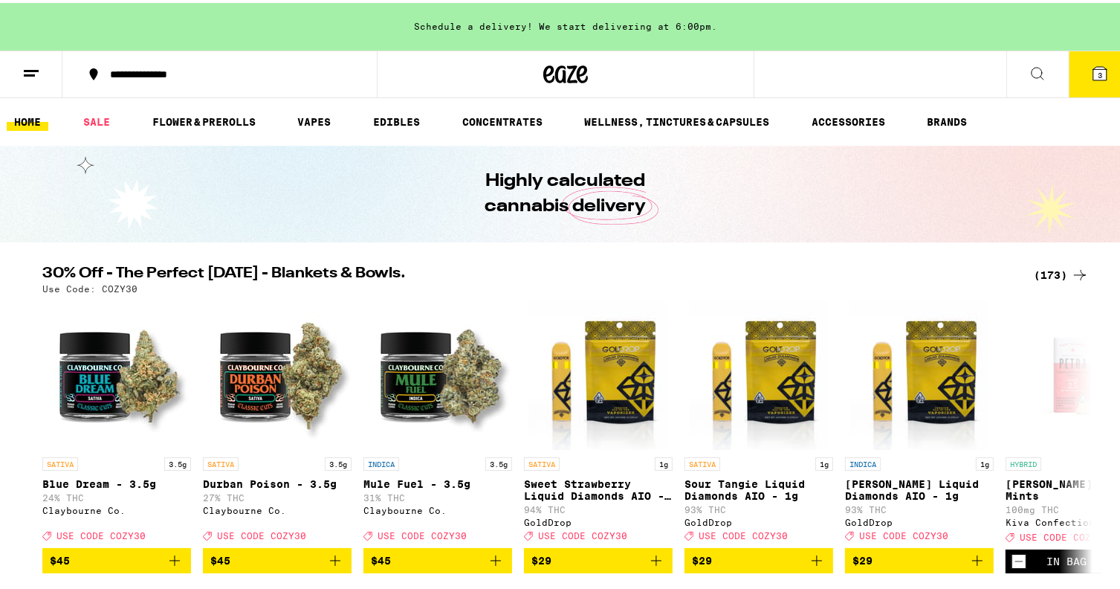
click at [1098, 74] on button "3" at bounding box center [1100, 71] width 62 height 46
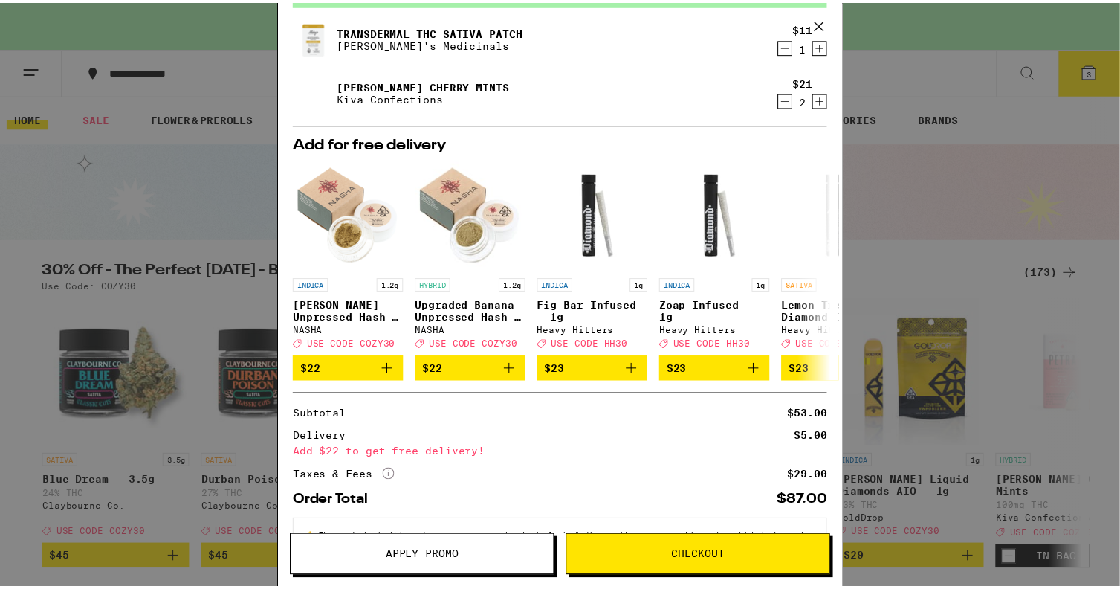
scroll to position [146, 0]
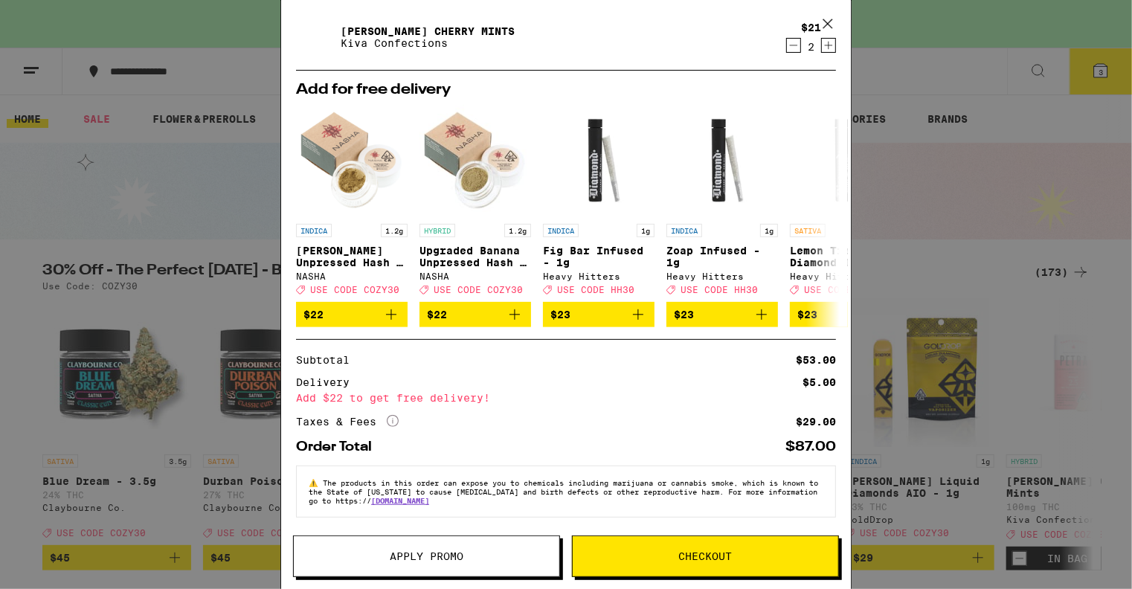
click at [410, 561] on span "Apply Promo" at bounding box center [427, 556] width 74 height 10
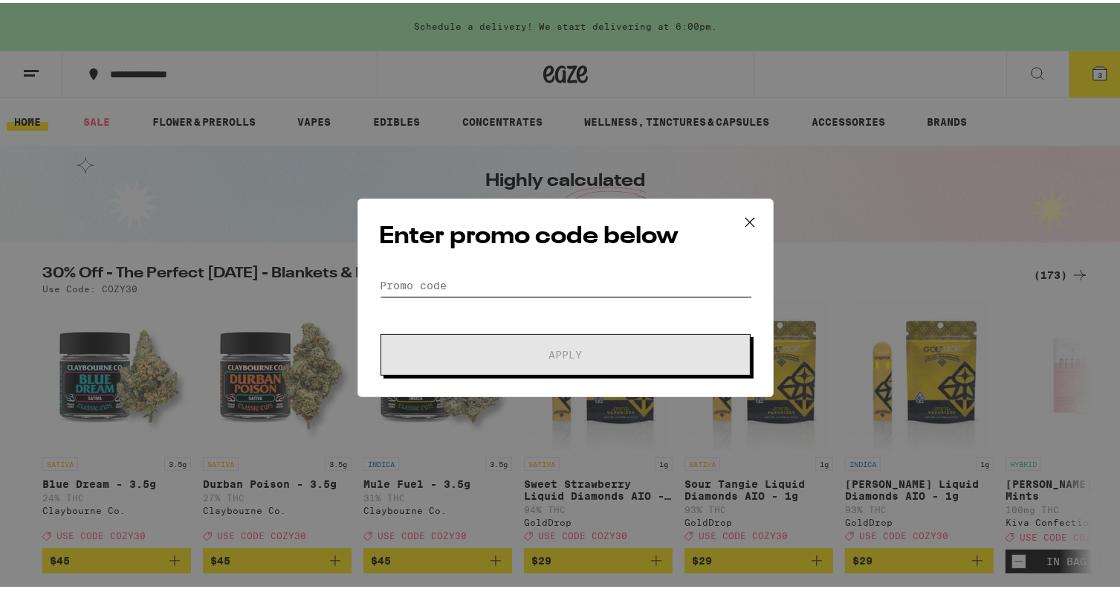
click at [467, 282] on input "Promo Code" at bounding box center [565, 282] width 373 height 22
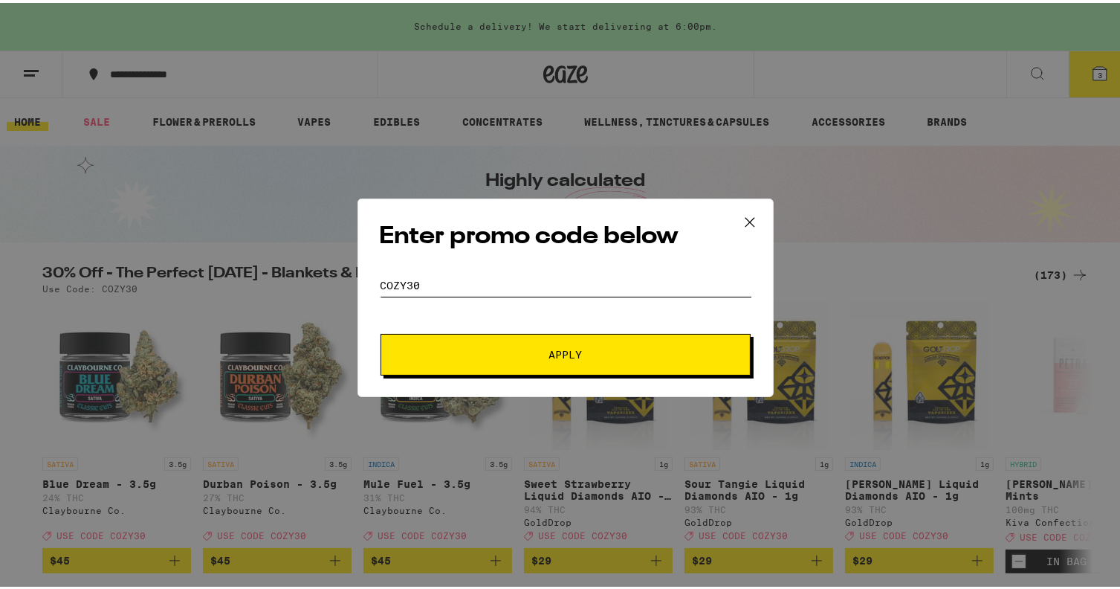
type input "cozy30"
click at [550, 350] on span "Apply" at bounding box center [565, 351] width 33 height 10
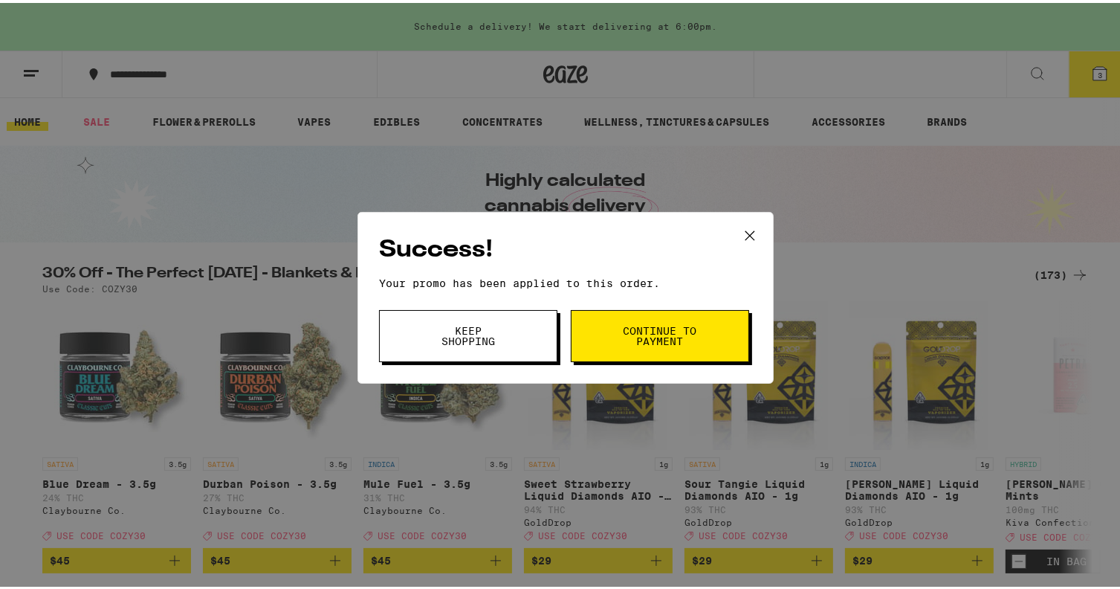
click at [637, 332] on span "Continue to payment" at bounding box center [660, 333] width 76 height 21
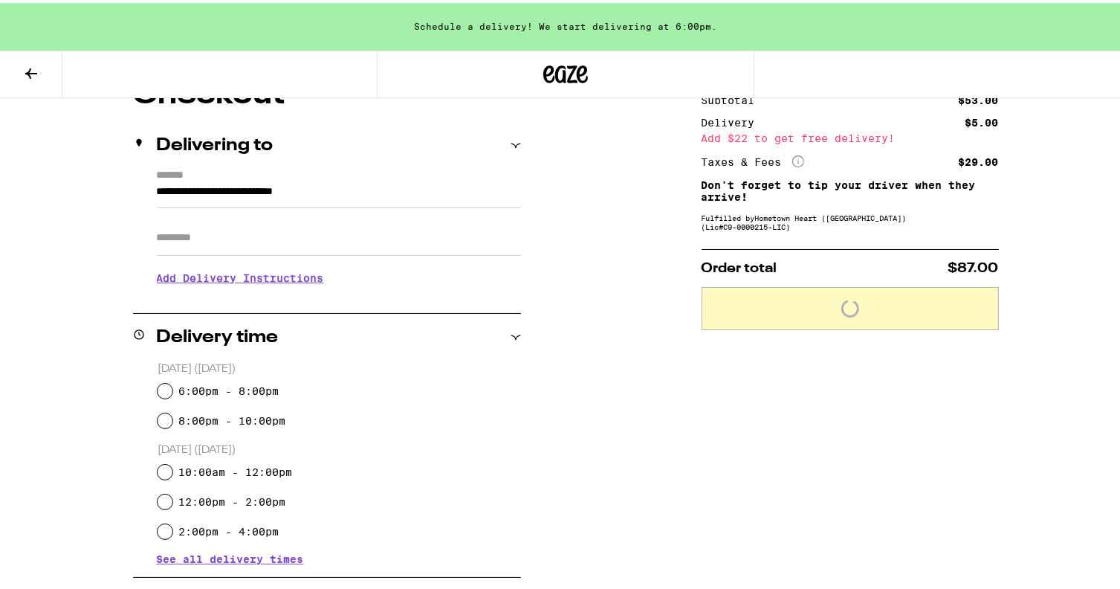
scroll to position [297, 0]
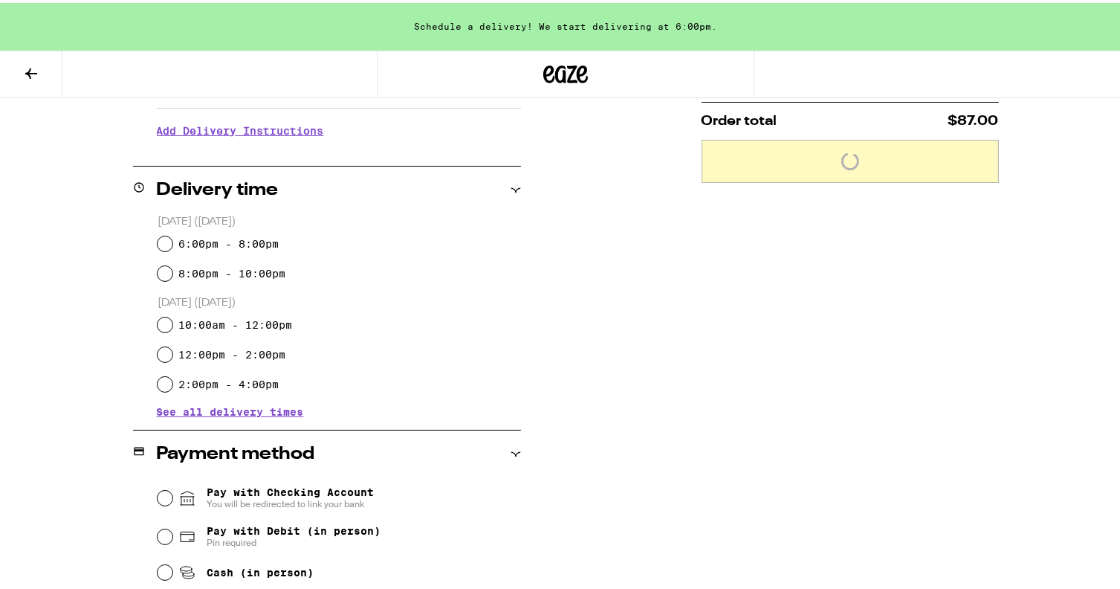
click at [235, 242] on label "6:00pm - 8:00pm" at bounding box center [228, 241] width 100 height 12
click at [172, 242] on input "6:00pm - 8:00pm" at bounding box center [165, 240] width 15 height 15
radio input "true"
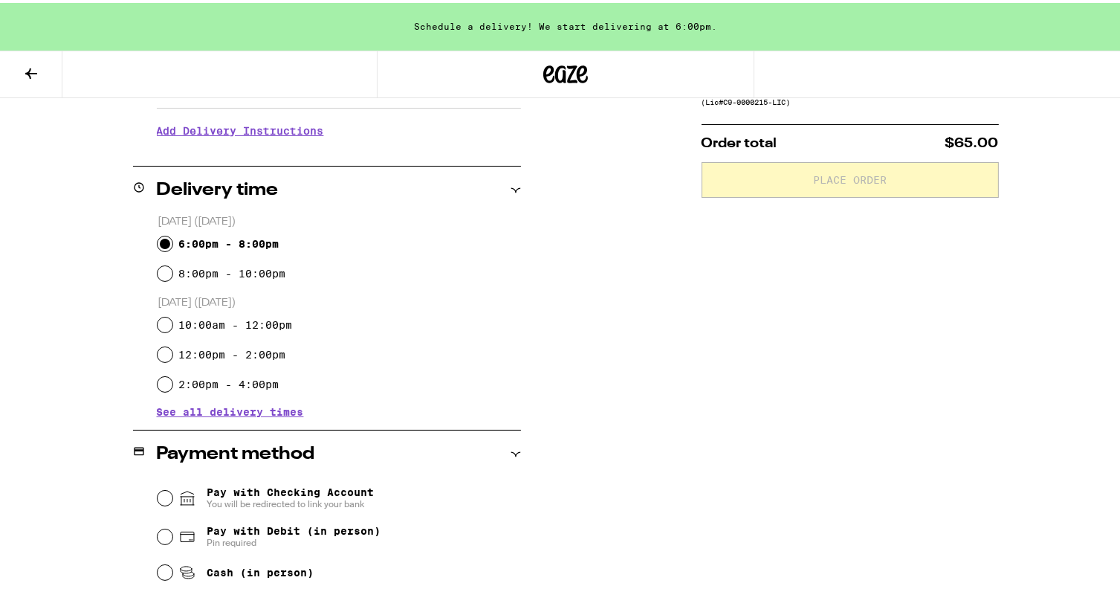
scroll to position [446, 0]
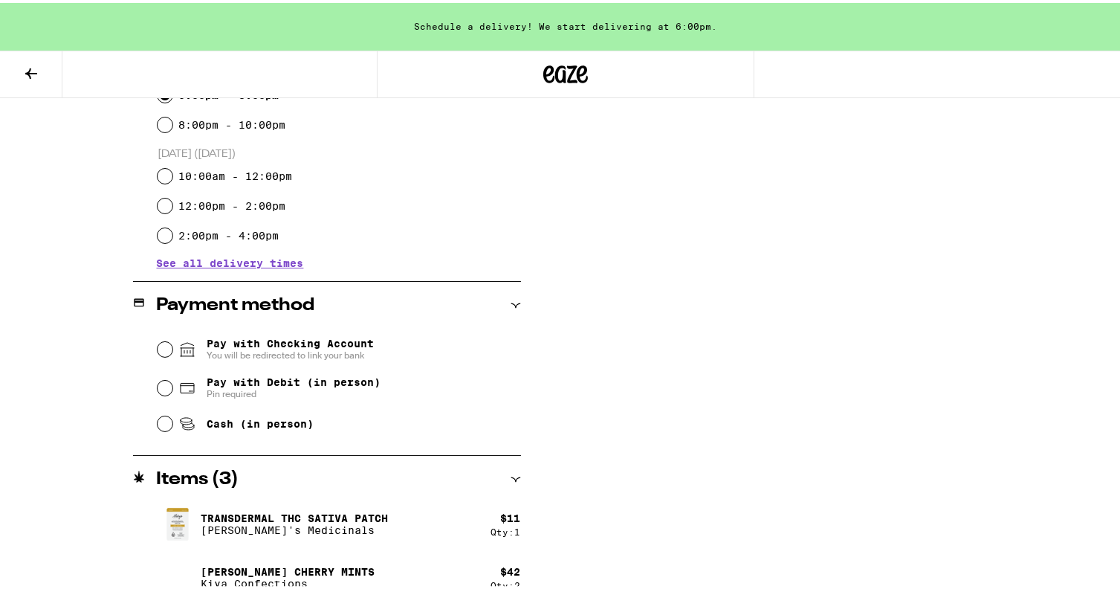
click at [277, 347] on span "You will be redirected to link your bank" at bounding box center [290, 352] width 167 height 12
click at [172, 347] on input "Pay with Checking Account You will be redirected to link your bank" at bounding box center [165, 346] width 15 height 15
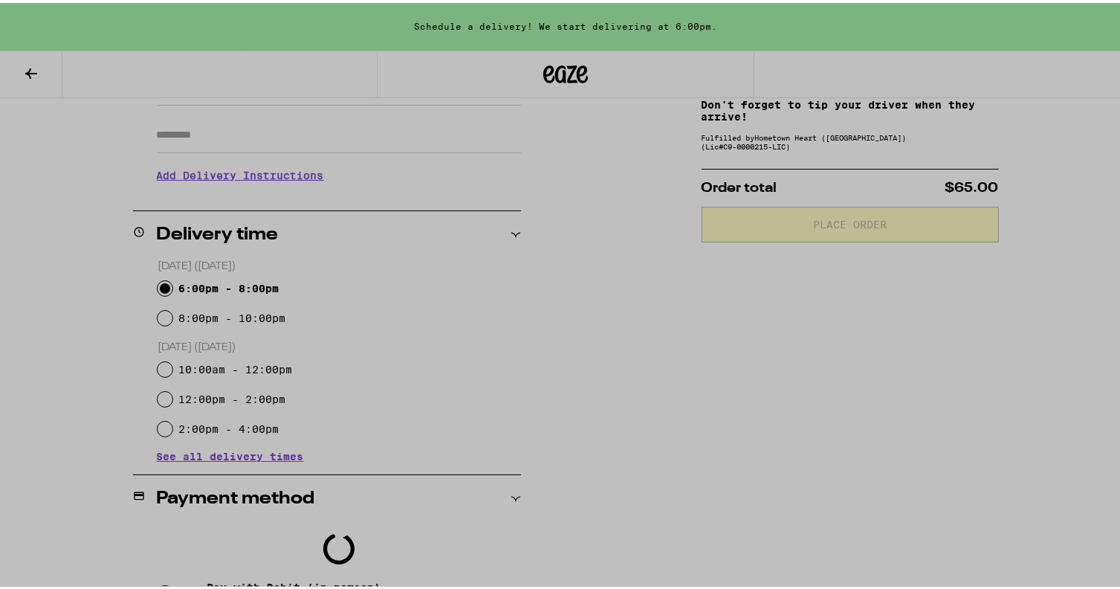
scroll to position [252, 0]
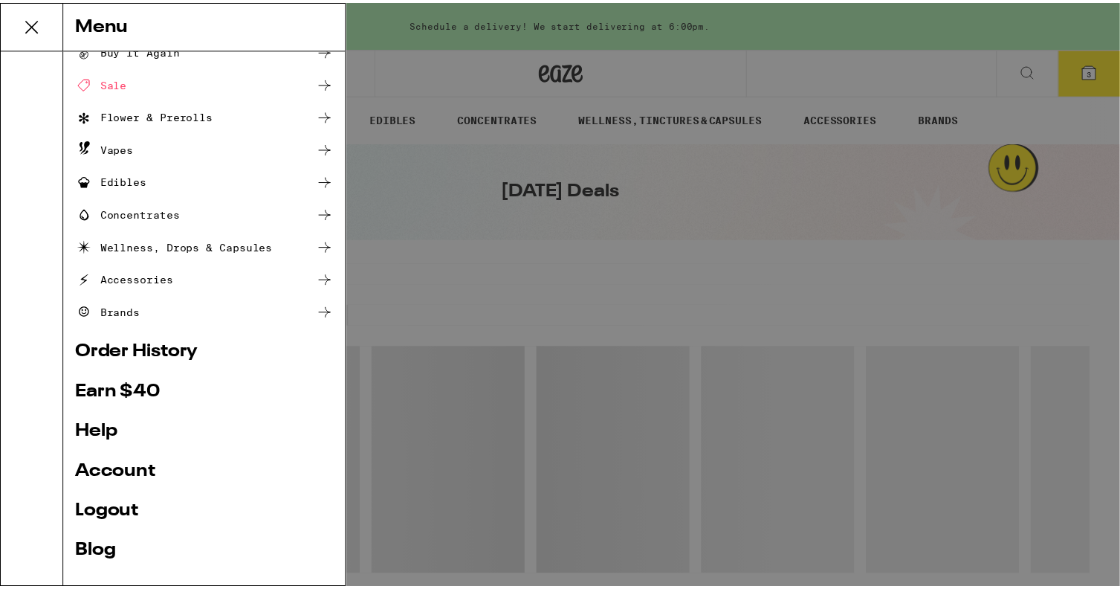
scroll to position [94, 0]
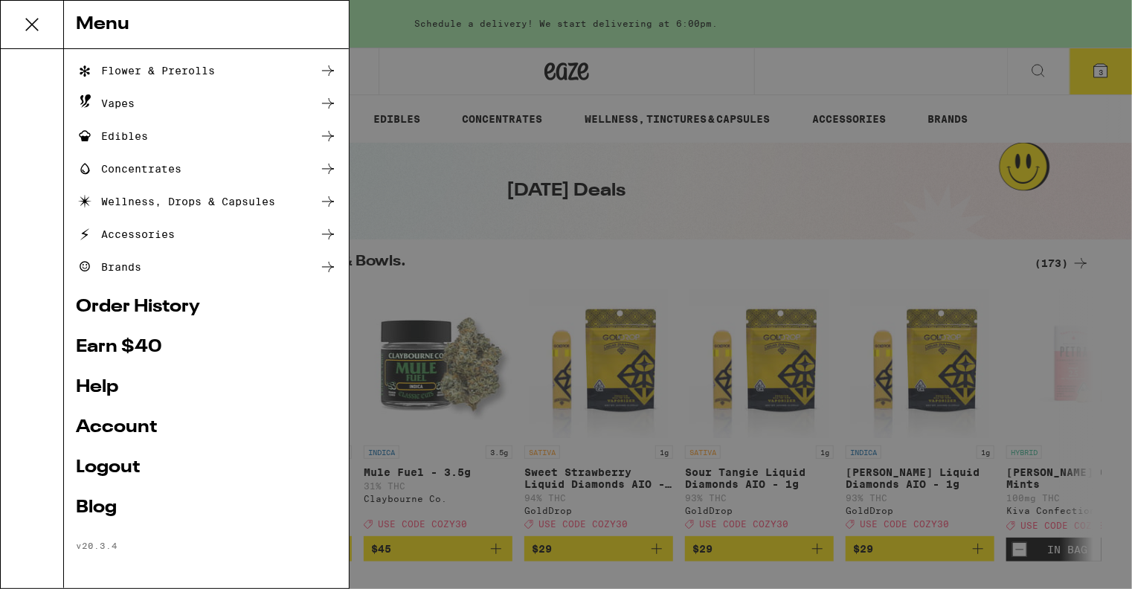
click at [132, 433] on link "Account" at bounding box center [206, 428] width 261 height 18
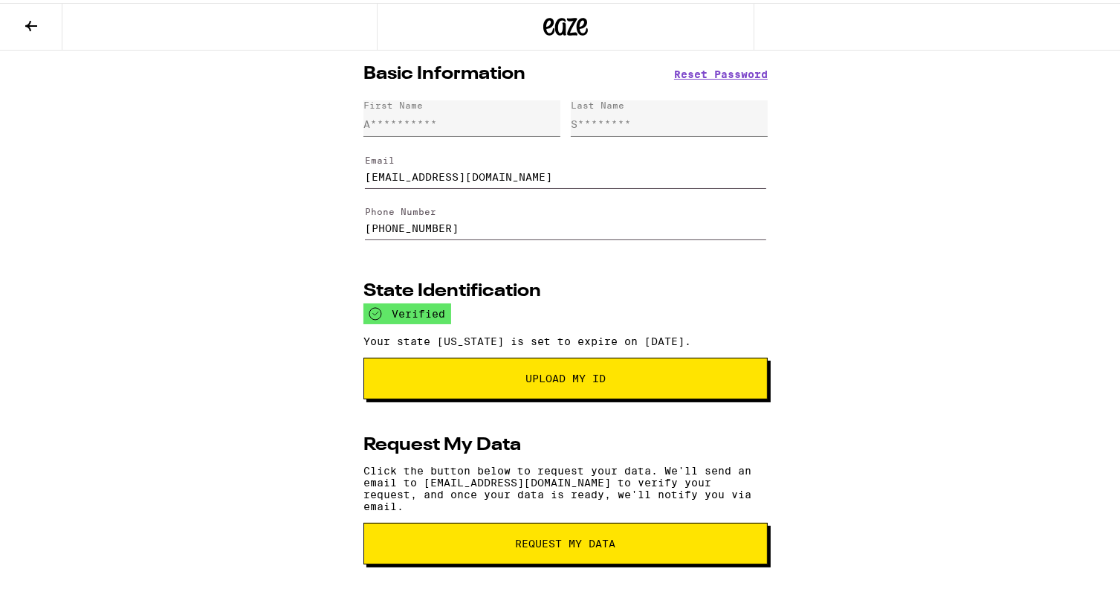
click at [30, 29] on icon at bounding box center [31, 23] width 18 height 18
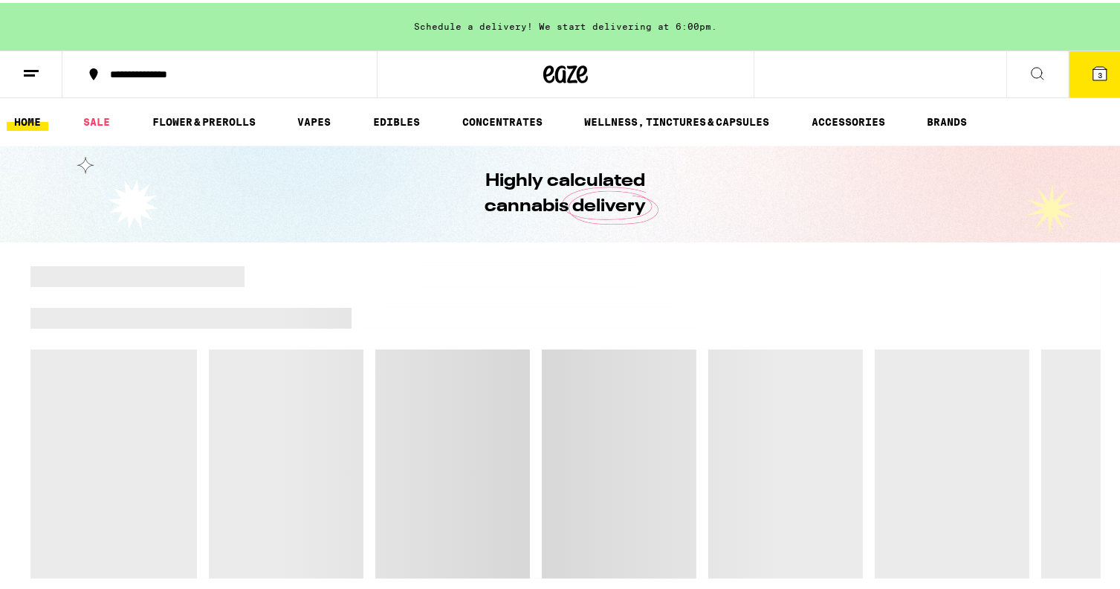
click at [1029, 71] on icon at bounding box center [1038, 71] width 18 height 18
